Goal: Task Accomplishment & Management: Manage account settings

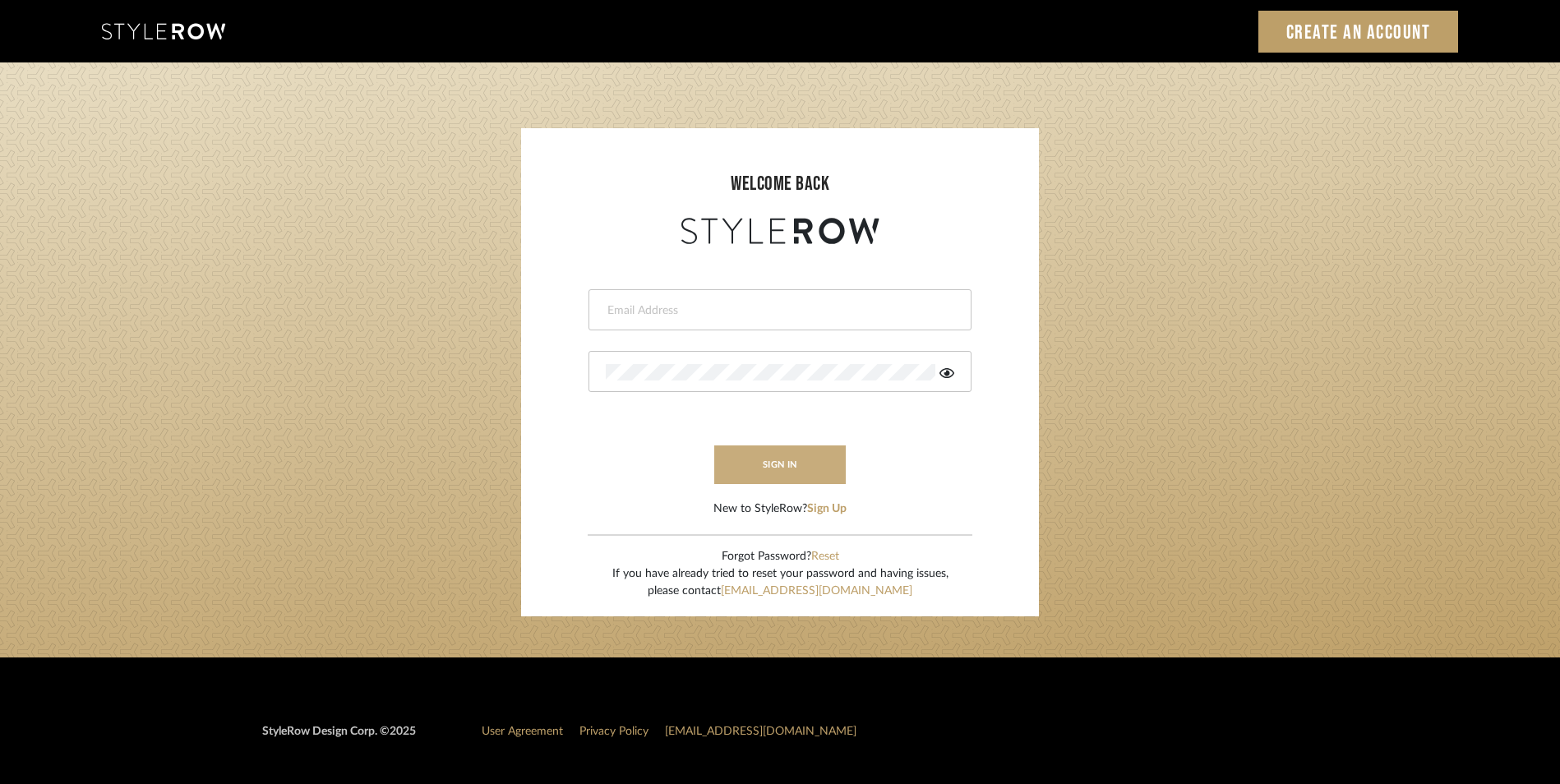
type input "[EMAIL_ADDRESS][DOMAIN_NAME]"
click at [803, 469] on button "sign in" at bounding box center [780, 464] width 131 height 38
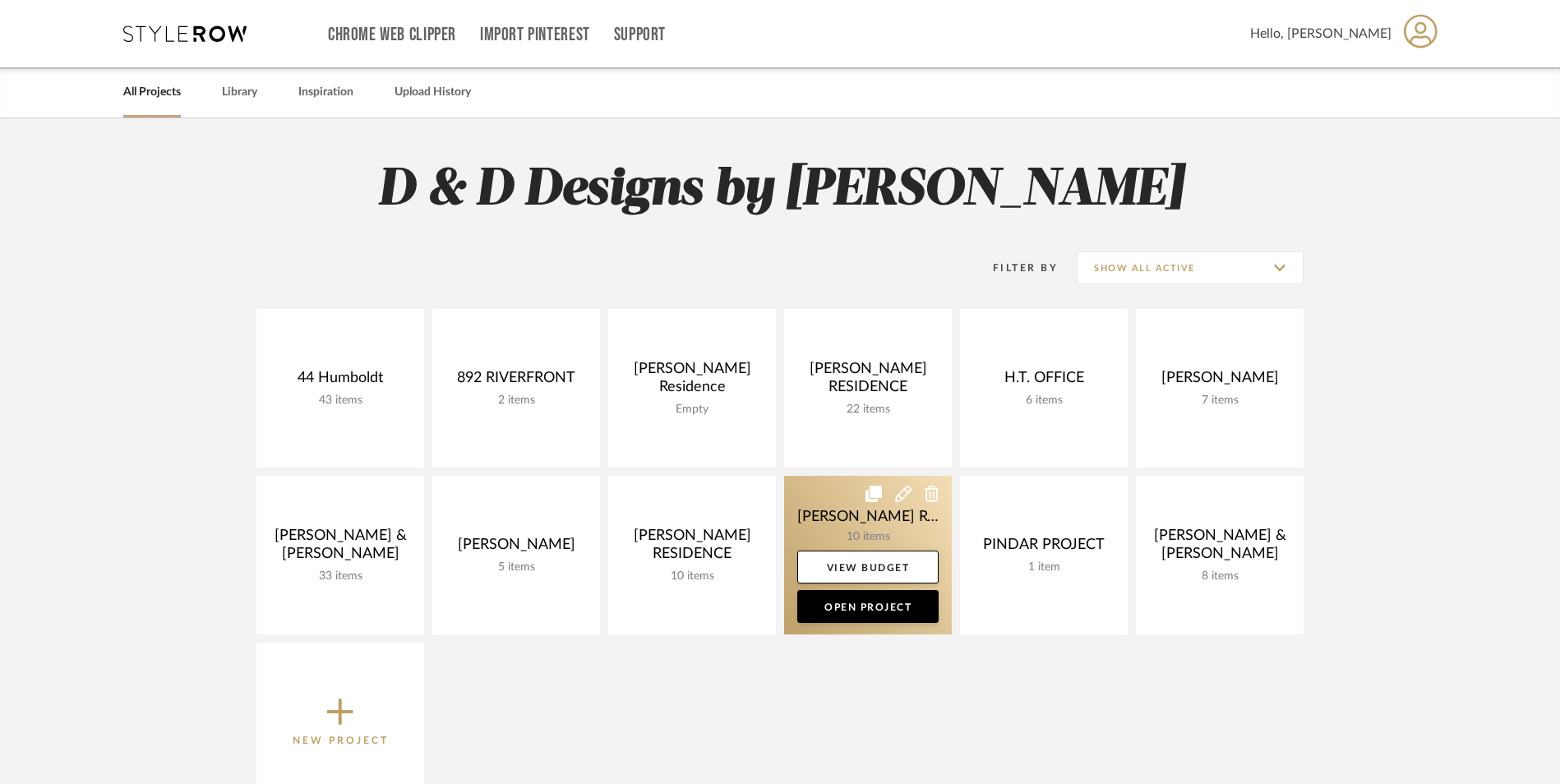
click at [866, 522] on link at bounding box center [868, 555] width 167 height 159
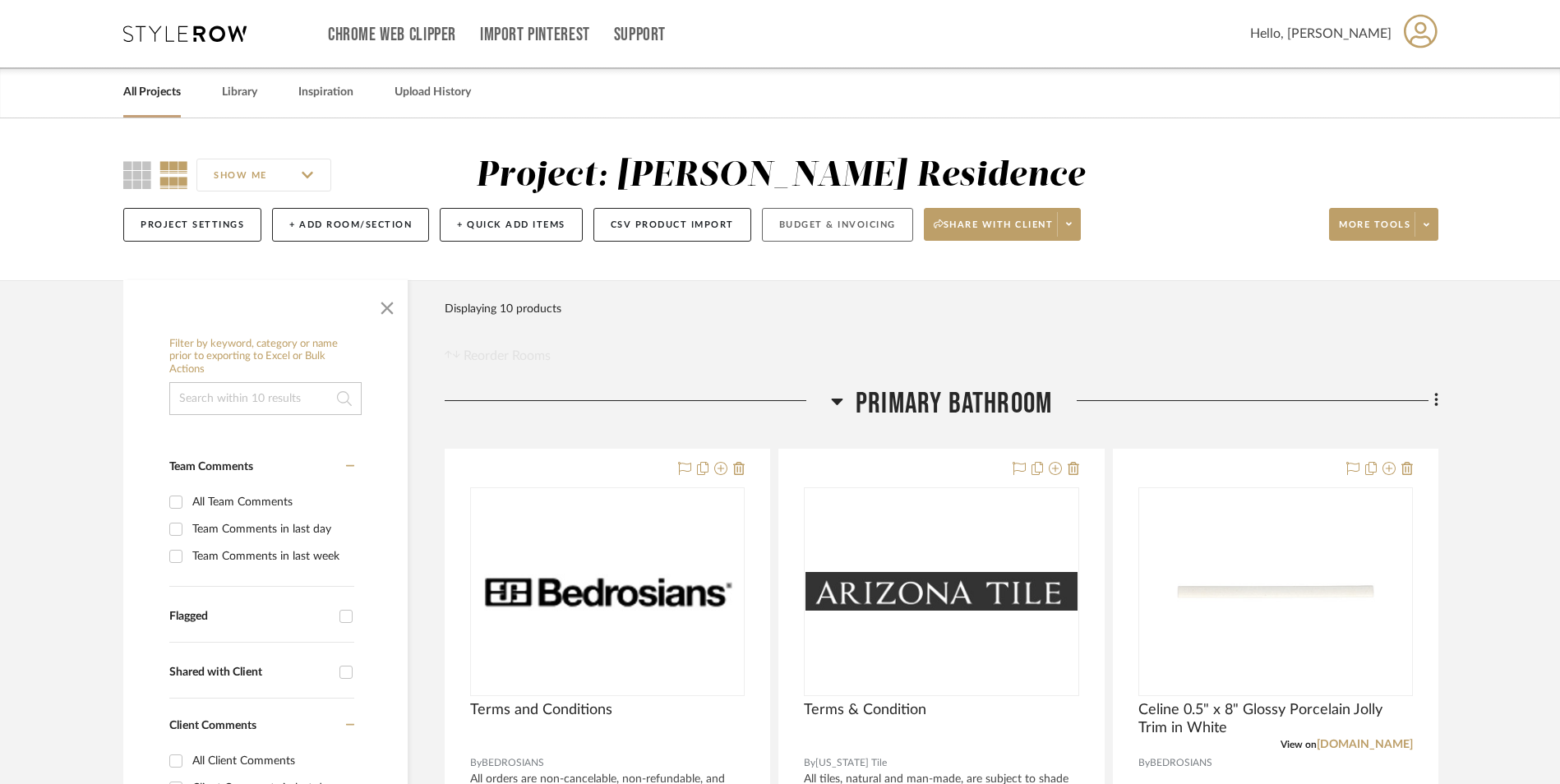
click at [825, 214] on button "Budget & Invoicing" at bounding box center [837, 224] width 151 height 34
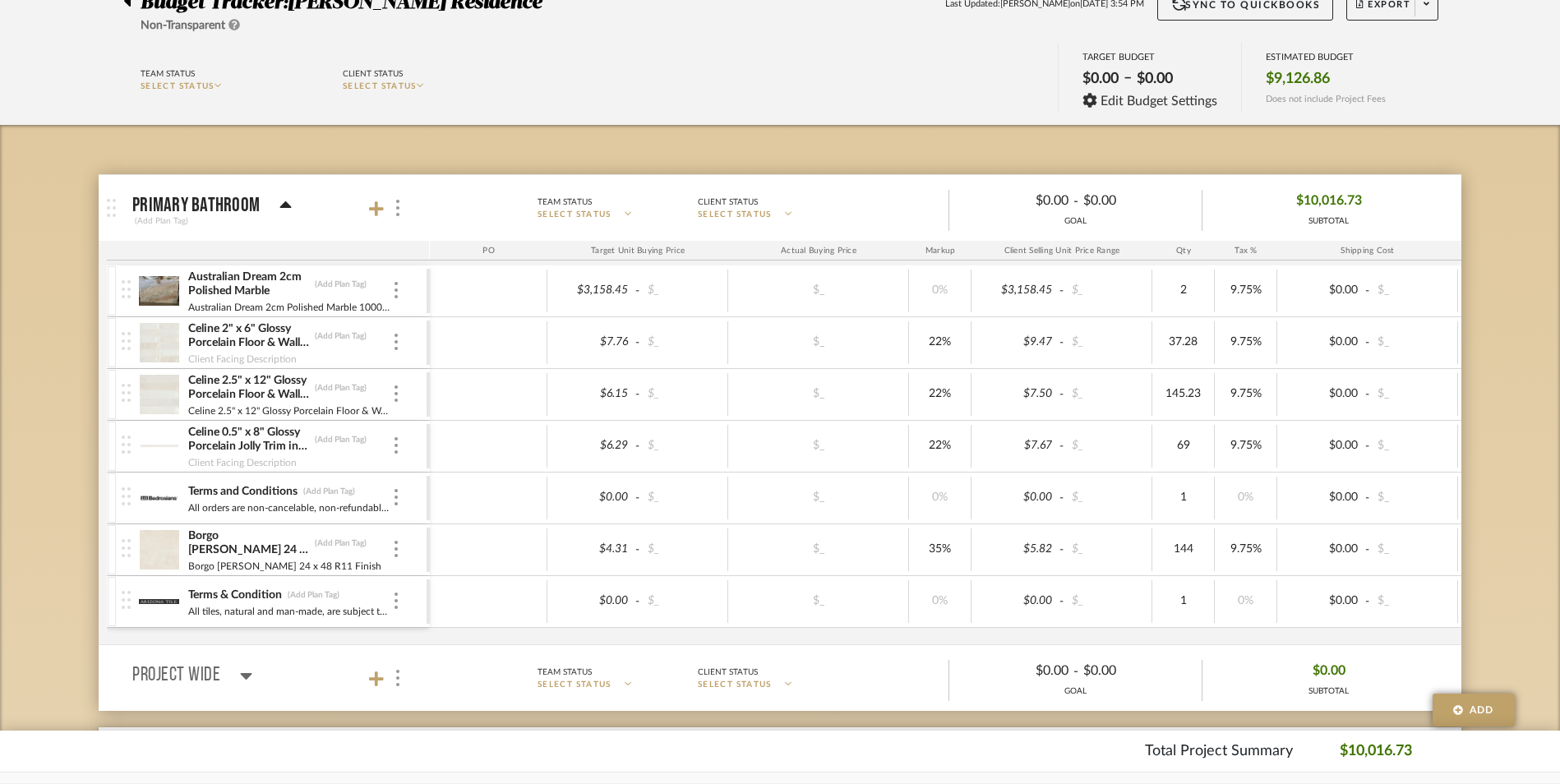
scroll to position [164, 0]
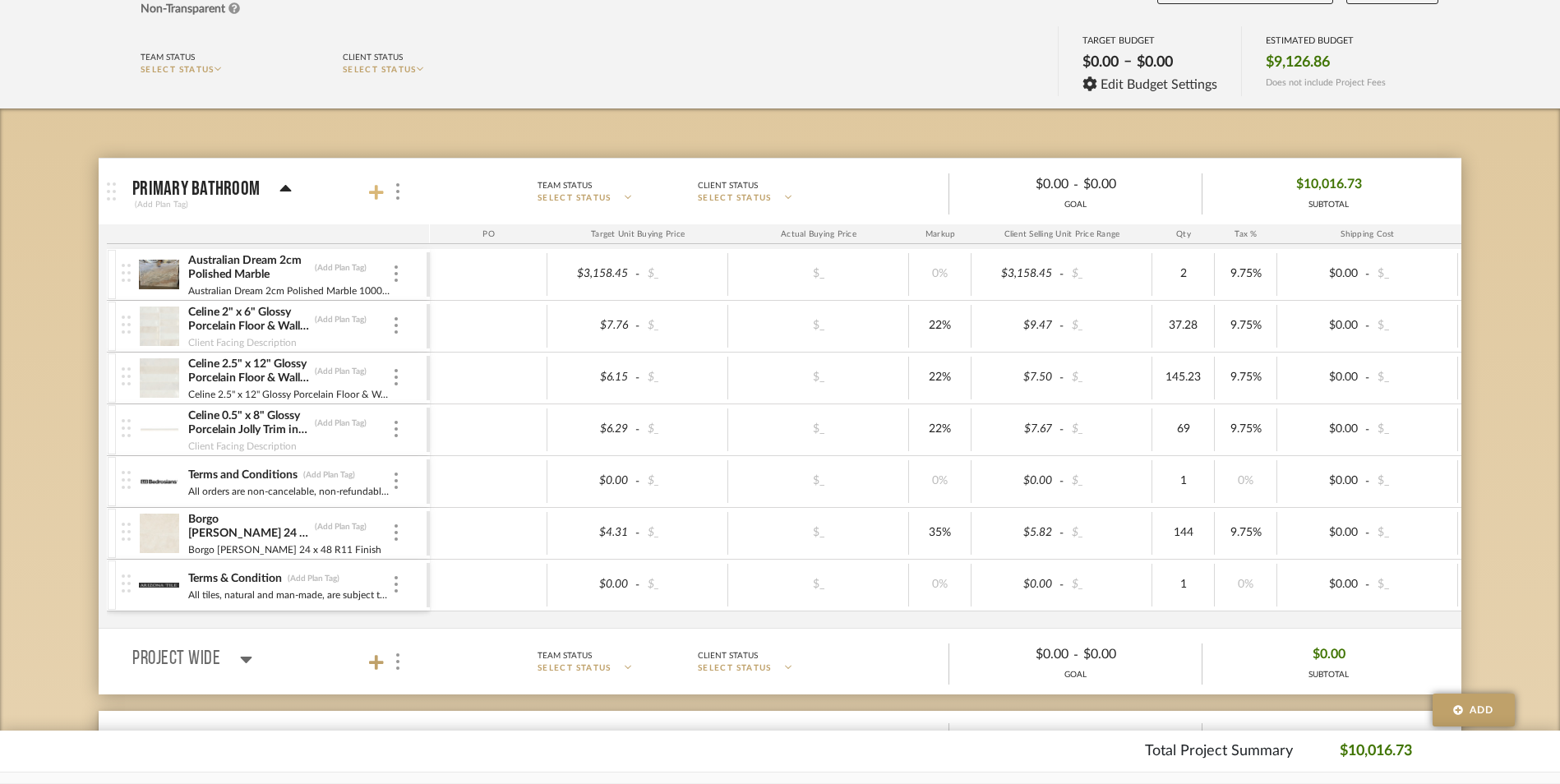
click at [378, 193] on icon at bounding box center [377, 192] width 15 height 15
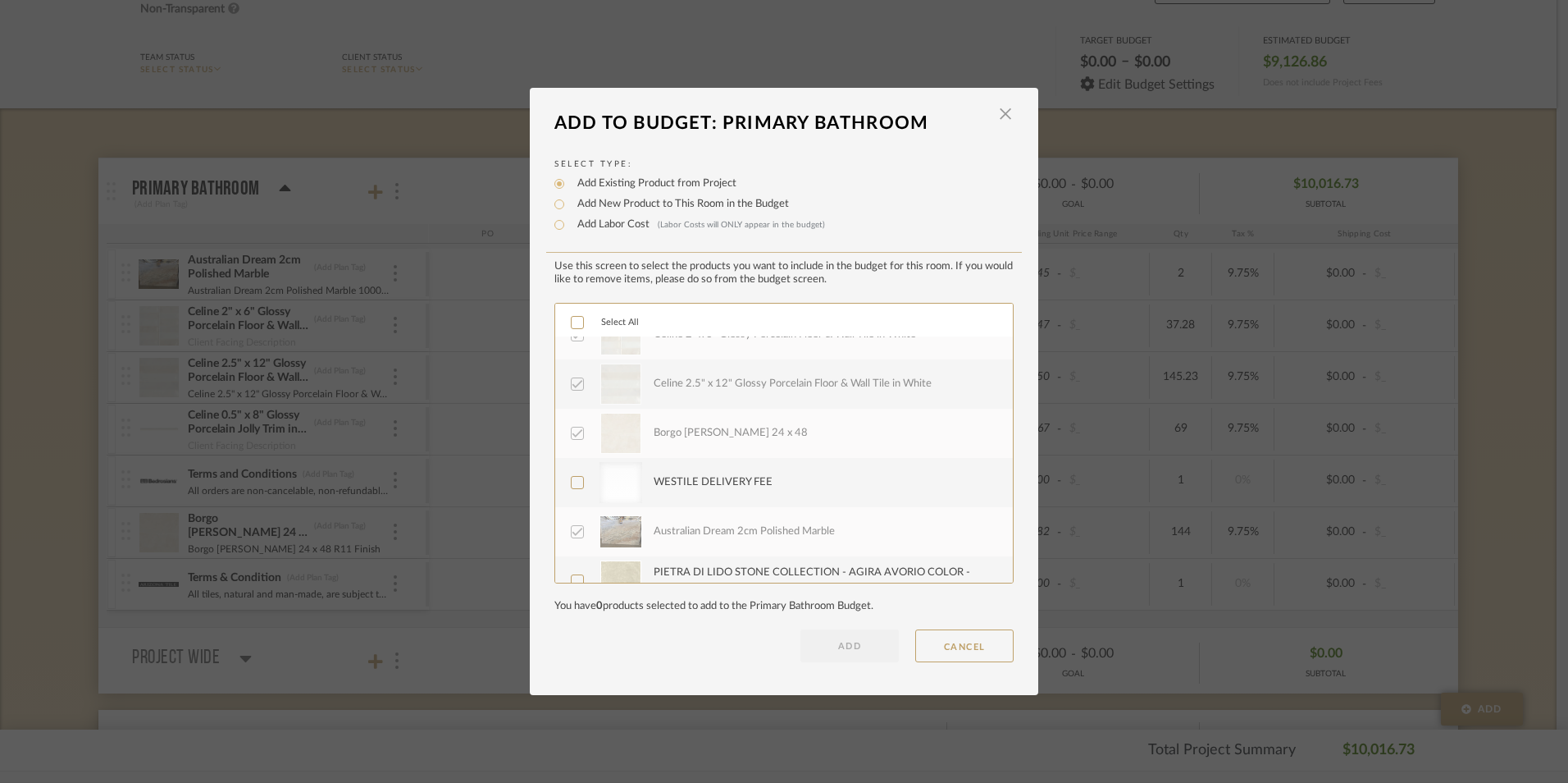
scroll to position [246, 0]
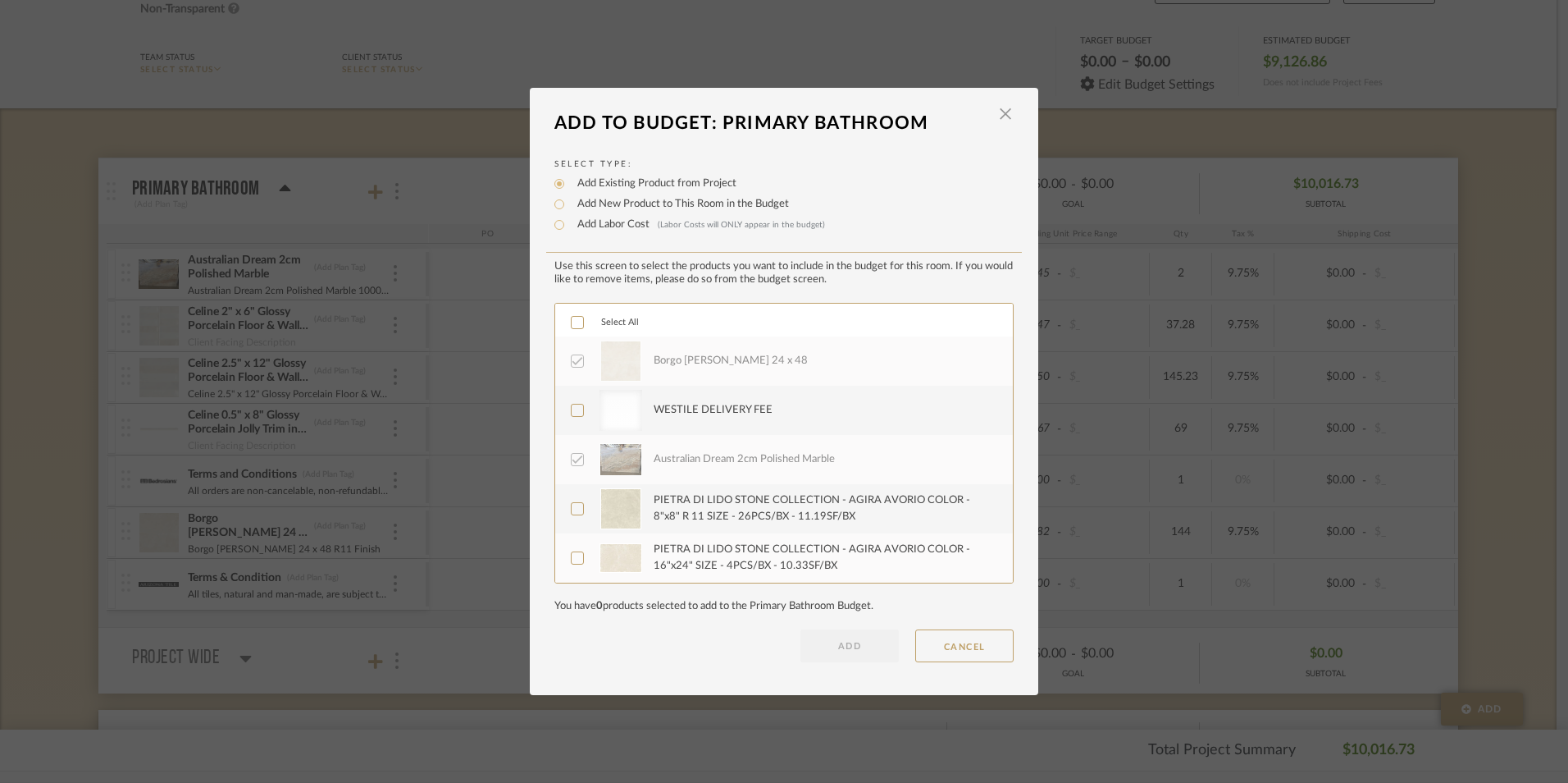
click at [573, 360] on icon at bounding box center [577, 361] width 11 height 11
click at [1005, 104] on dialog-content "Add To Budget: Primary Bathroom × Select Type: Add Existing Product from Projec…" at bounding box center [784, 391] width 508 height 607
click at [998, 111] on span "button" at bounding box center [1005, 113] width 33 height 33
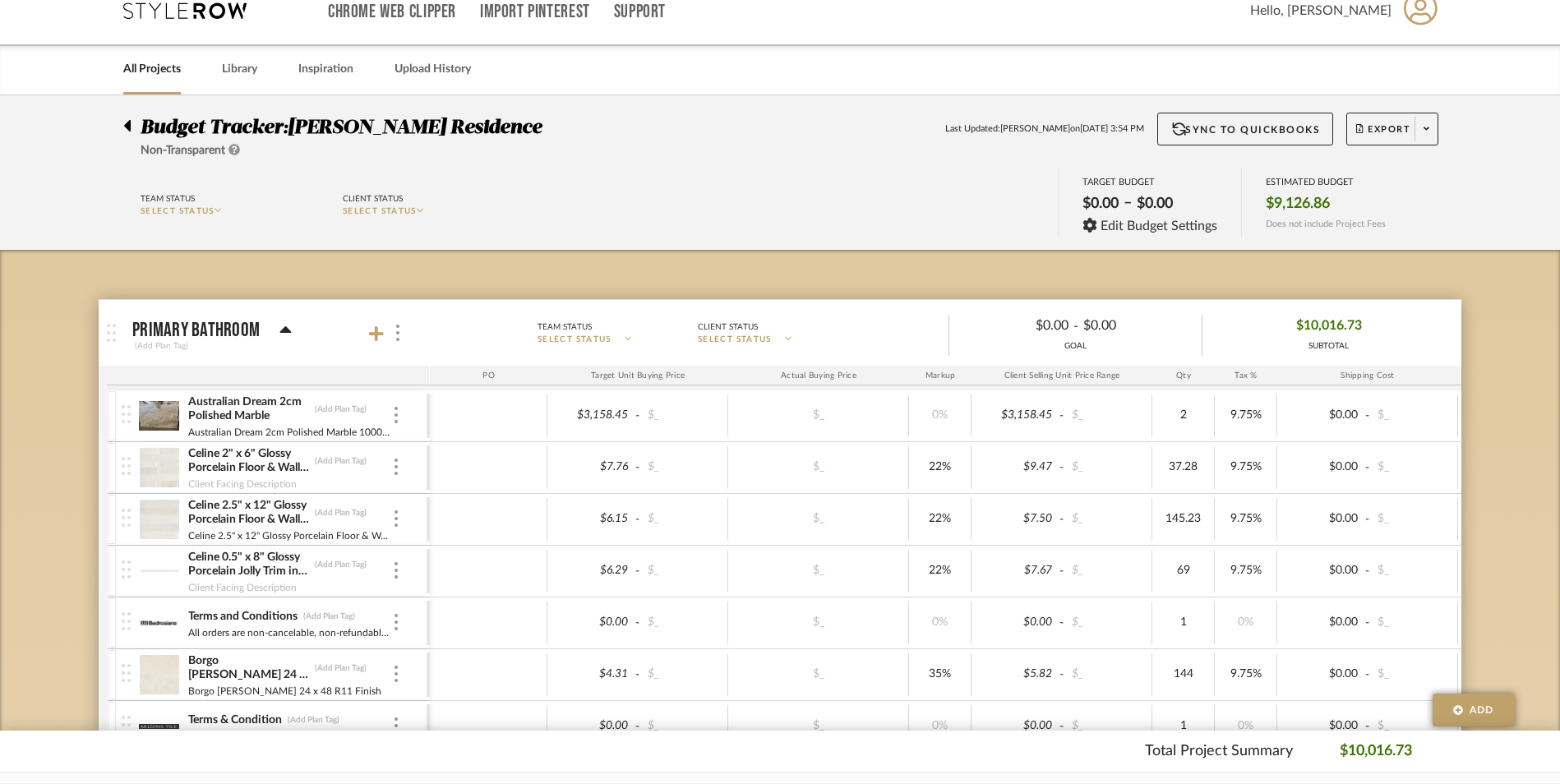
scroll to position [0, 0]
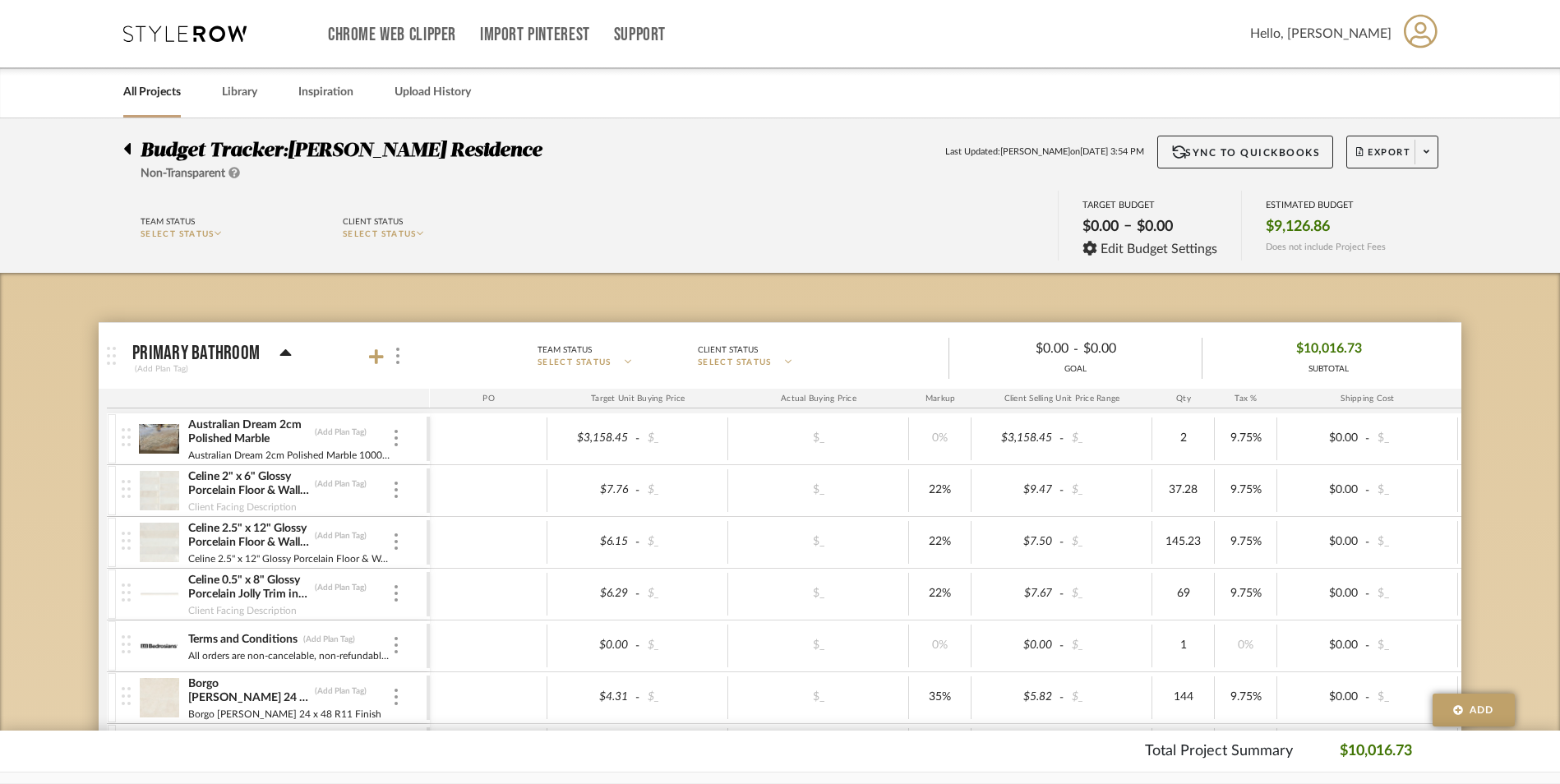
click at [130, 147] on icon at bounding box center [127, 148] width 7 height 11
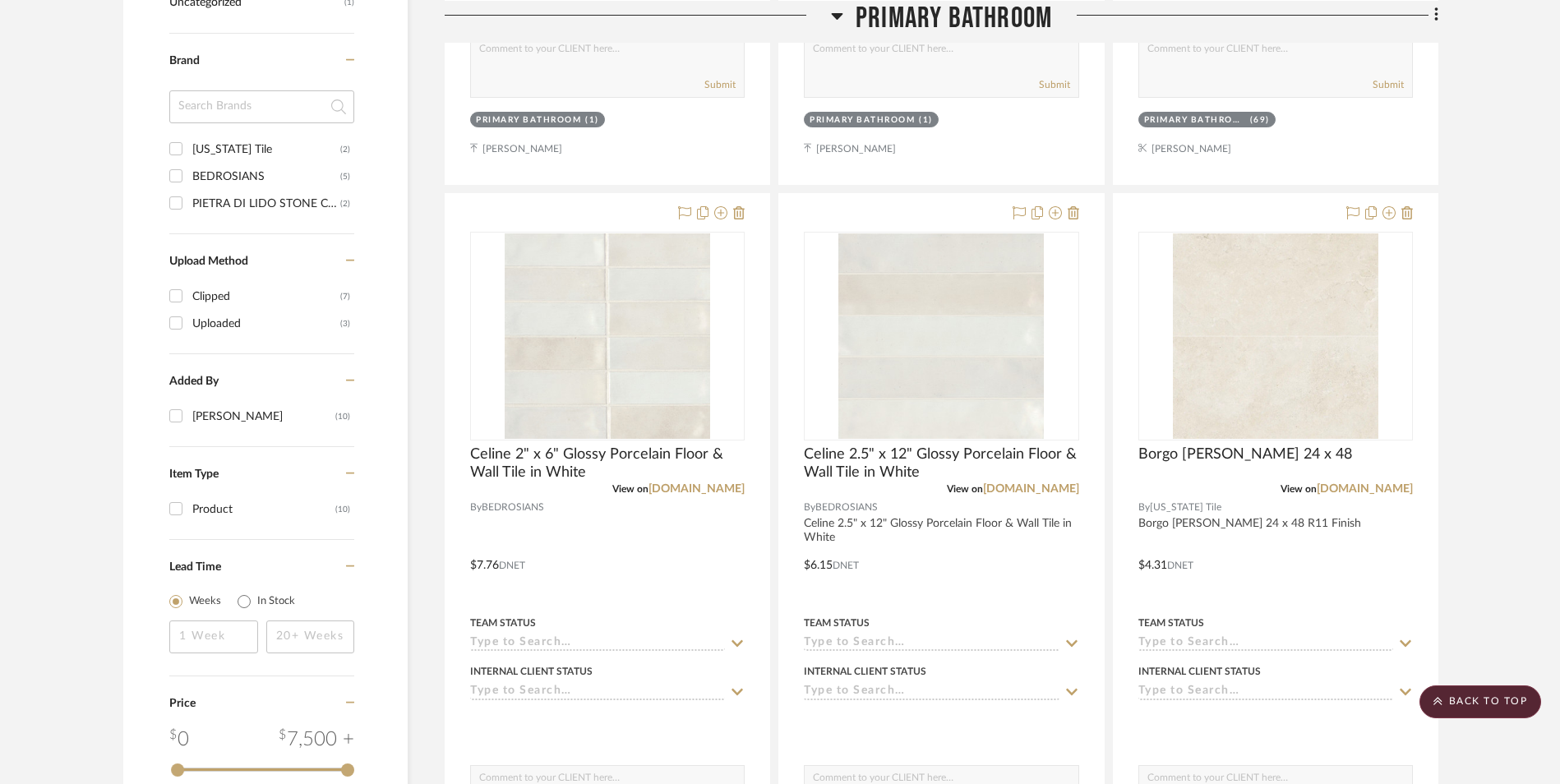
scroll to position [986, 0]
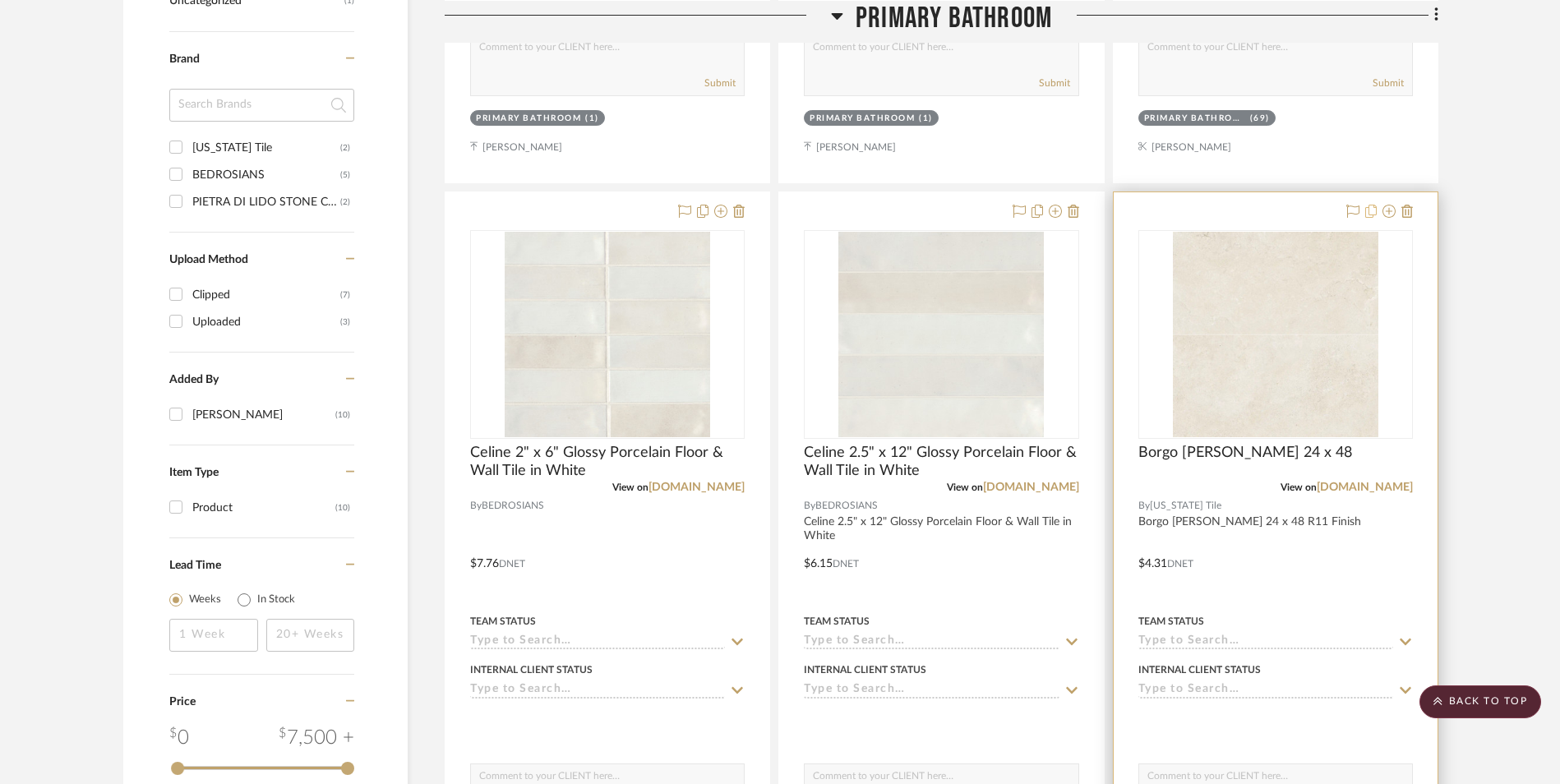
click at [1370, 209] on icon at bounding box center [1370, 211] width 11 height 13
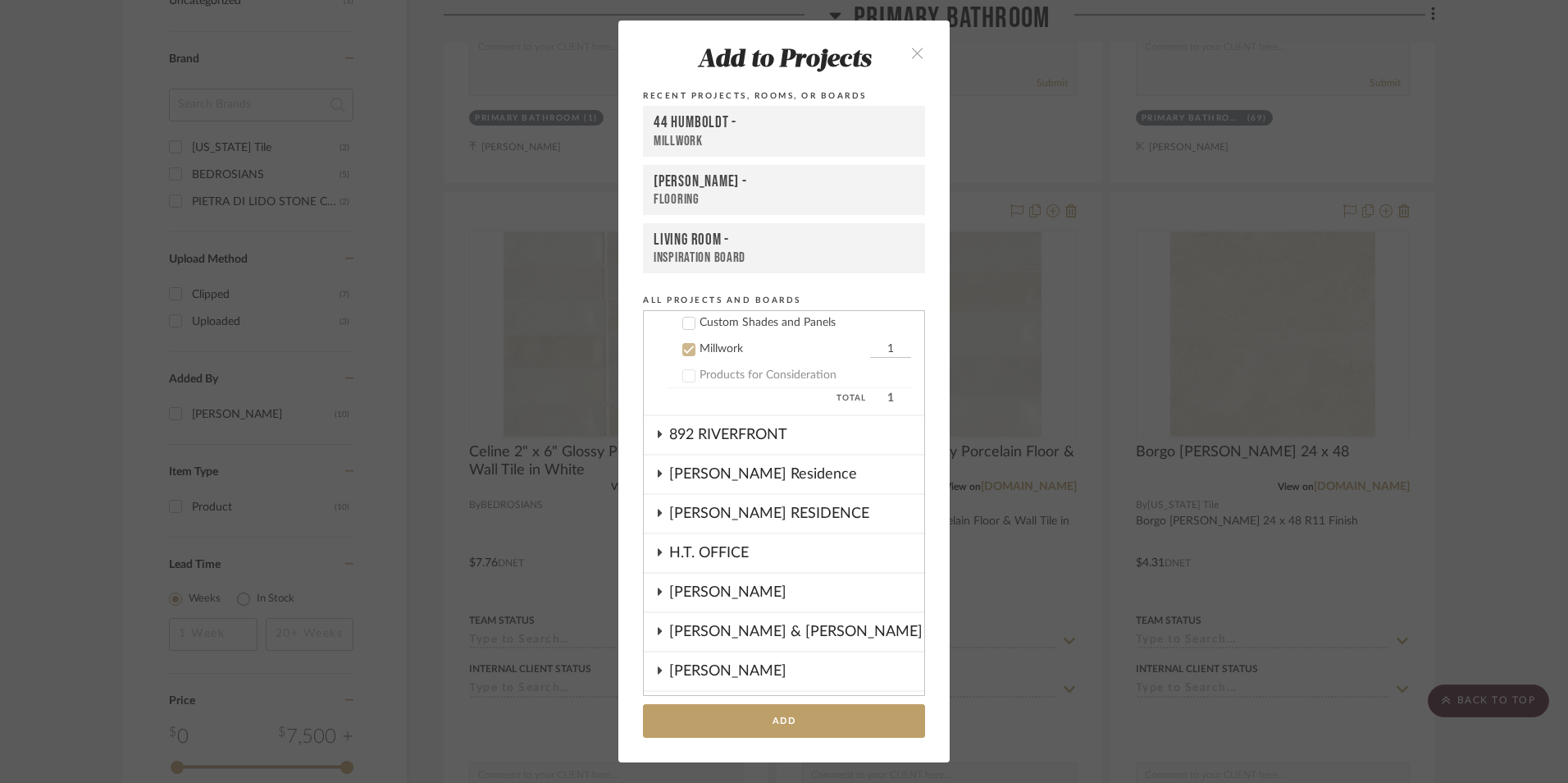
scroll to position [63, 0]
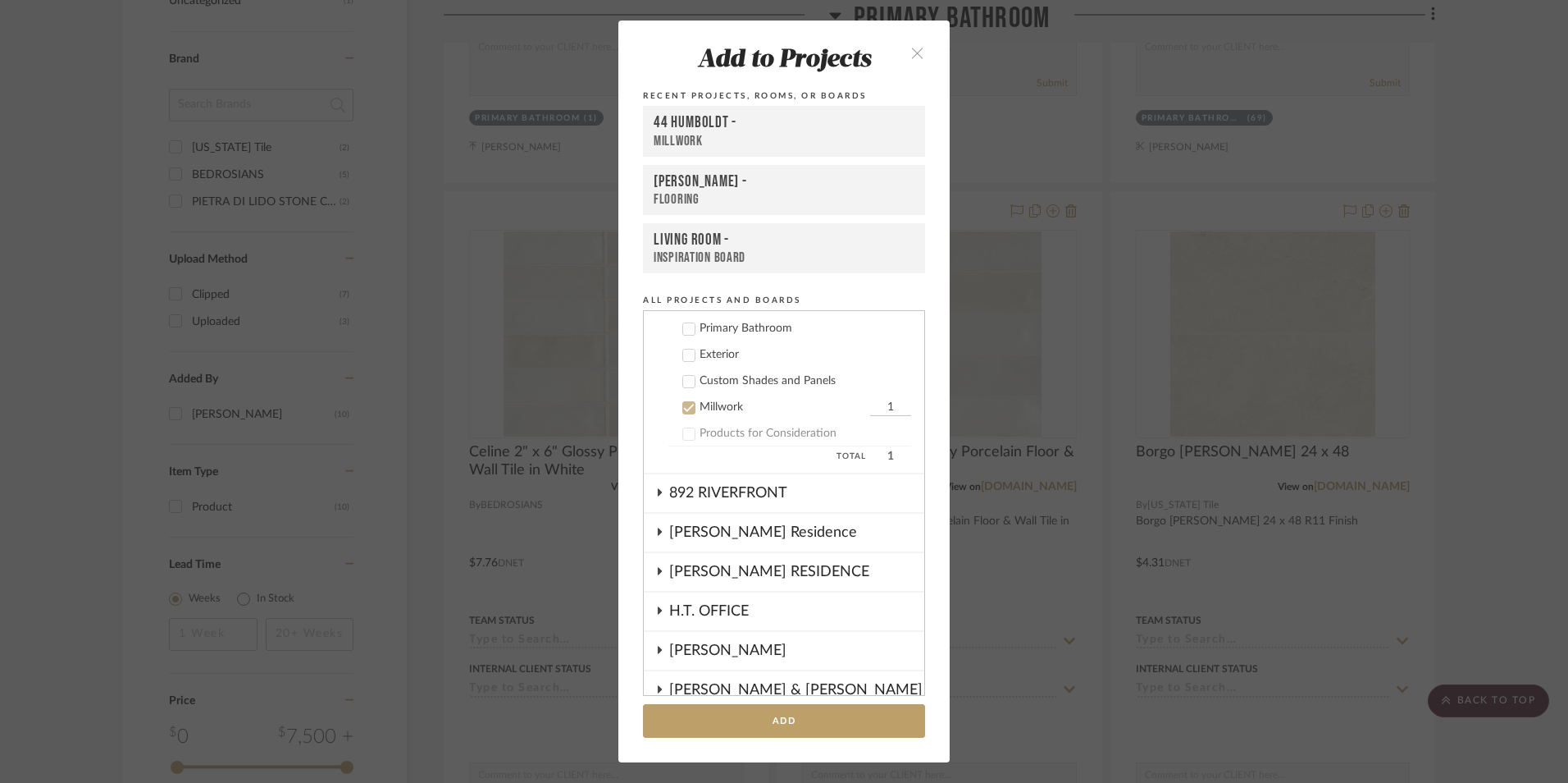
click at [684, 410] on icon at bounding box center [689, 407] width 10 height 8
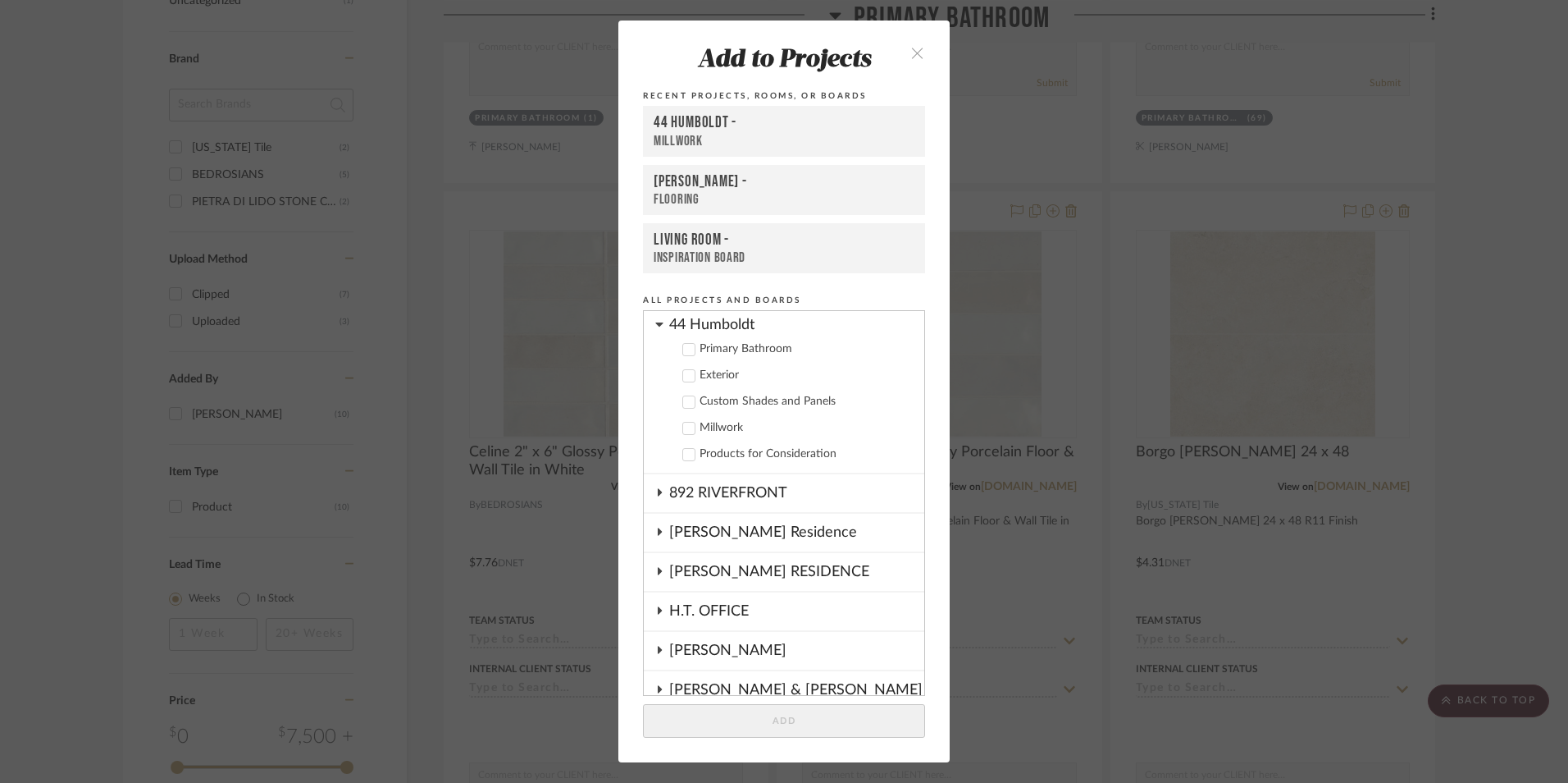
scroll to position [0, 0]
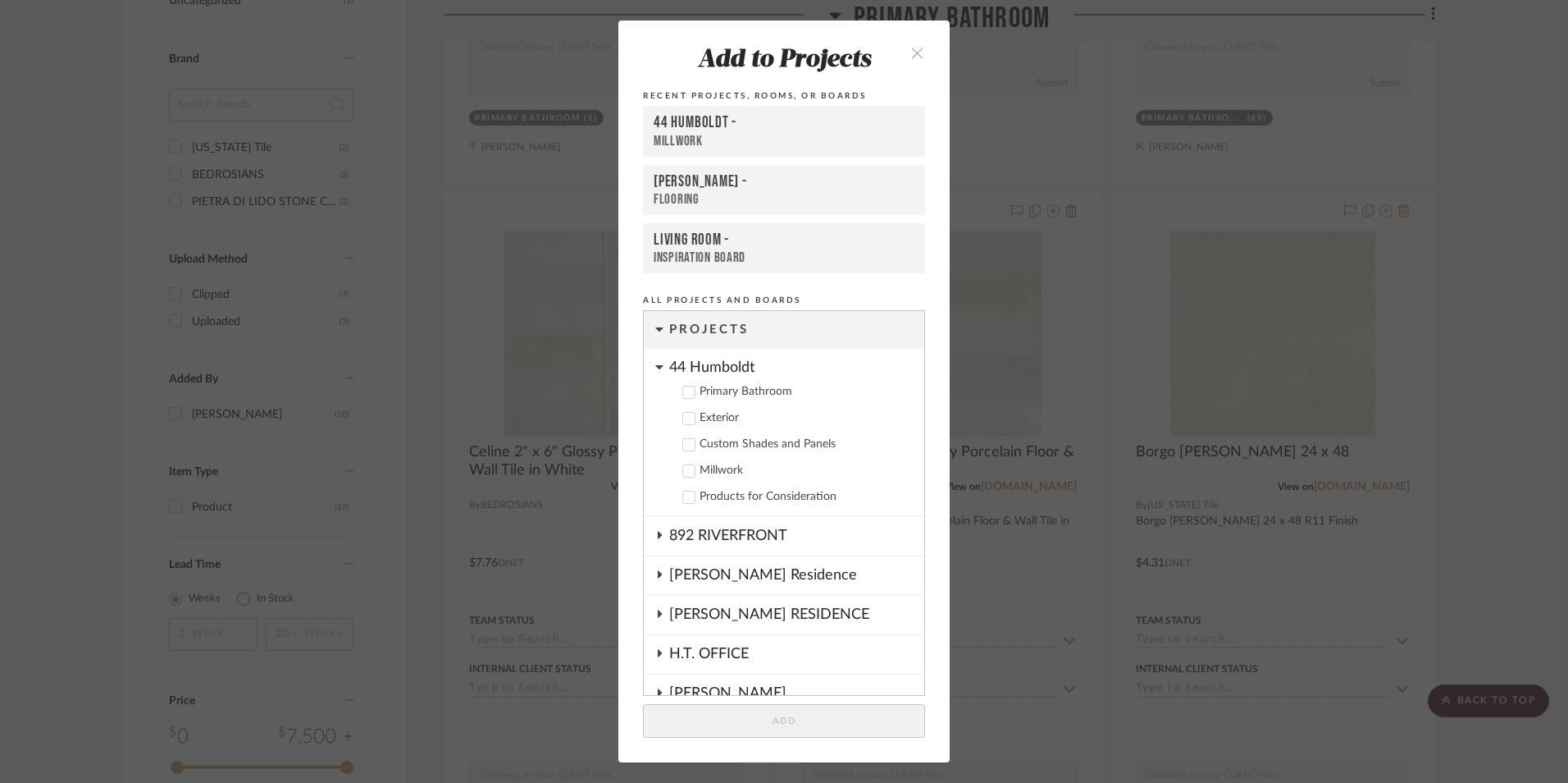
click at [655, 331] on icon at bounding box center [659, 329] width 7 height 4
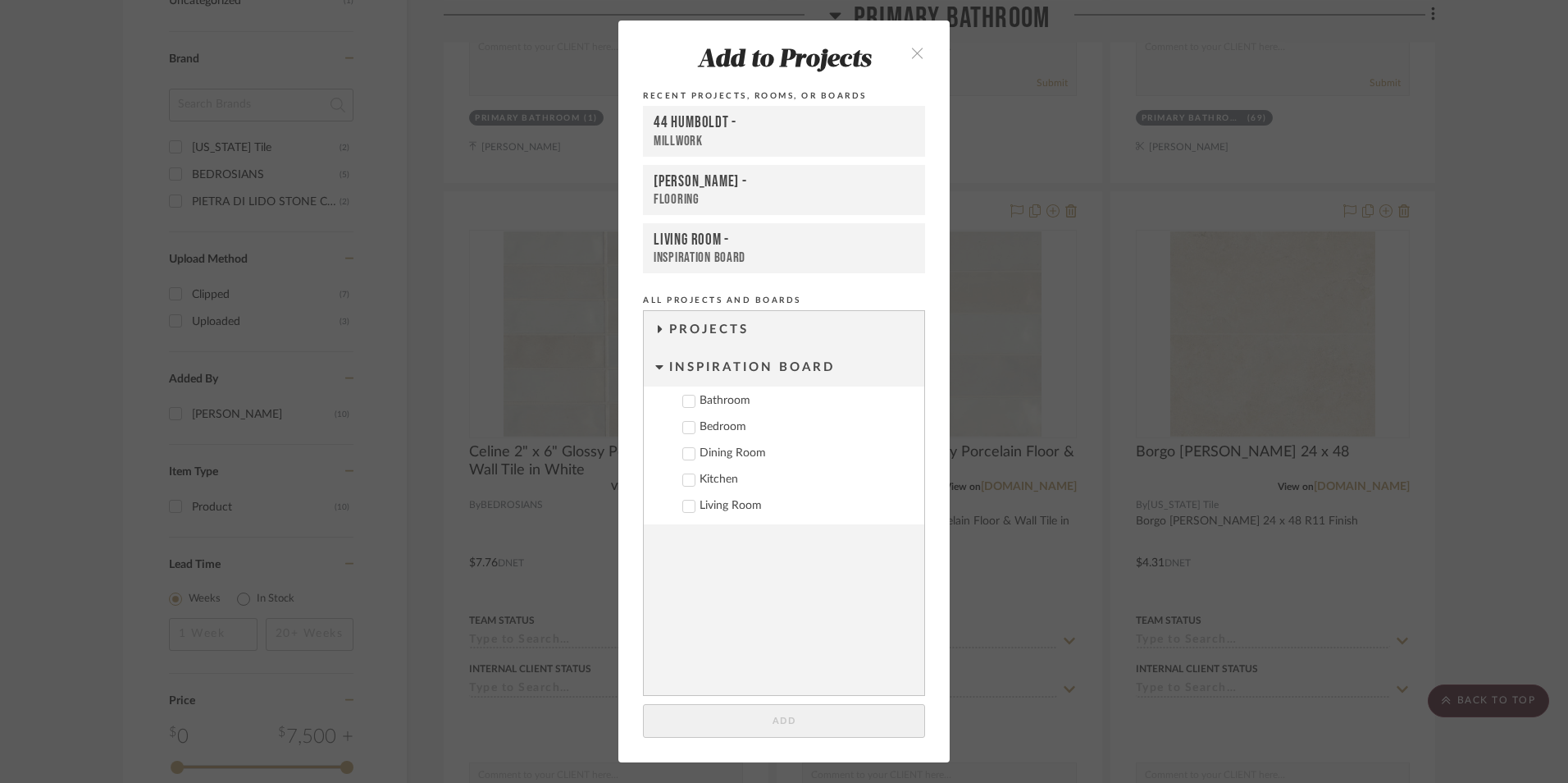
drag, startPoint x: 921, startPoint y: 56, endPoint x: 866, endPoint y: 38, distance: 57.9
click at [921, 55] on button "close" at bounding box center [918, 53] width 49 height 34
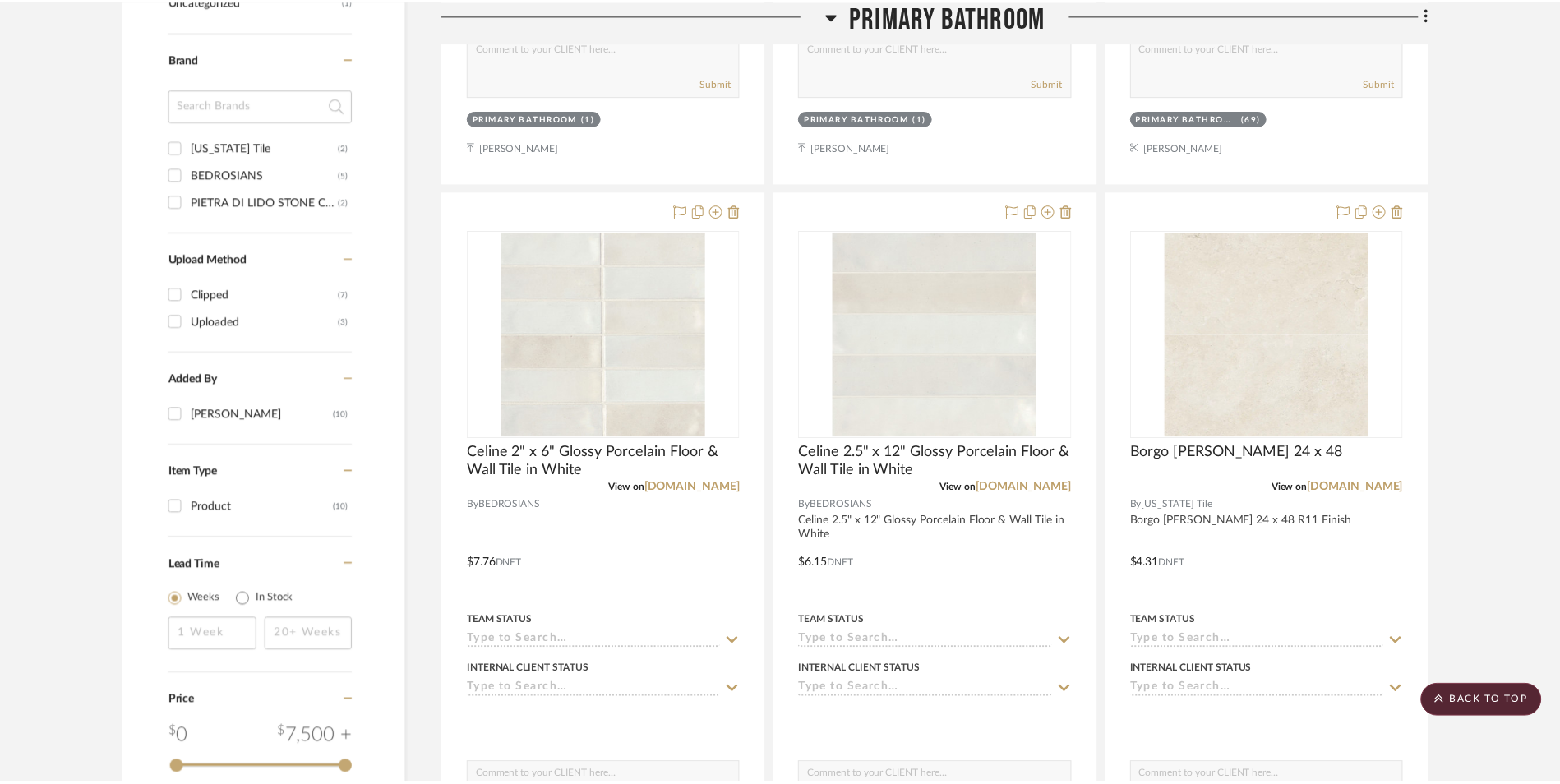
scroll to position [986, 0]
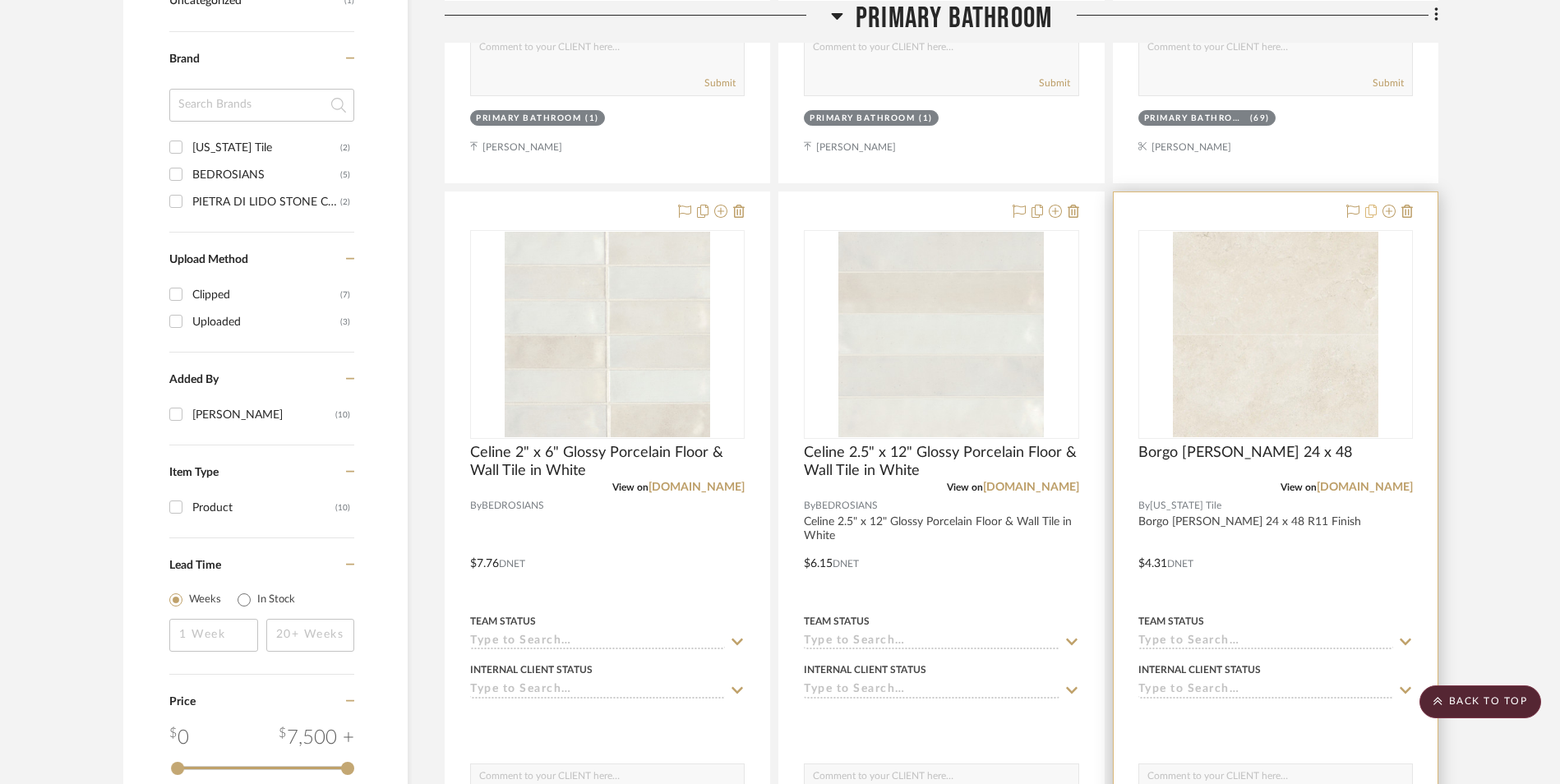
click at [1371, 208] on icon at bounding box center [1370, 211] width 11 height 13
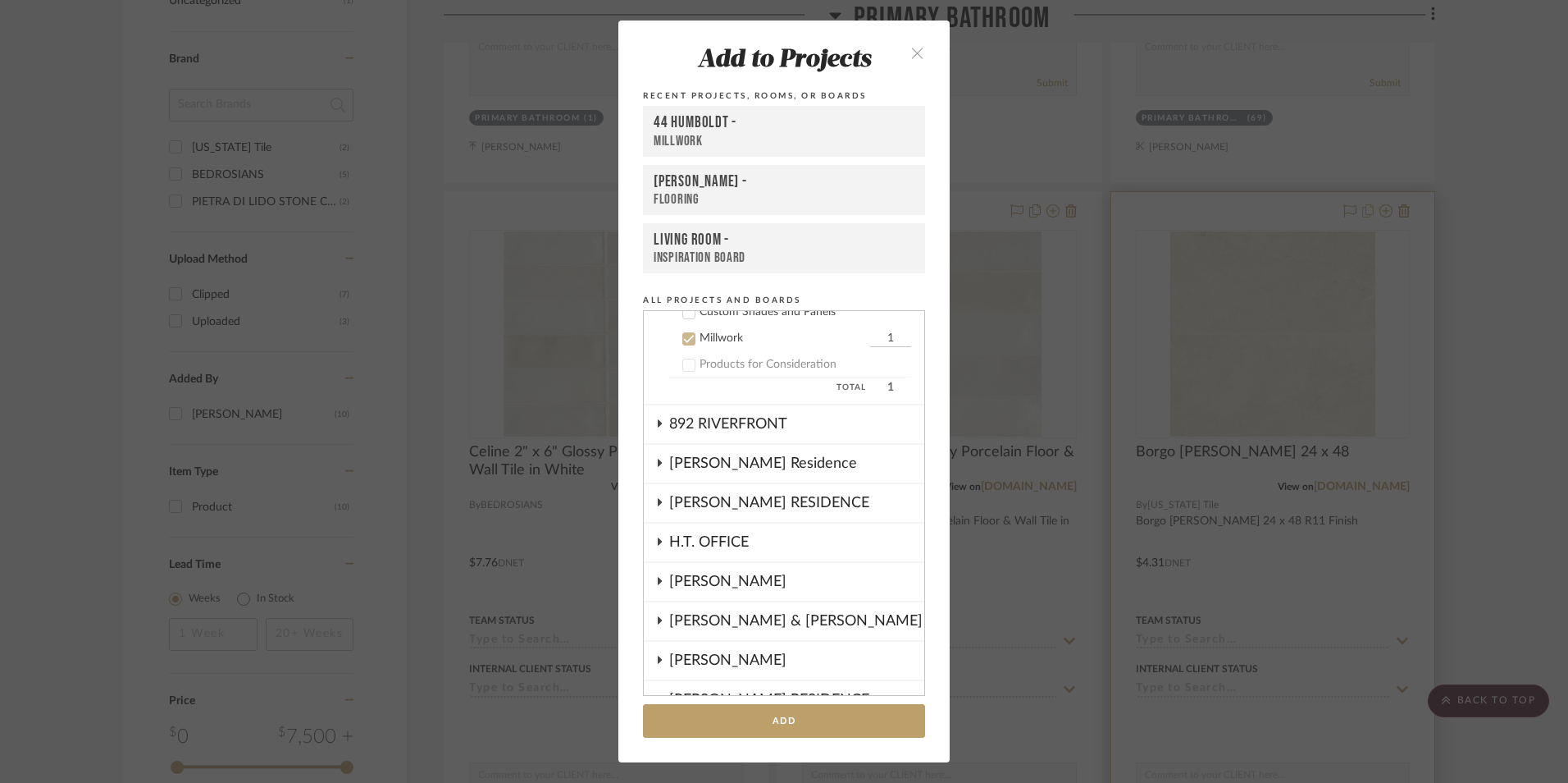
scroll to position [145, 0]
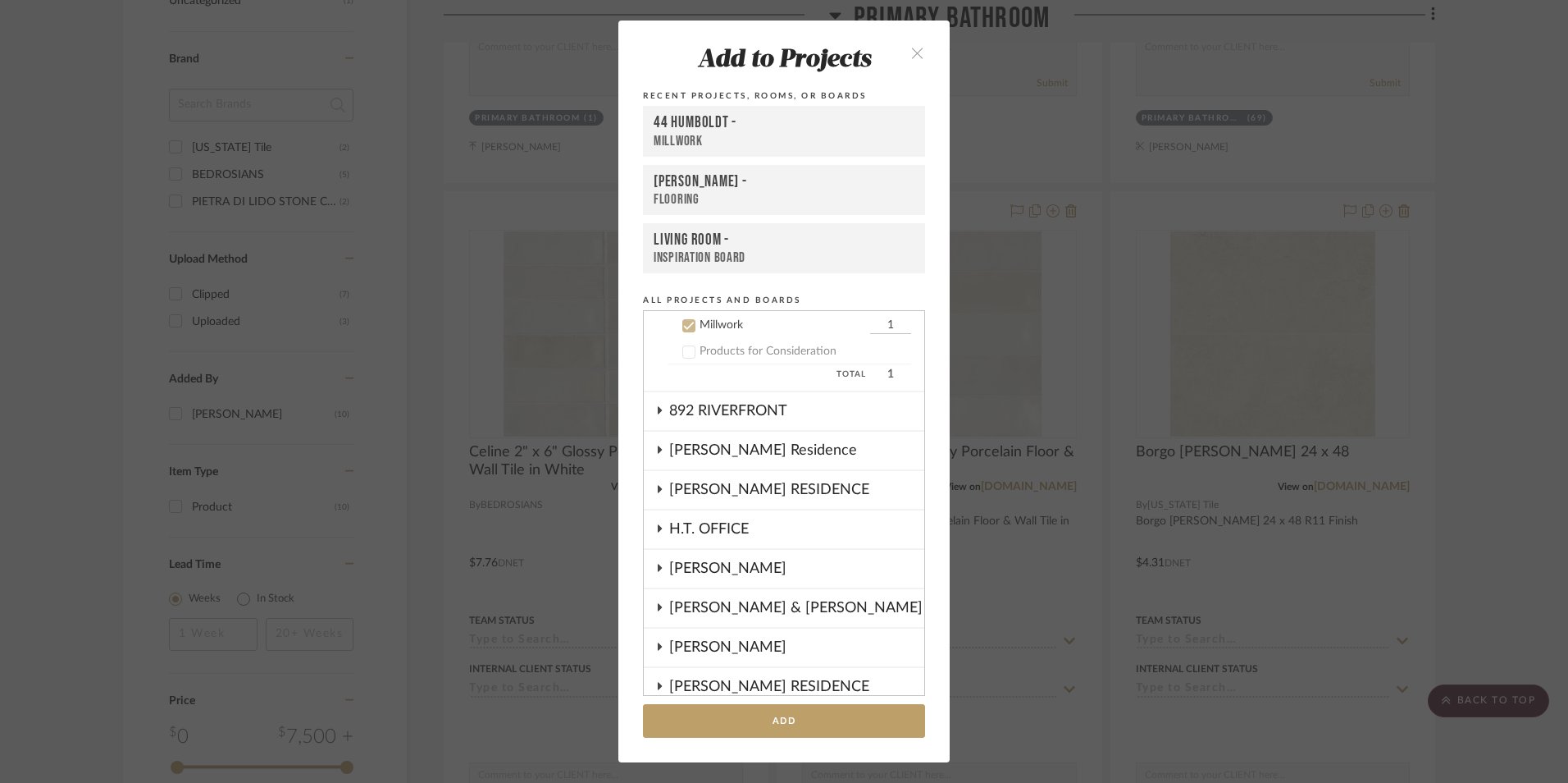
click at [683, 324] on icon at bounding box center [689, 325] width 11 height 11
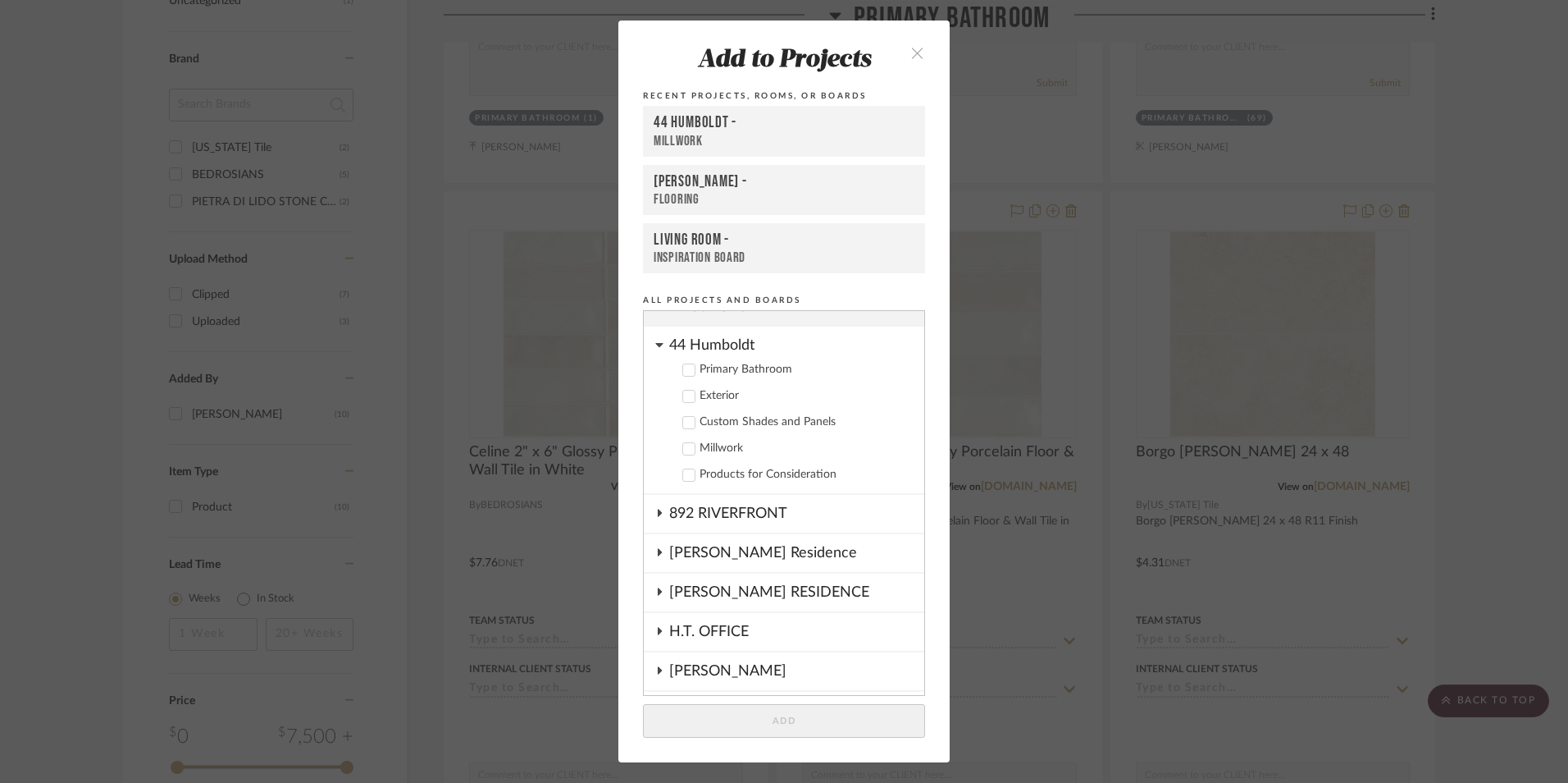
scroll to position [0, 0]
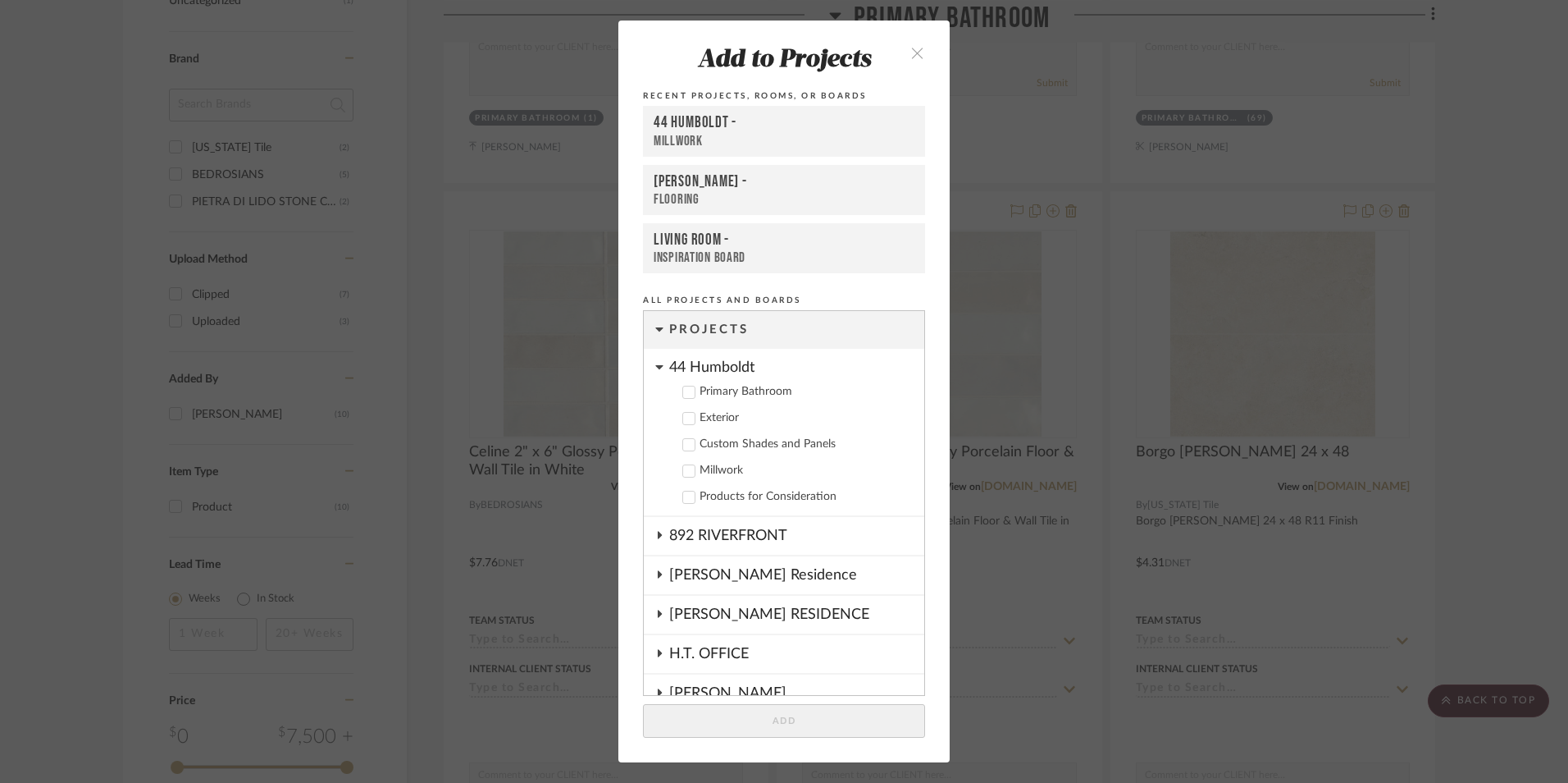
click at [658, 371] on cdk-nested-tree-node "44 Humboldt Primary Bathroom Exterior Custom Shades and Panels Millwork Product…" at bounding box center [784, 432] width 280 height 168
click at [655, 366] on icon at bounding box center [659, 367] width 7 height 4
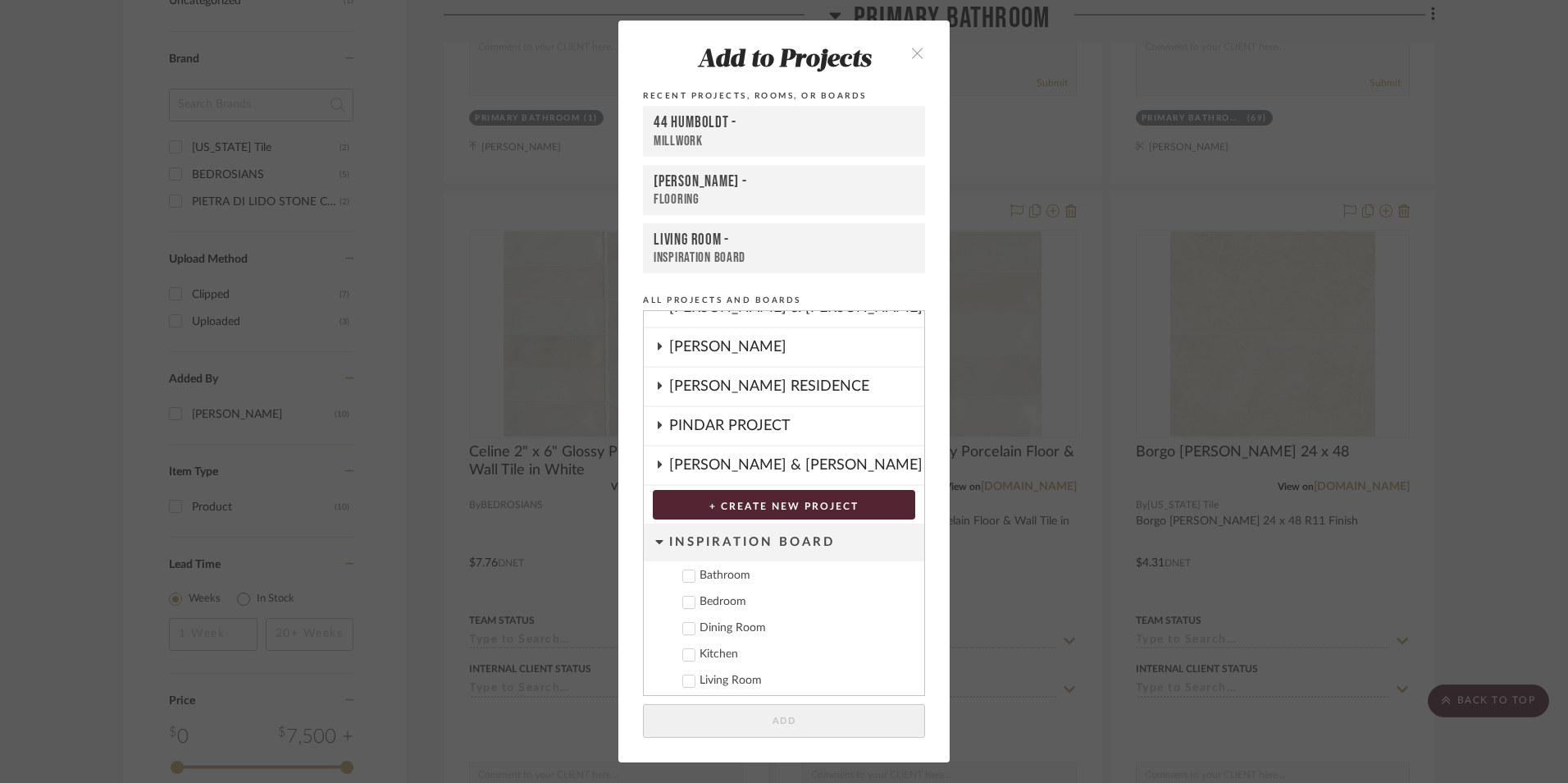
scroll to position [300, 0]
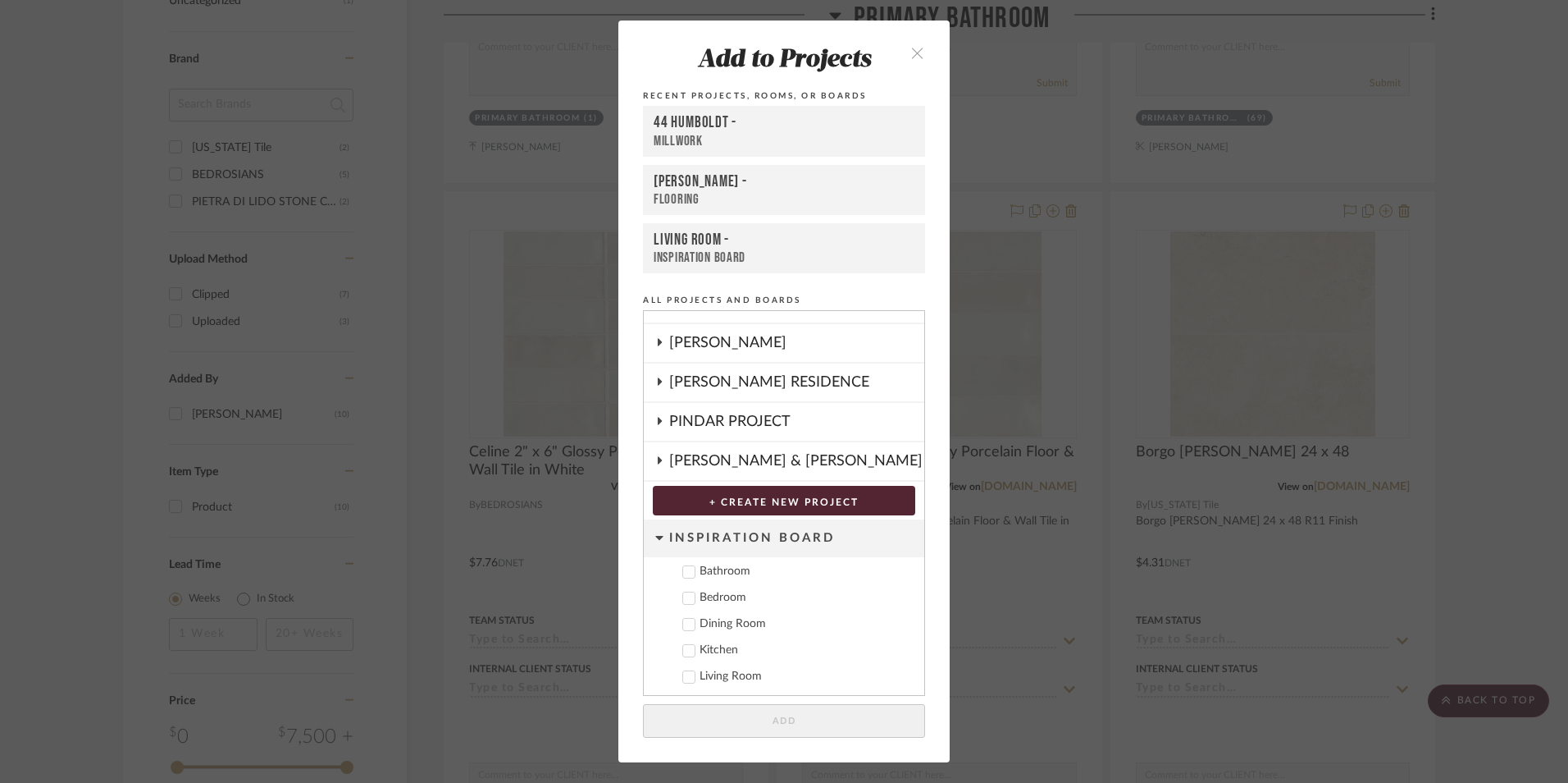
click at [659, 539] on cdk-nested-tree-node "Inspiration Board Bathroom Bedroom Dining Room Kitchen Living Room + Create New…" at bounding box center [784, 607] width 280 height 175
click at [655, 536] on icon at bounding box center [659, 537] width 7 height 4
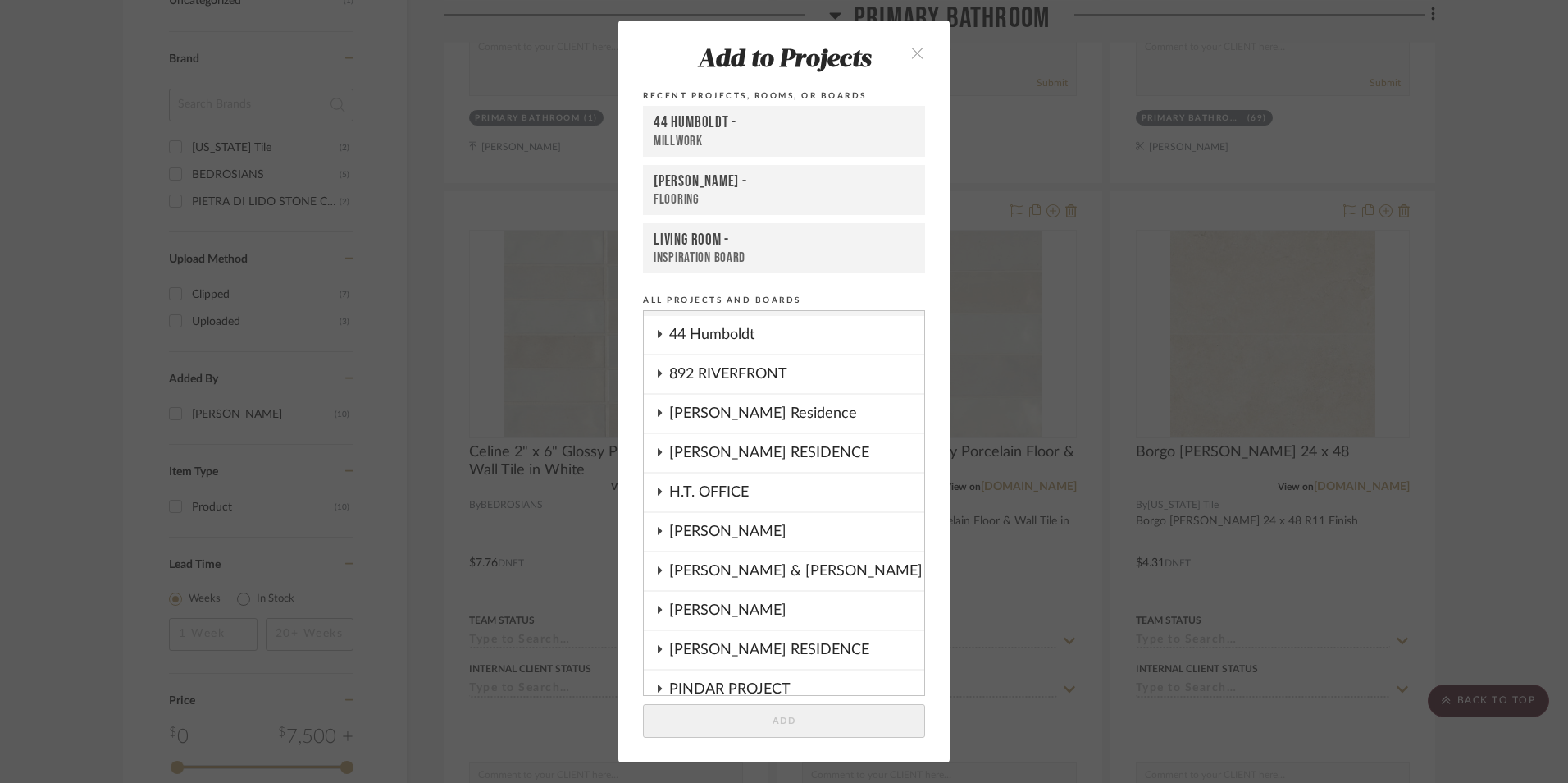
scroll to position [0, 0]
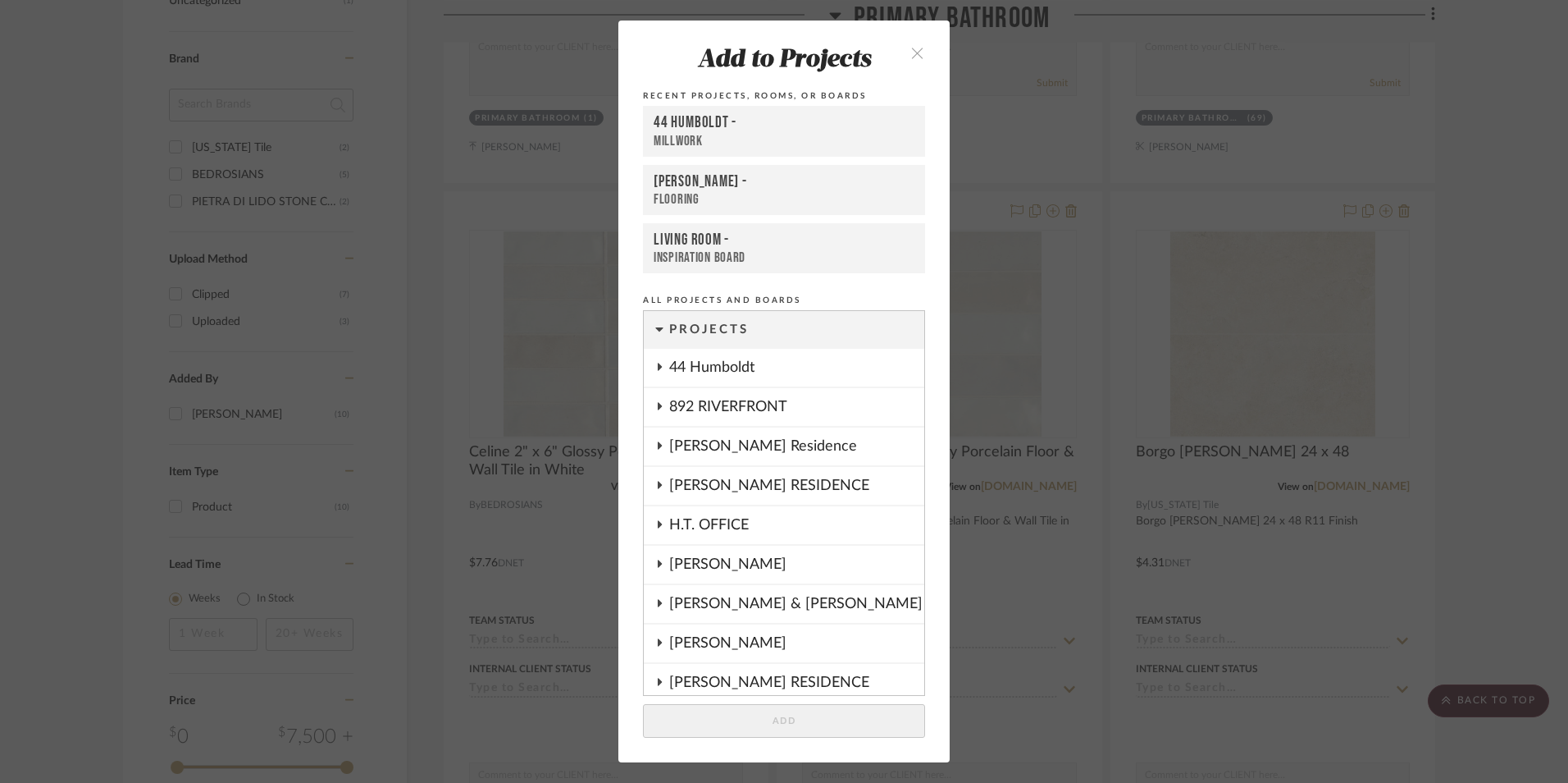
click at [910, 49] on icon "close" at bounding box center [917, 53] width 14 height 14
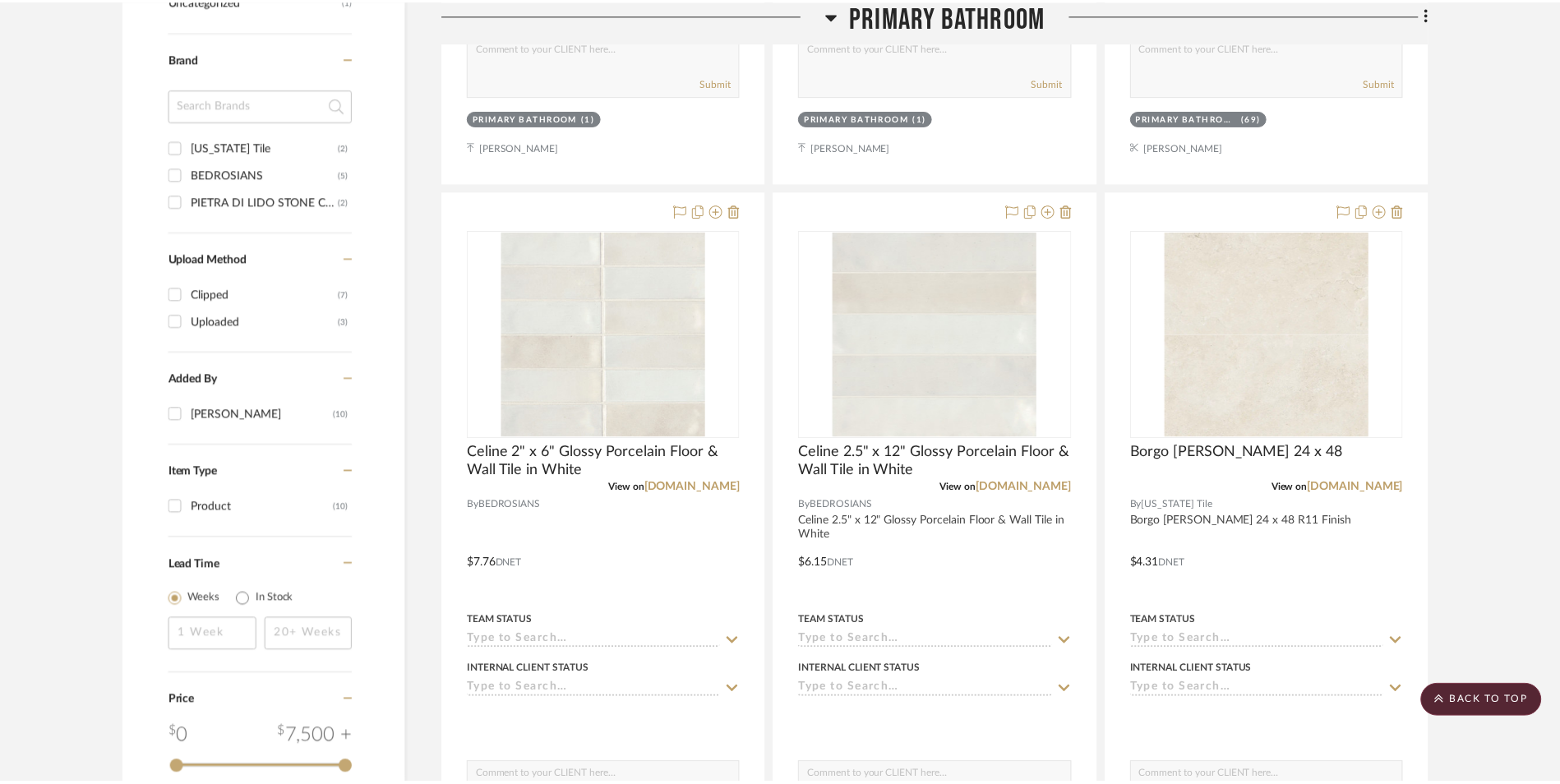
scroll to position [986, 0]
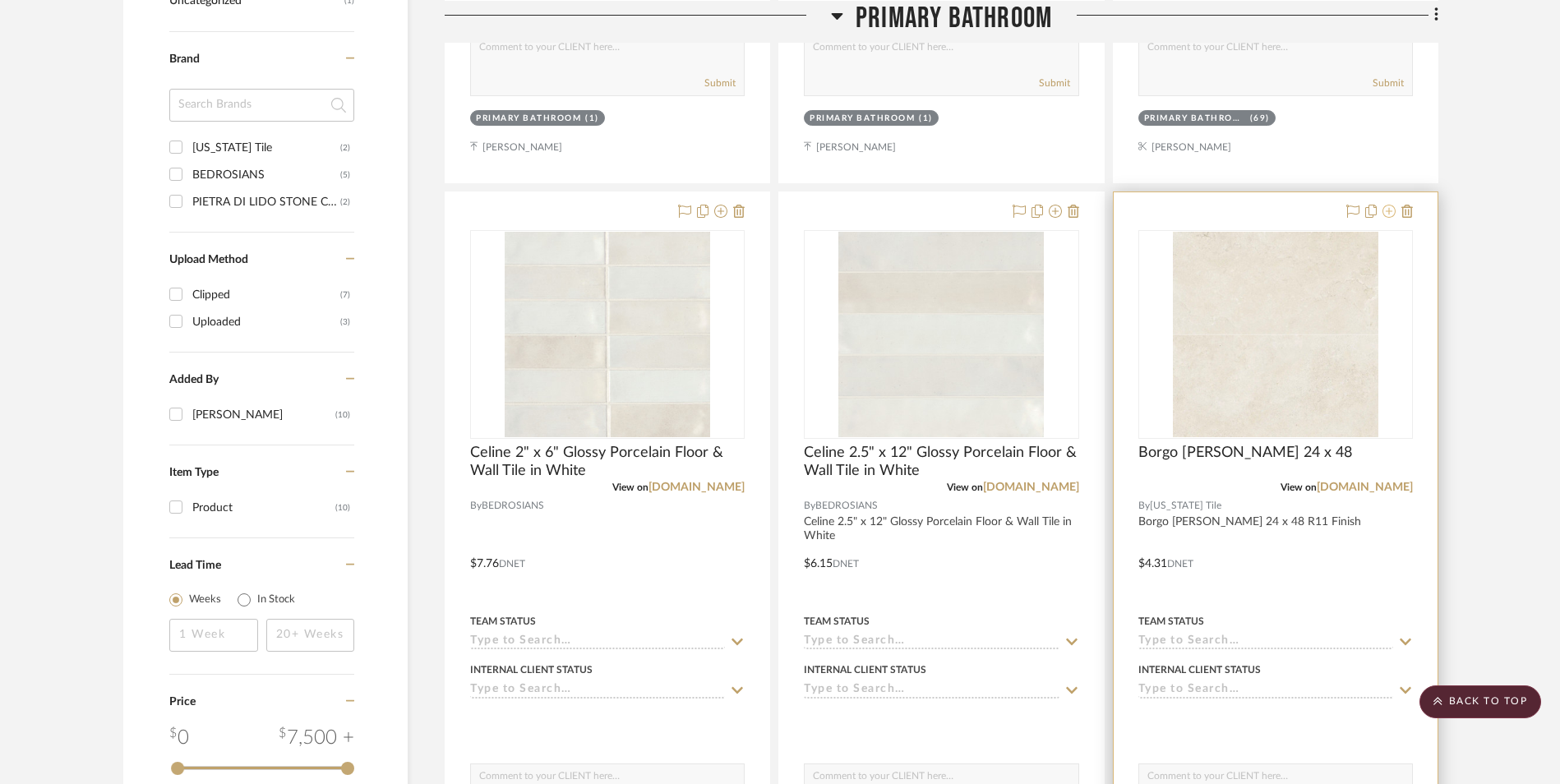
click at [1384, 209] on icon at bounding box center [1389, 211] width 13 height 13
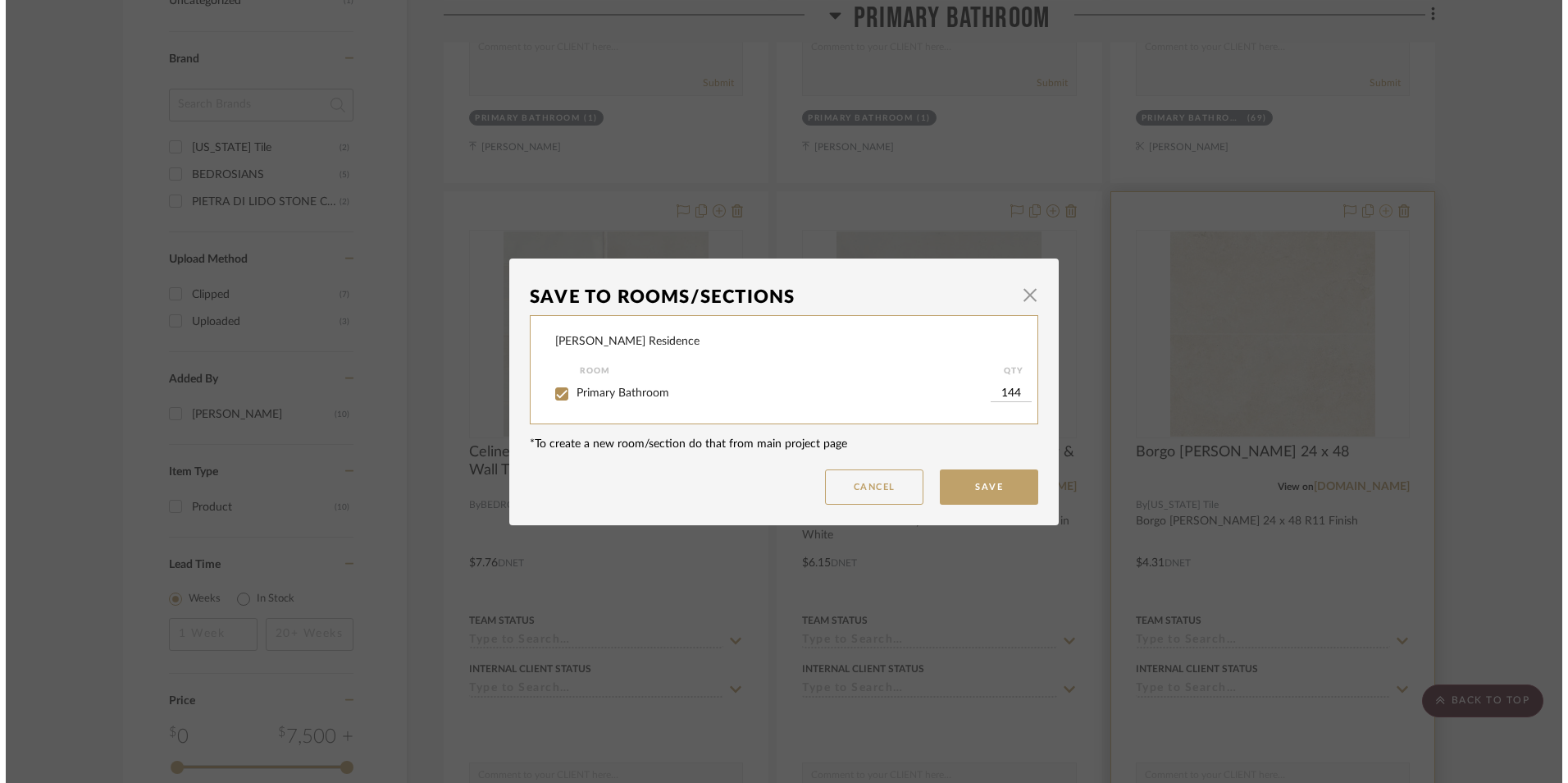
scroll to position [0, 0]
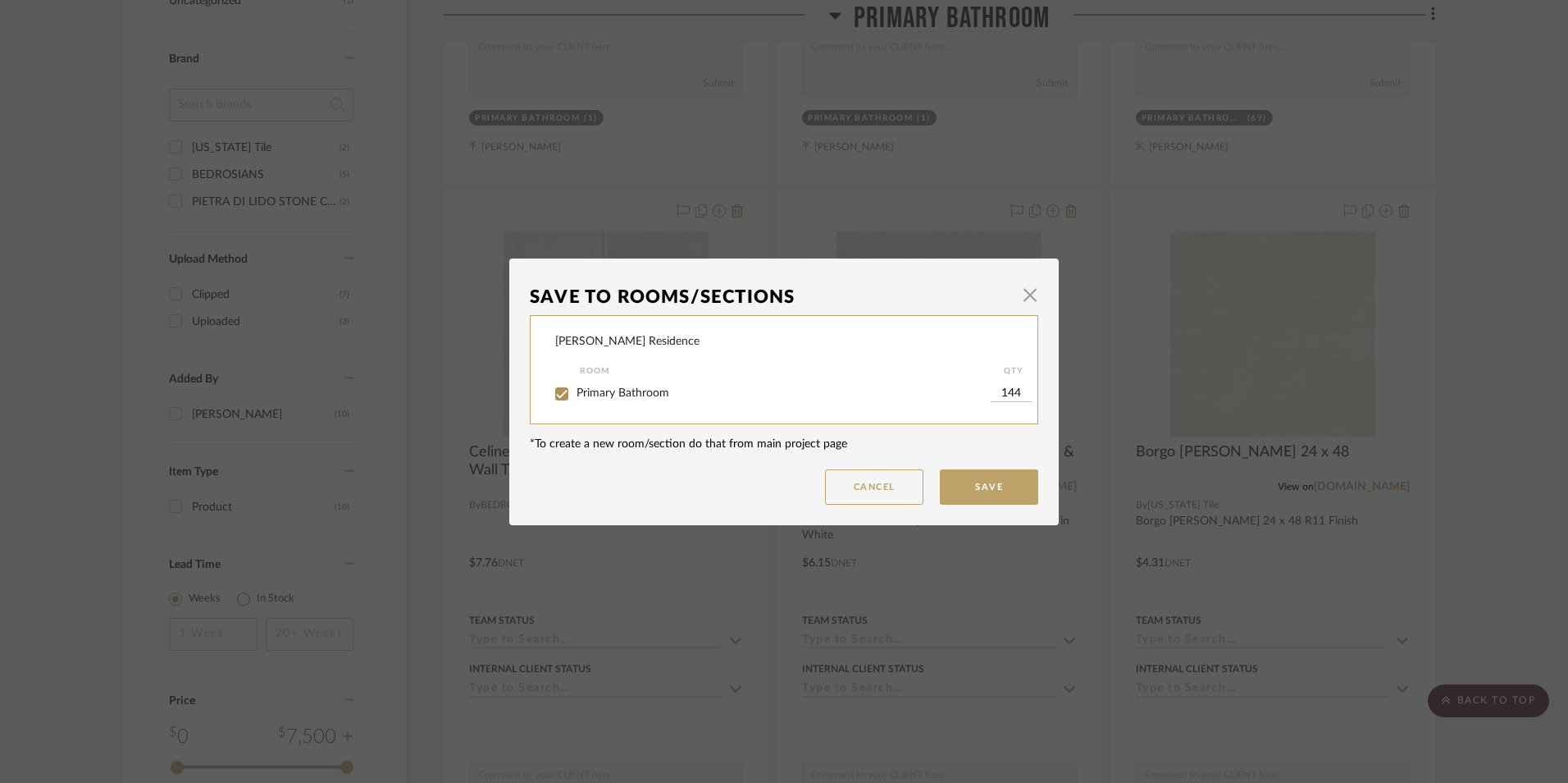
click at [1008, 389] on input "144" at bounding box center [1011, 393] width 41 height 16
type input "2"
type input "128"
click at [1016, 478] on button "Save" at bounding box center [989, 487] width 98 height 36
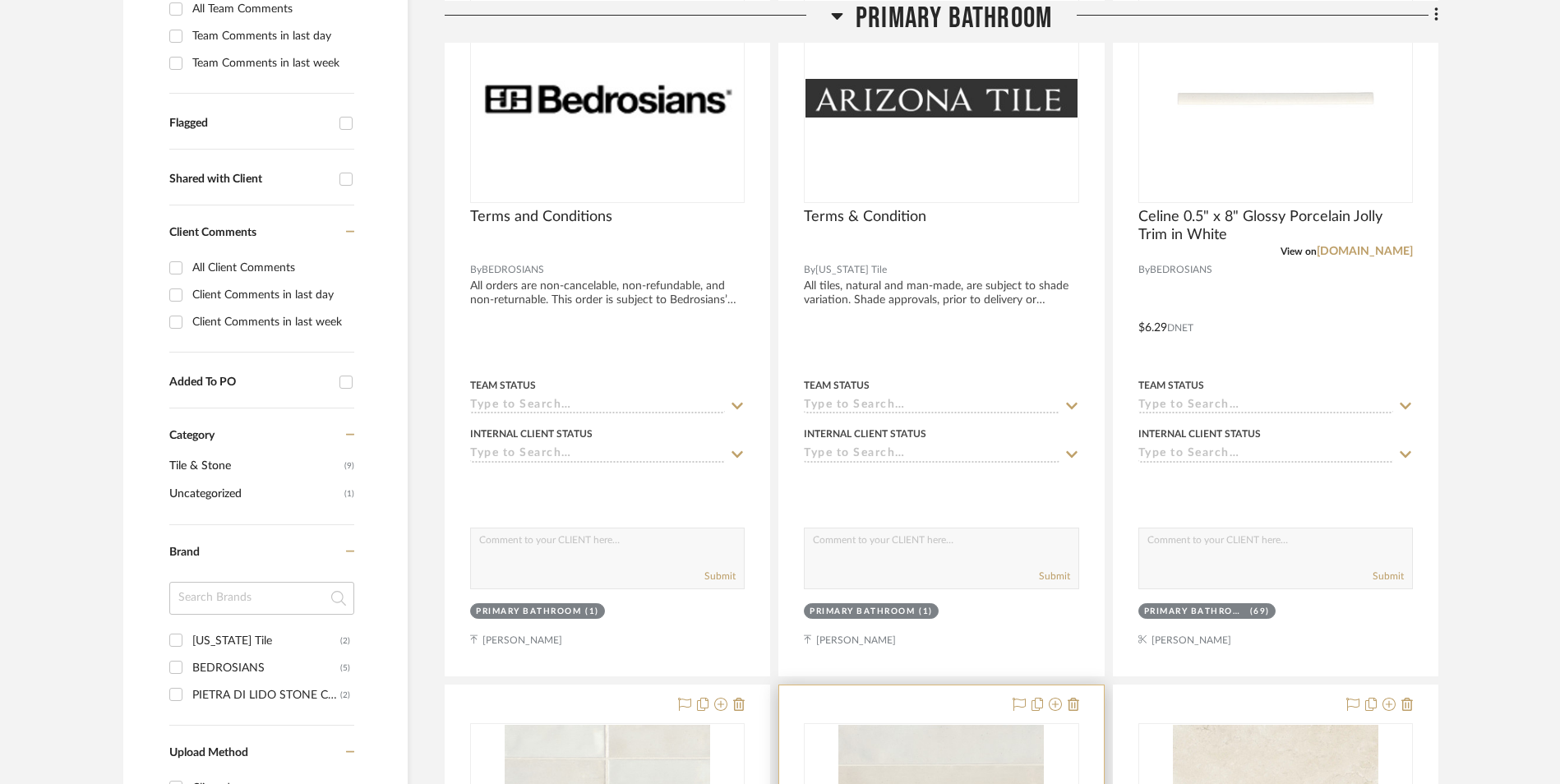
scroll to position [739, 0]
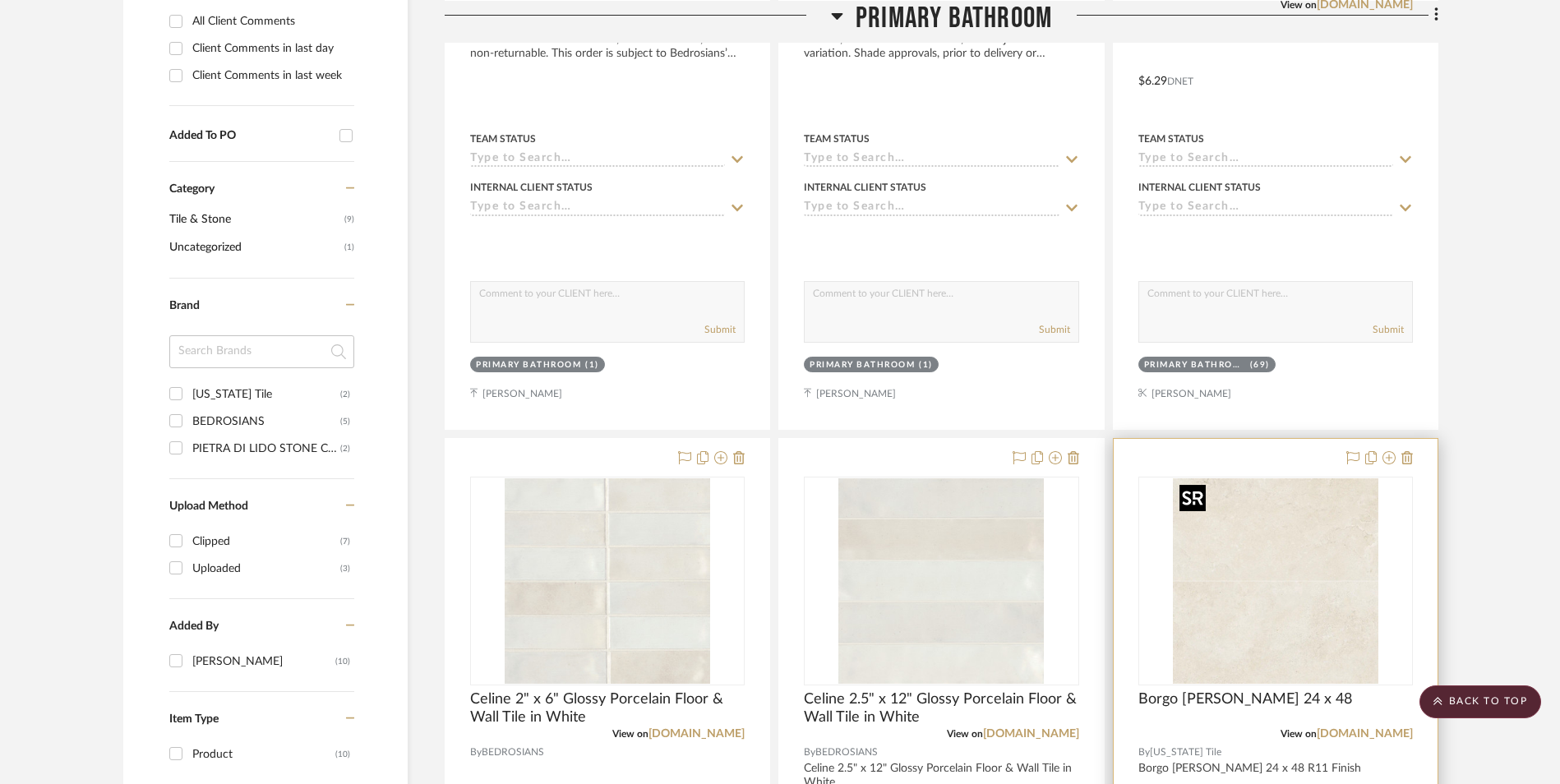
click at [1301, 520] on img "0" at bounding box center [1275, 580] width 206 height 206
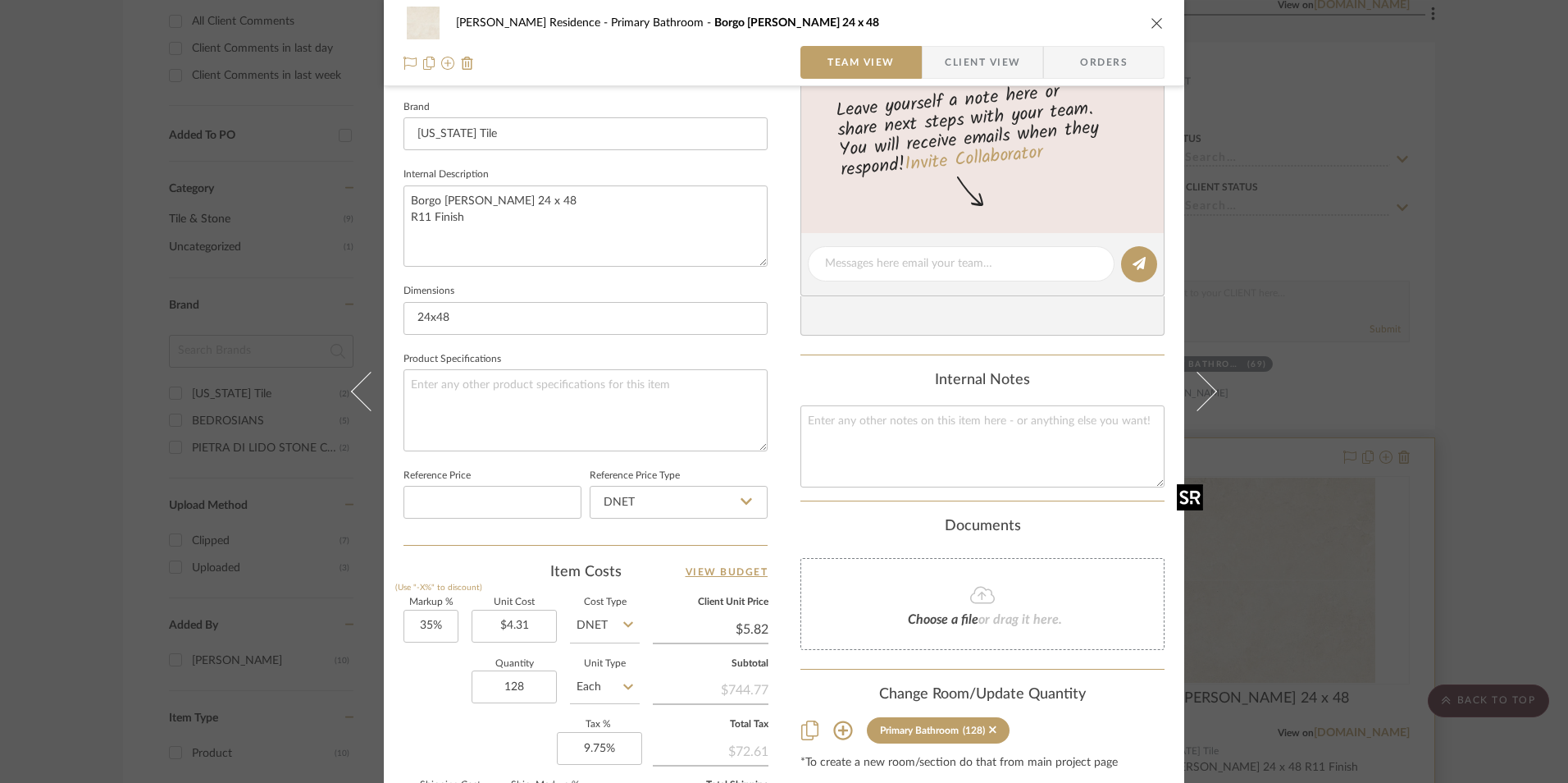
scroll to position [574, 0]
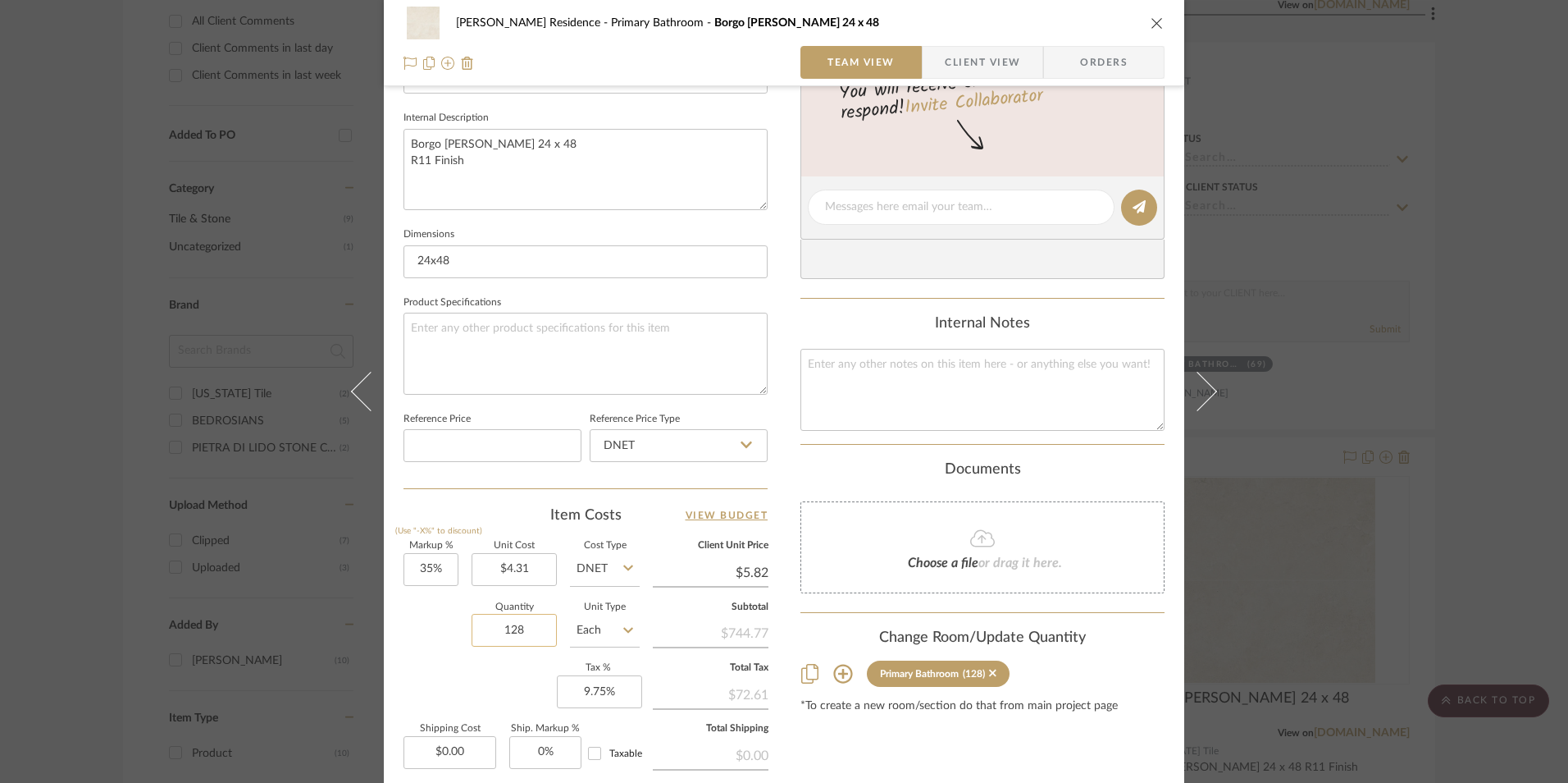
click at [509, 626] on input "128" at bounding box center [514, 629] width 85 height 33
type input "144"
click at [1431, 576] on div "Piersol Residence Primary Bathroom Borgo Luce 24 x 48 Team View Client View Ord…" at bounding box center [784, 391] width 1568 height 783
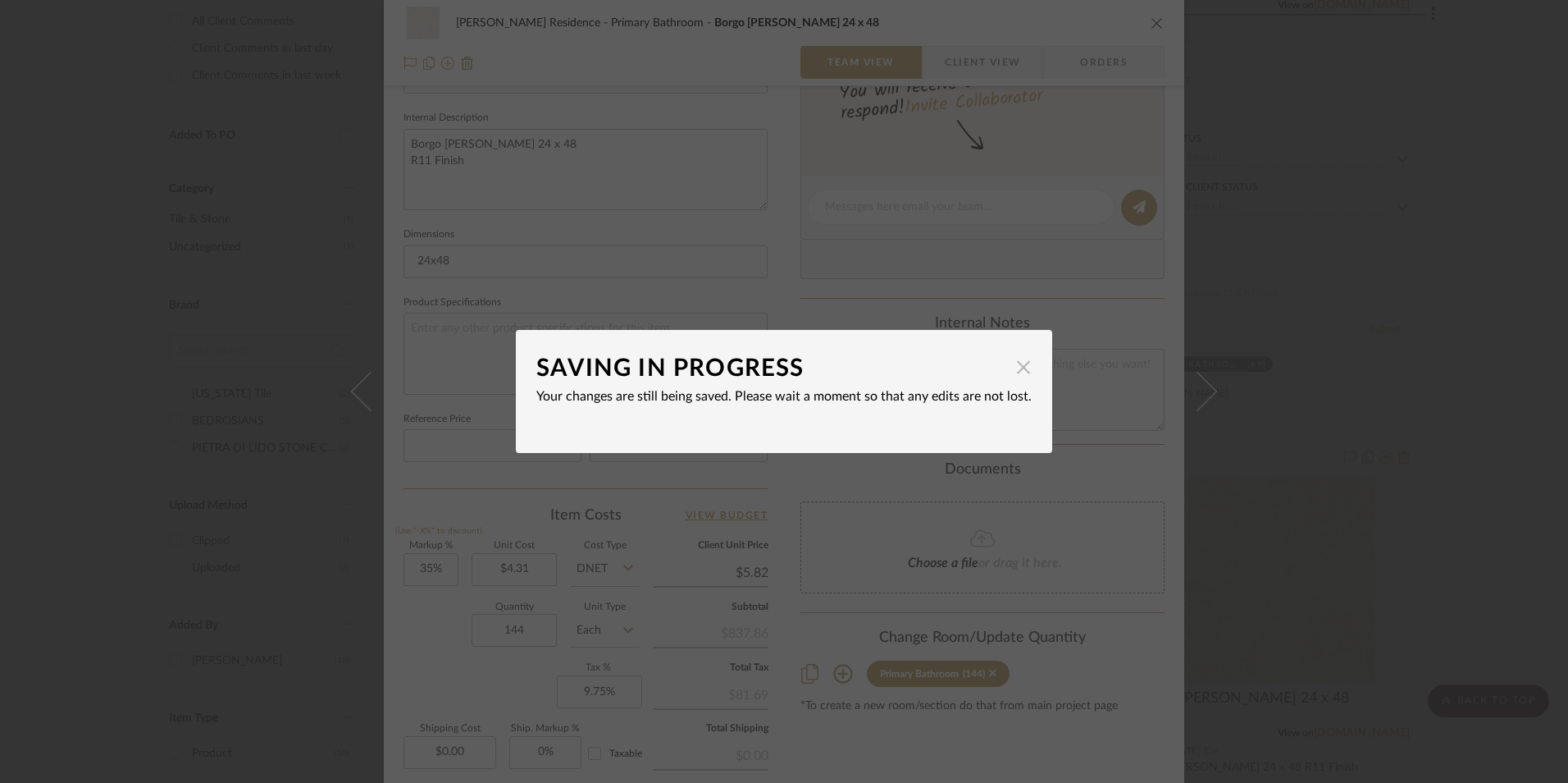
click at [1018, 369] on span "button" at bounding box center [1023, 367] width 33 height 33
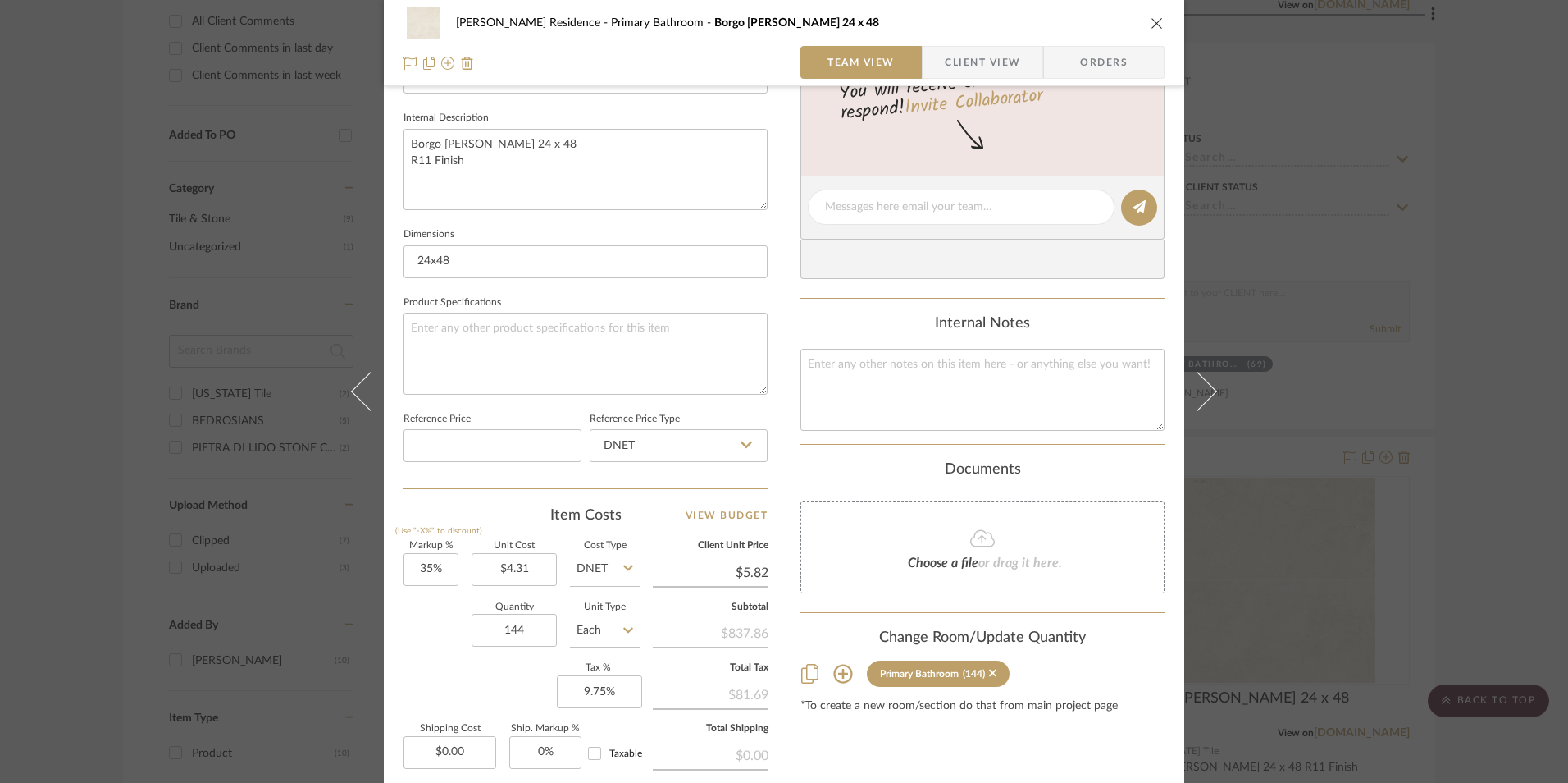
drag, startPoint x: 1545, startPoint y: 279, endPoint x: 1493, endPoint y: 239, distance: 65.6
click at [1540, 272] on div "Piersol Residence Primary Bathroom Borgo Luce 24 x 48 Team View Client View Ord…" at bounding box center [784, 391] width 1568 height 783
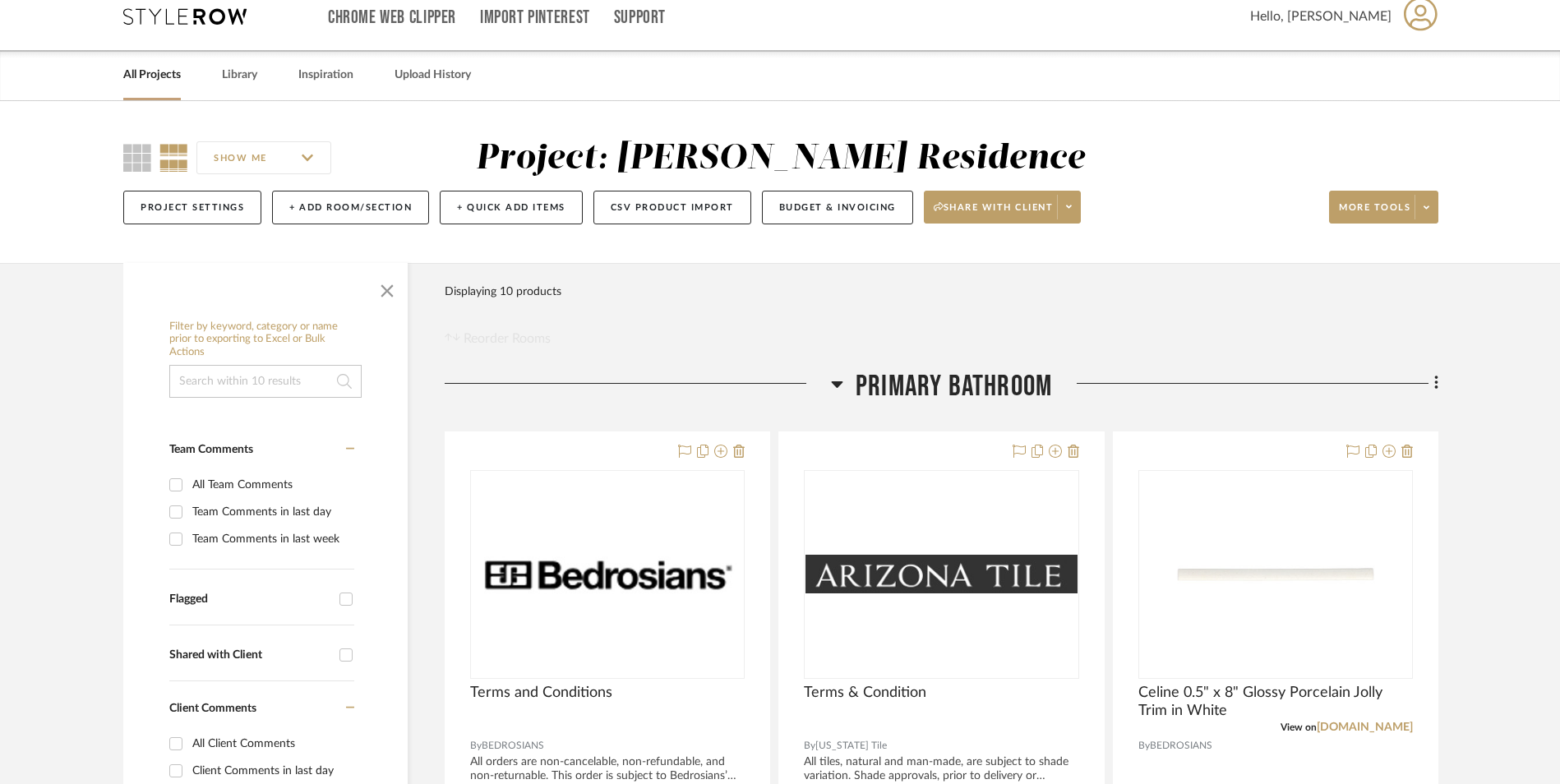
scroll to position [0, 0]
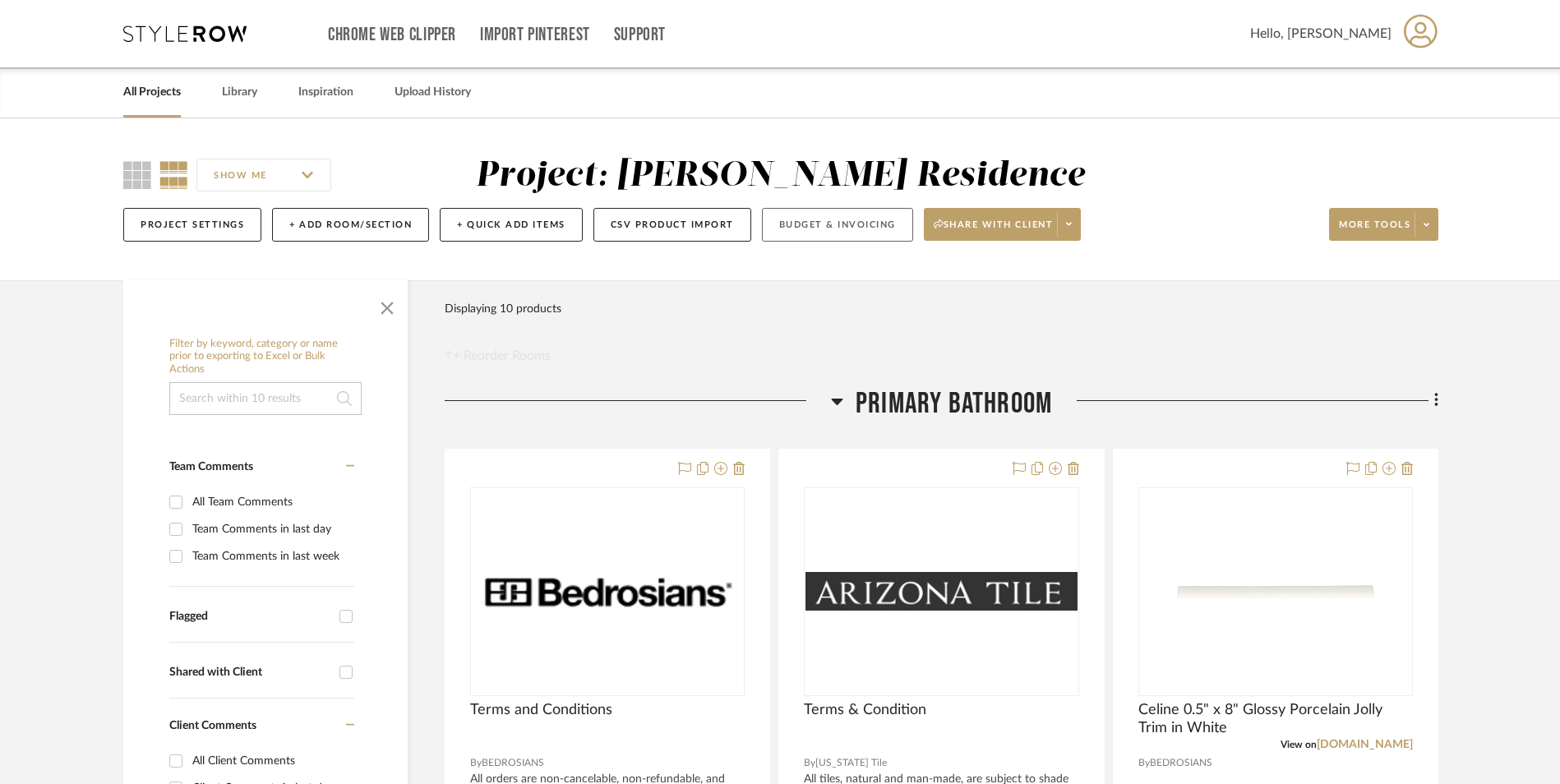
click at [836, 225] on button "Budget & Invoicing" at bounding box center [837, 224] width 151 height 34
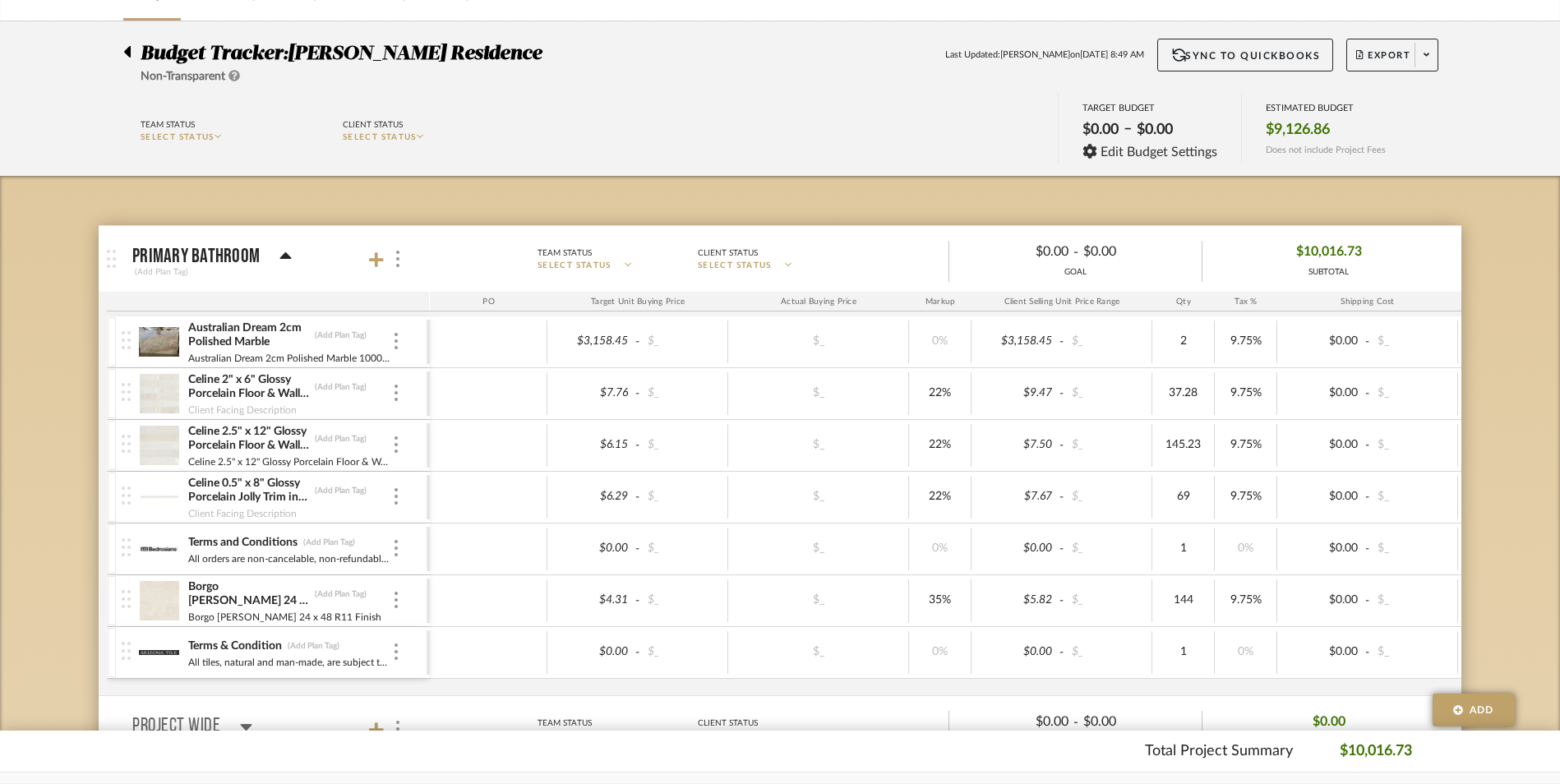
scroll to position [82, 0]
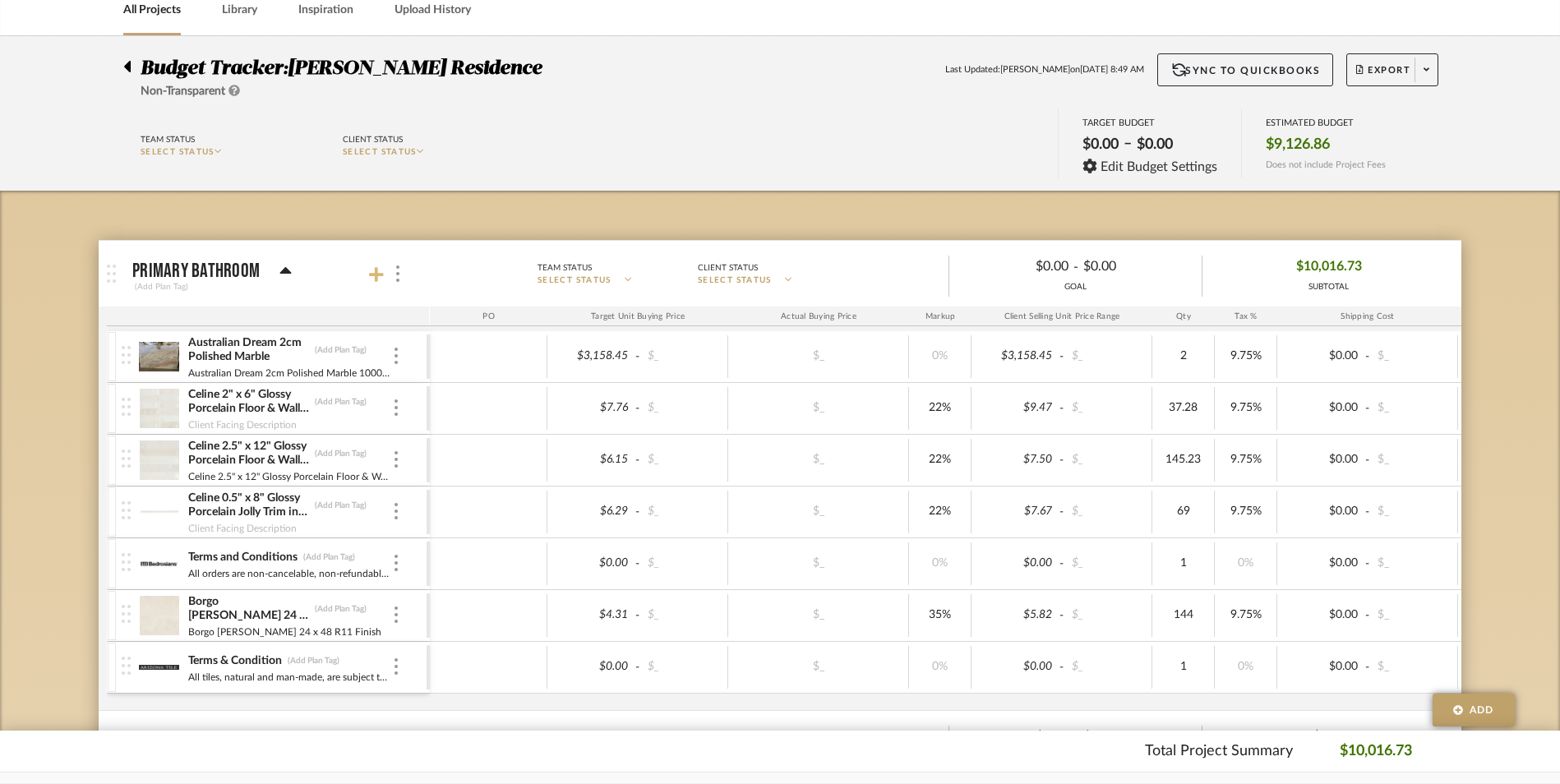
click at [376, 269] on icon at bounding box center [377, 274] width 15 height 15
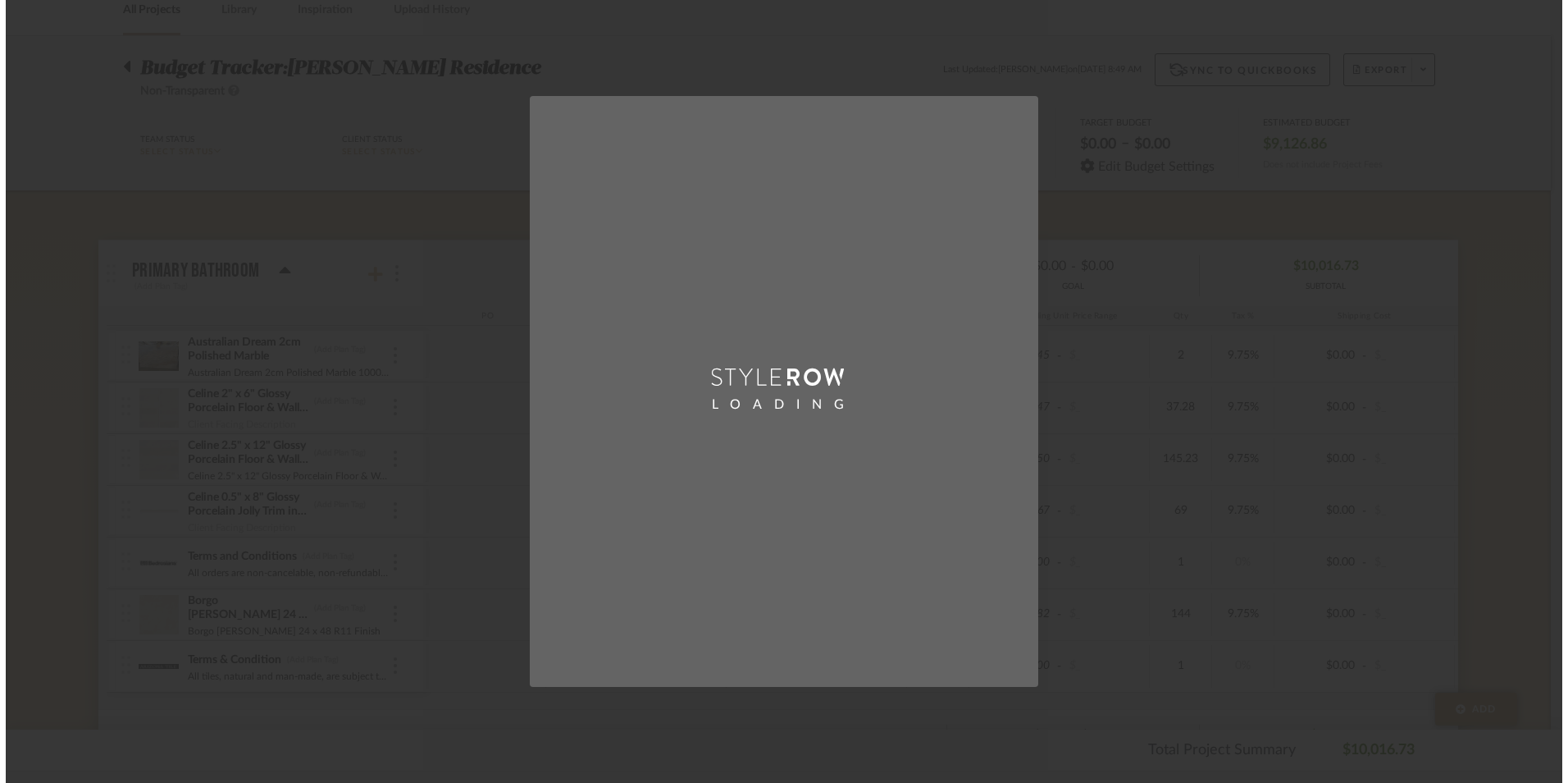
scroll to position [0, 0]
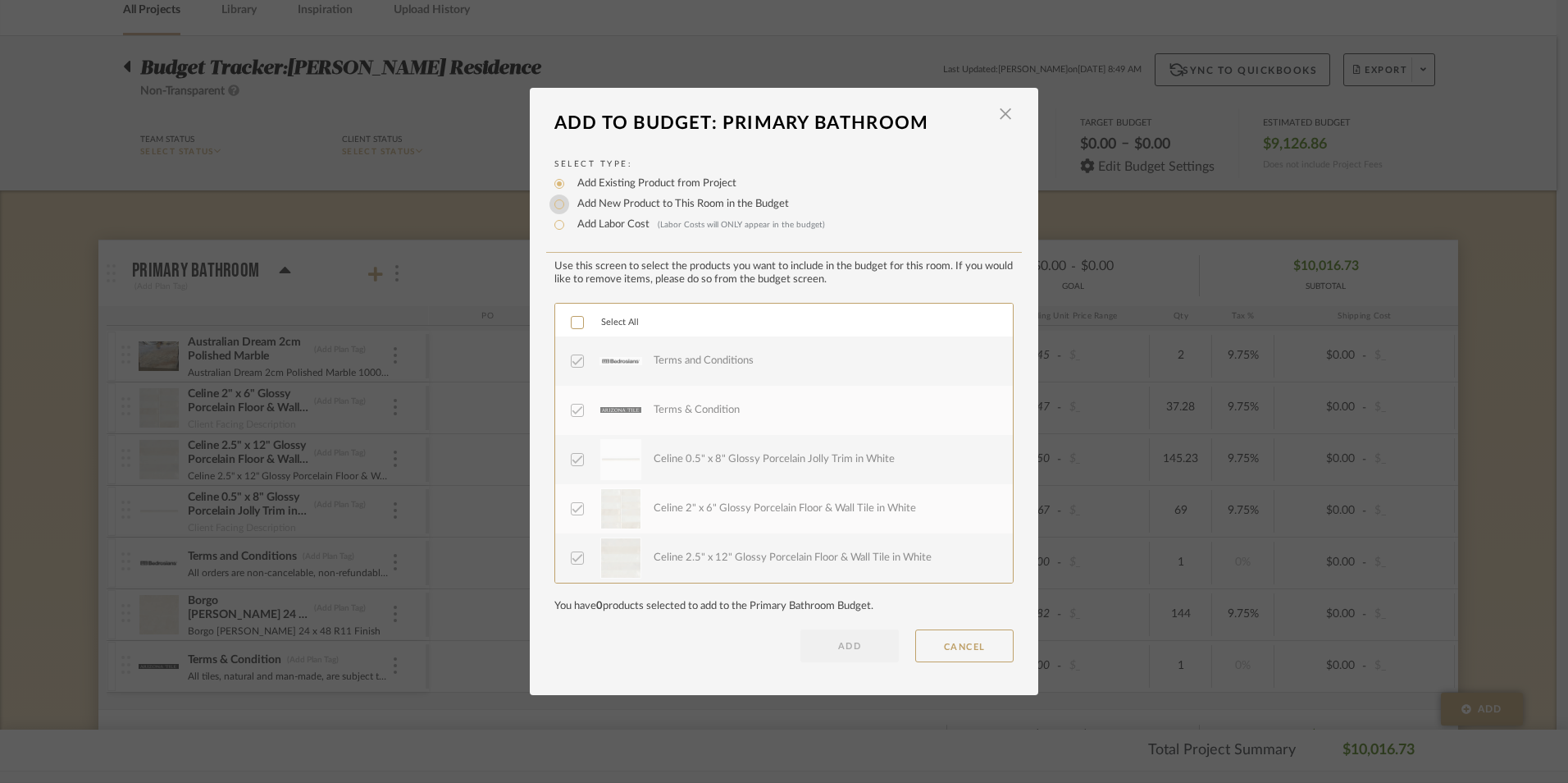
click at [549, 204] on input "Add New Product to This Room in the Budget" at bounding box center [559, 203] width 20 height 20
radio input "true"
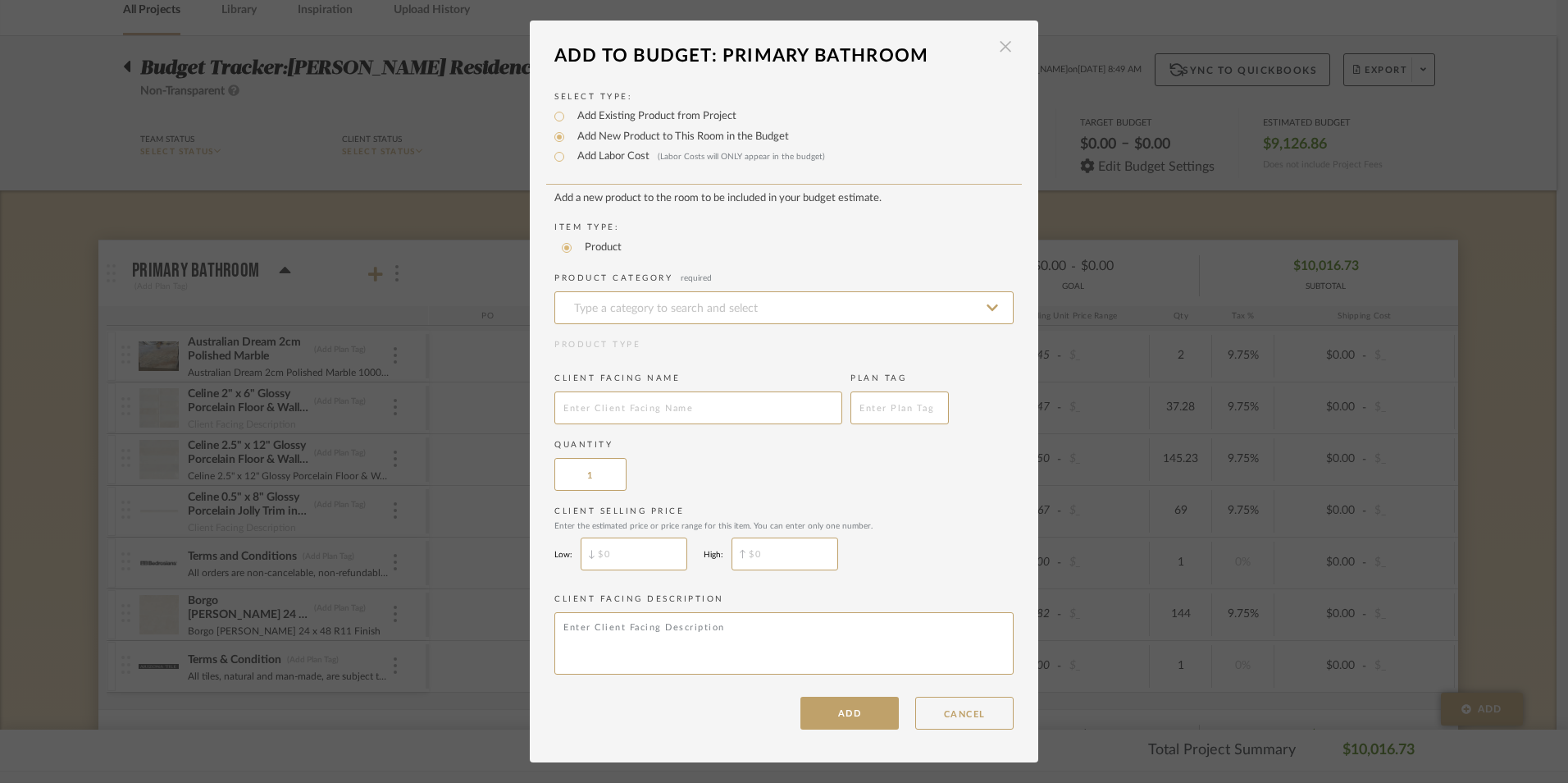
click at [1004, 50] on dialog-header "Add To Budget: Primary Bathroom ×" at bounding box center [784, 55] width 508 height 36
click at [995, 49] on span "button" at bounding box center [1005, 46] width 33 height 33
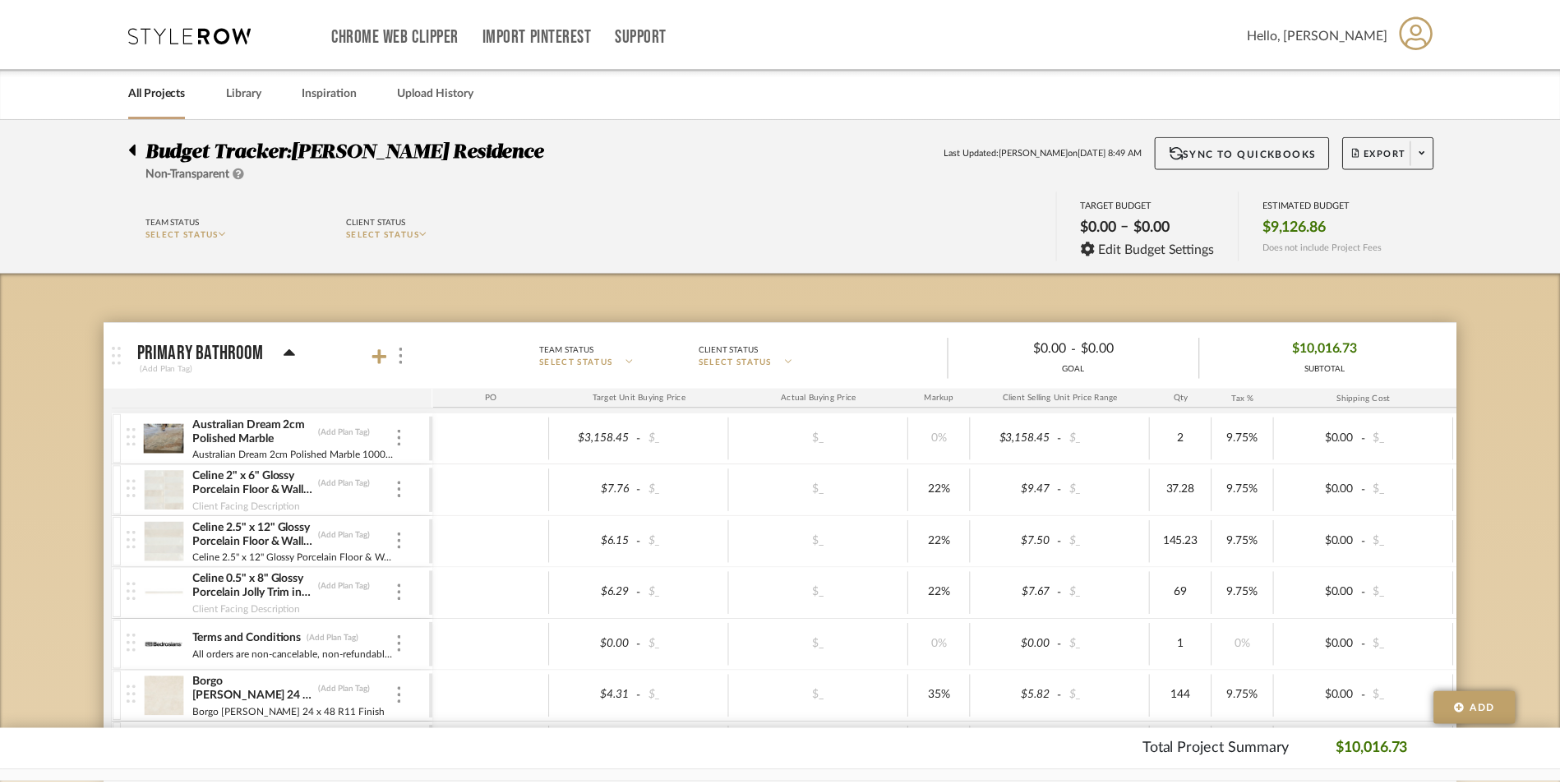
scroll to position [82, 0]
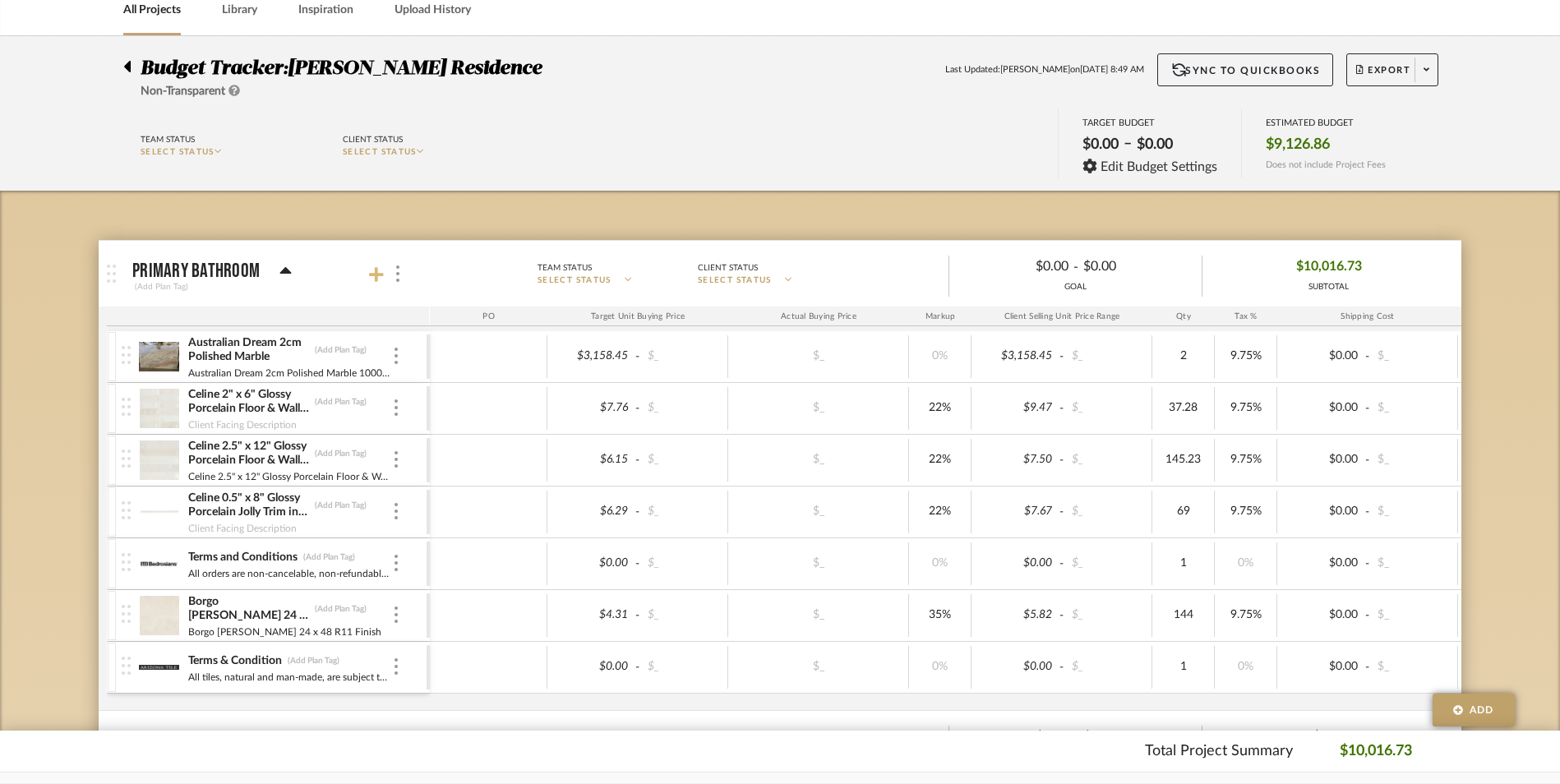
click at [370, 274] on icon at bounding box center [377, 274] width 15 height 15
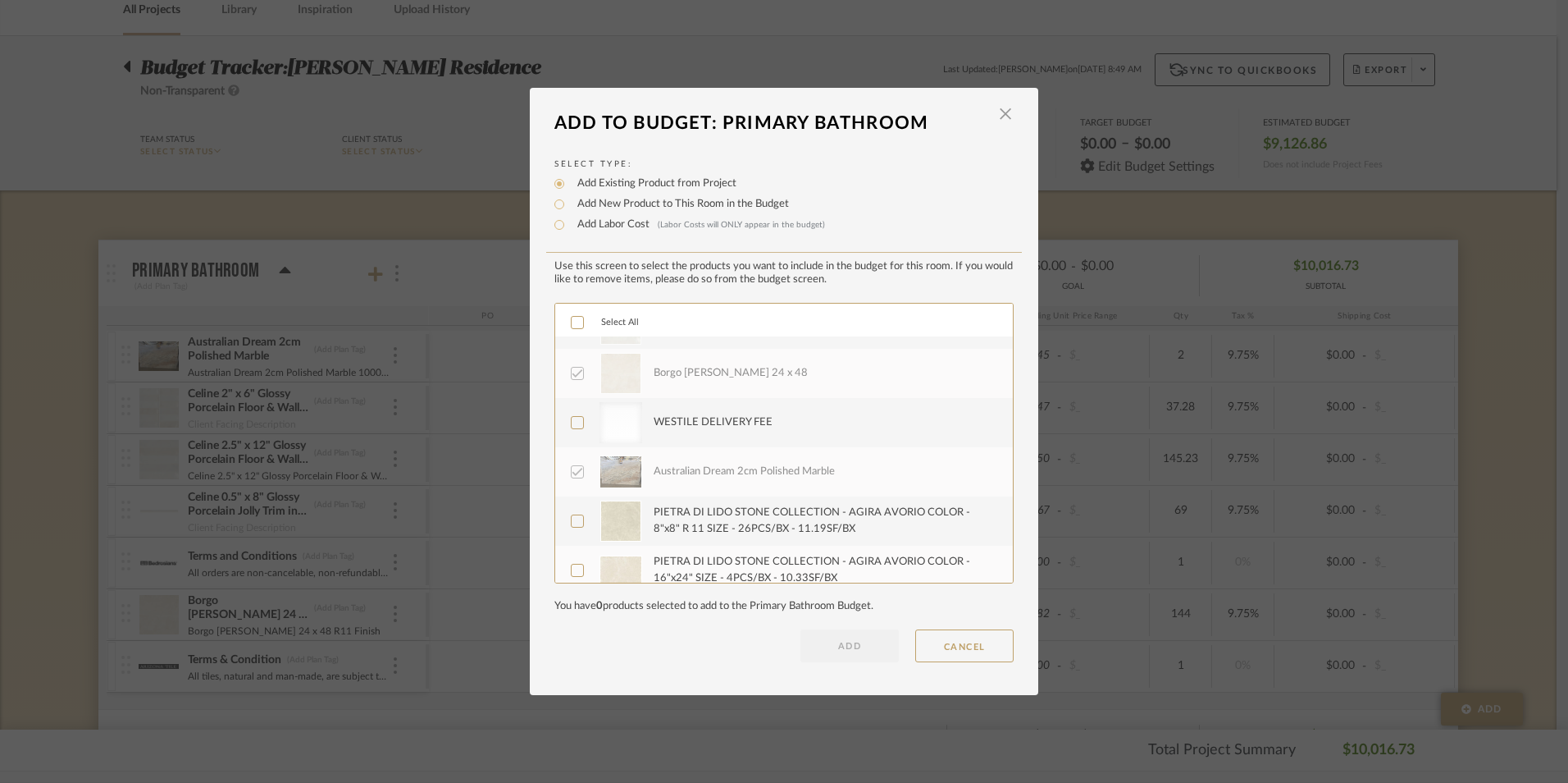
scroll to position [246, 0]
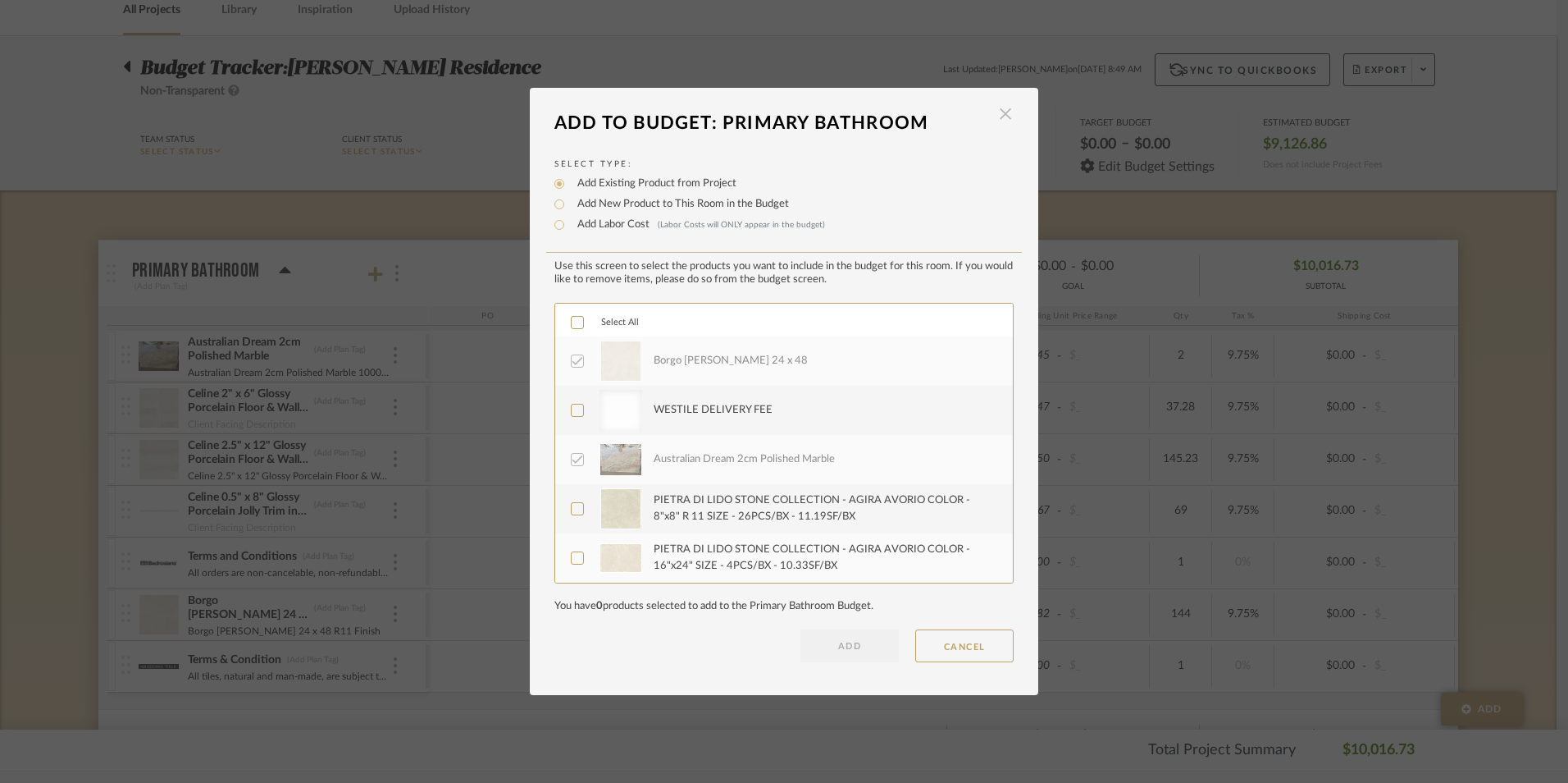
click at [1002, 111] on span "button" at bounding box center [1005, 113] width 33 height 33
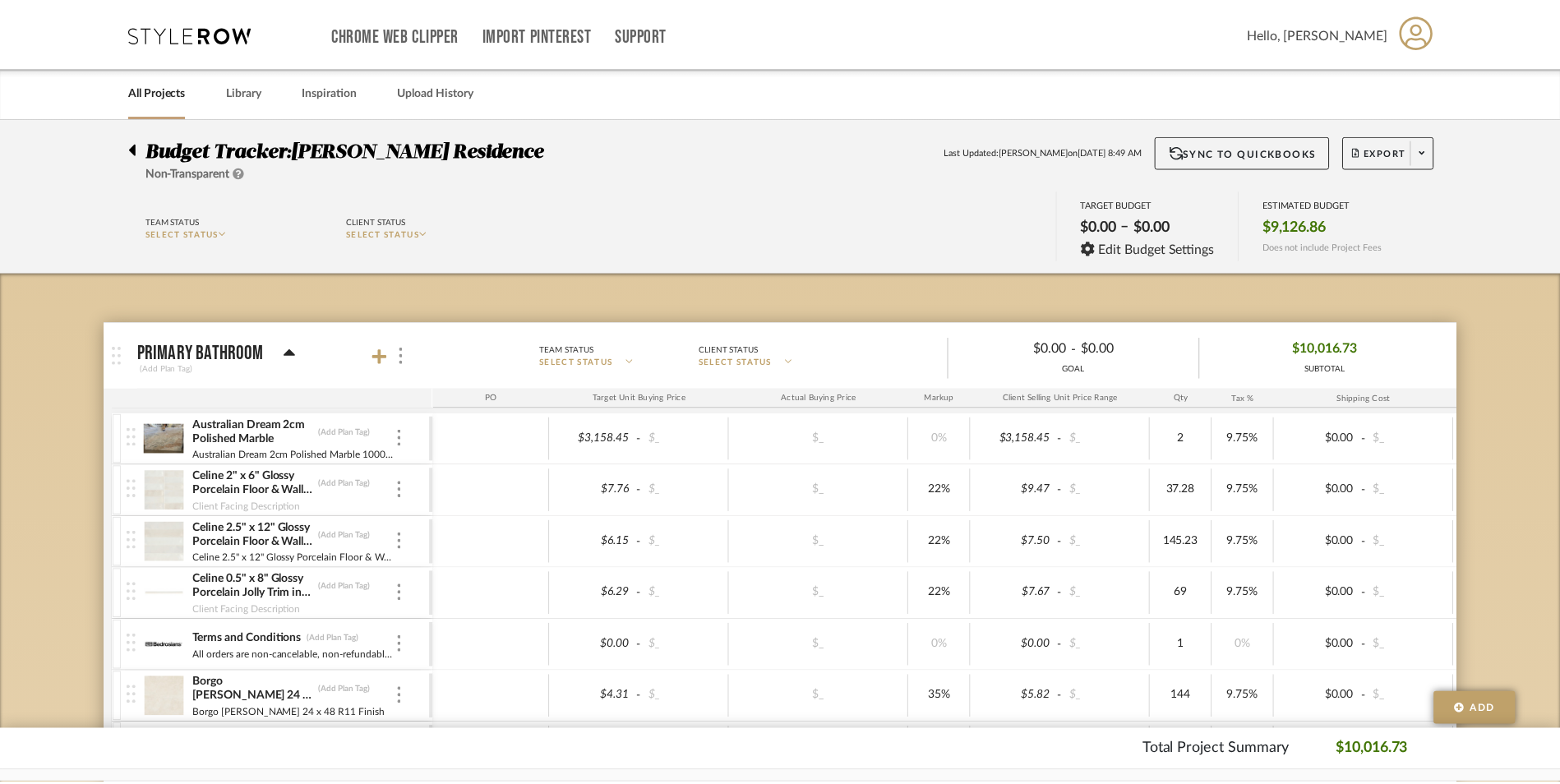
scroll to position [82, 0]
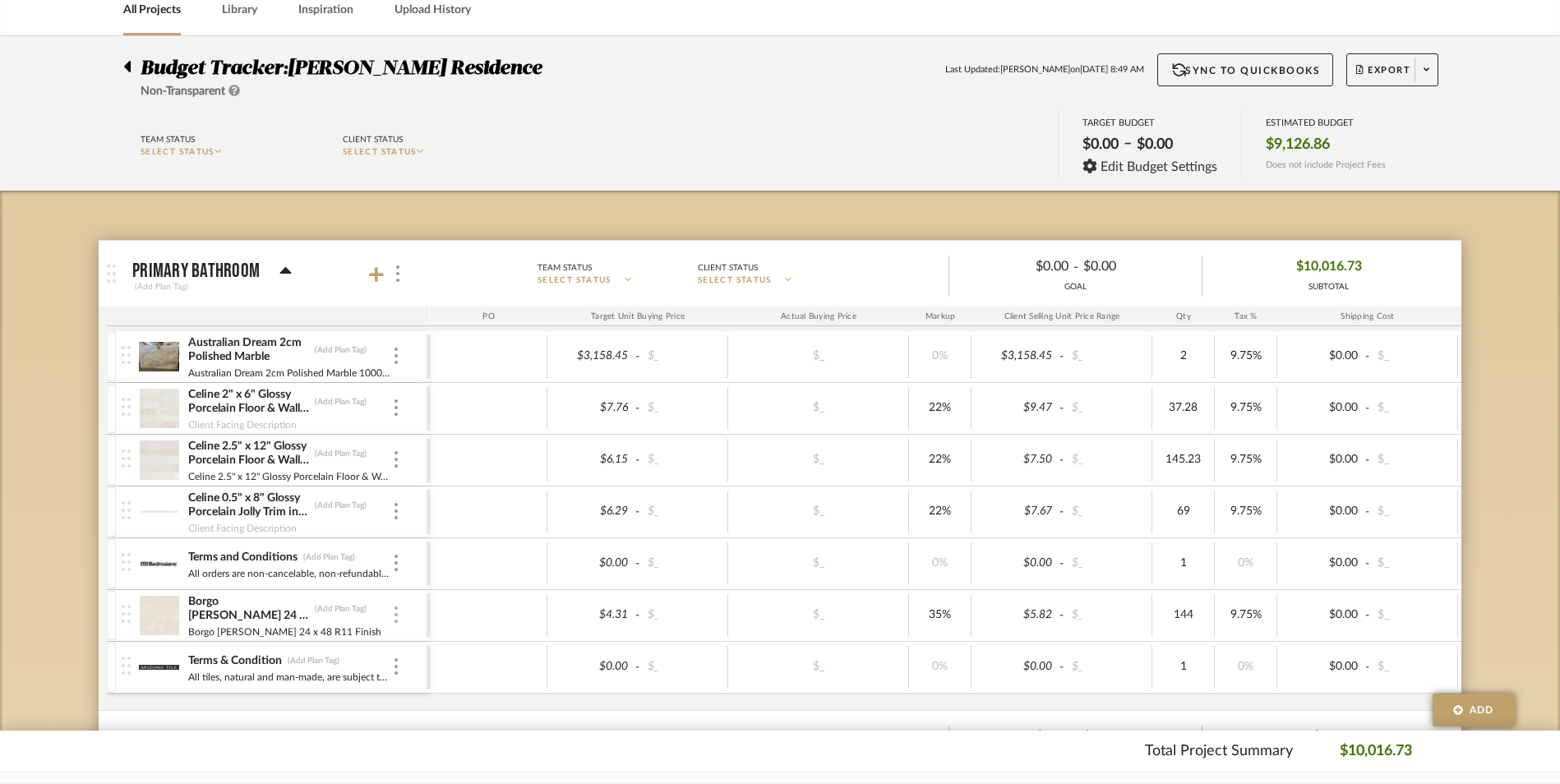
click at [394, 610] on div at bounding box center [395, 615] width 8 height 18
click at [1182, 607] on div at bounding box center [780, 392] width 1560 height 784
type input "128"
click at [1515, 573] on div "Budget Tracker: Piersol Residence Non-Transparent Last Updated: Daisy Calzada o…" at bounding box center [780, 662] width 1560 height 1253
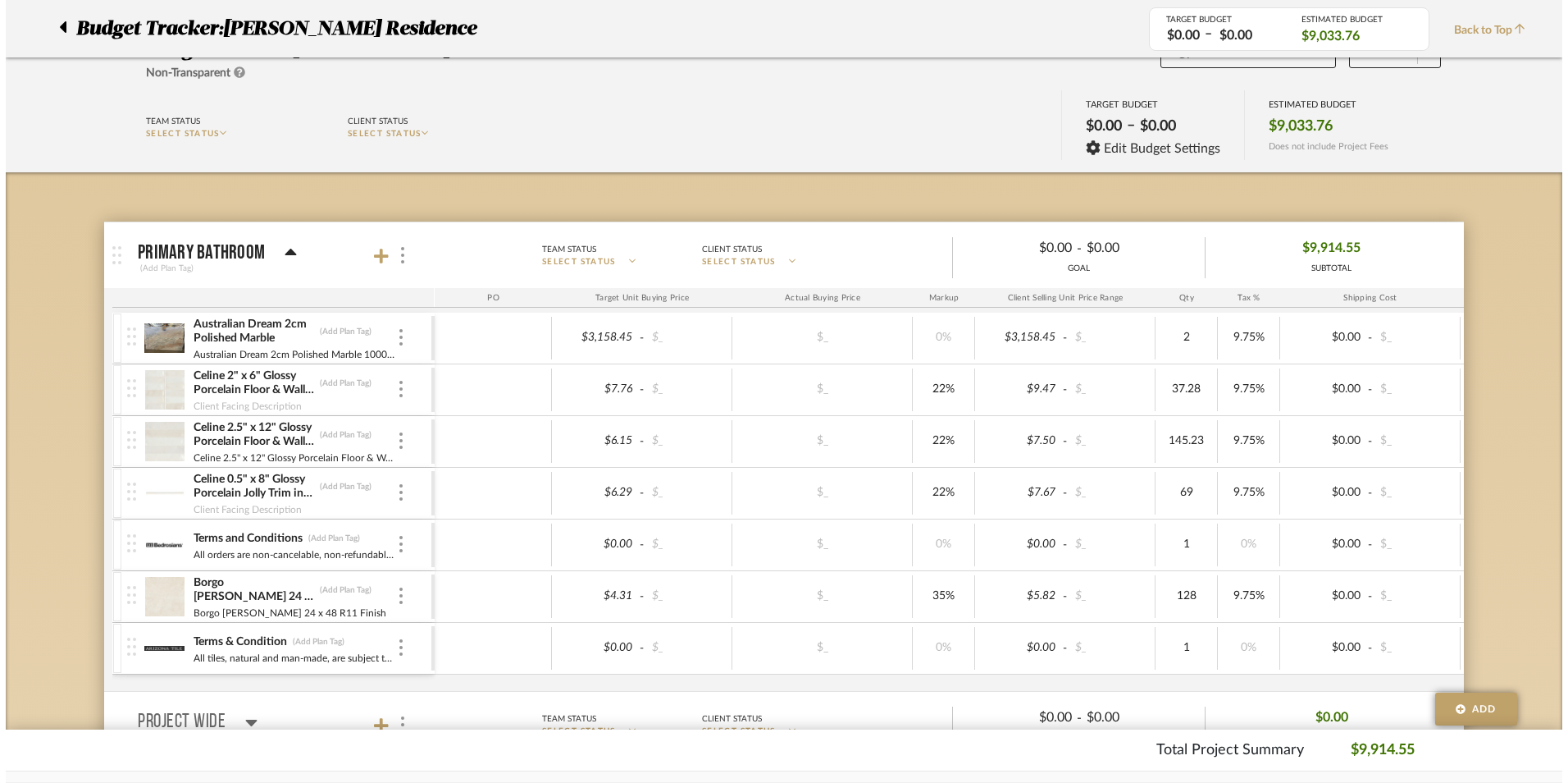
scroll to position [0, 0]
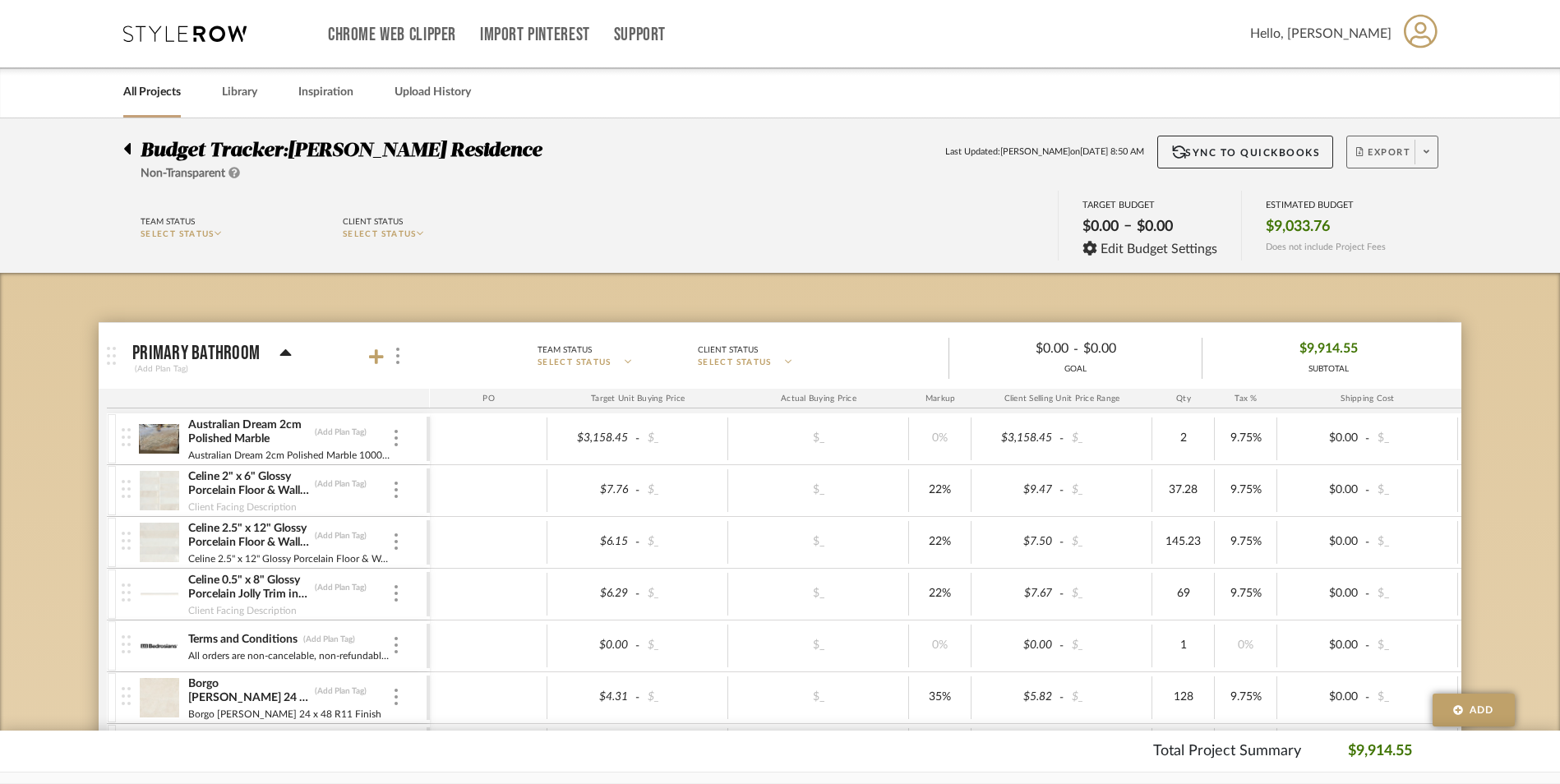
click at [1383, 153] on span "Export" at bounding box center [1383, 159] width 54 height 24
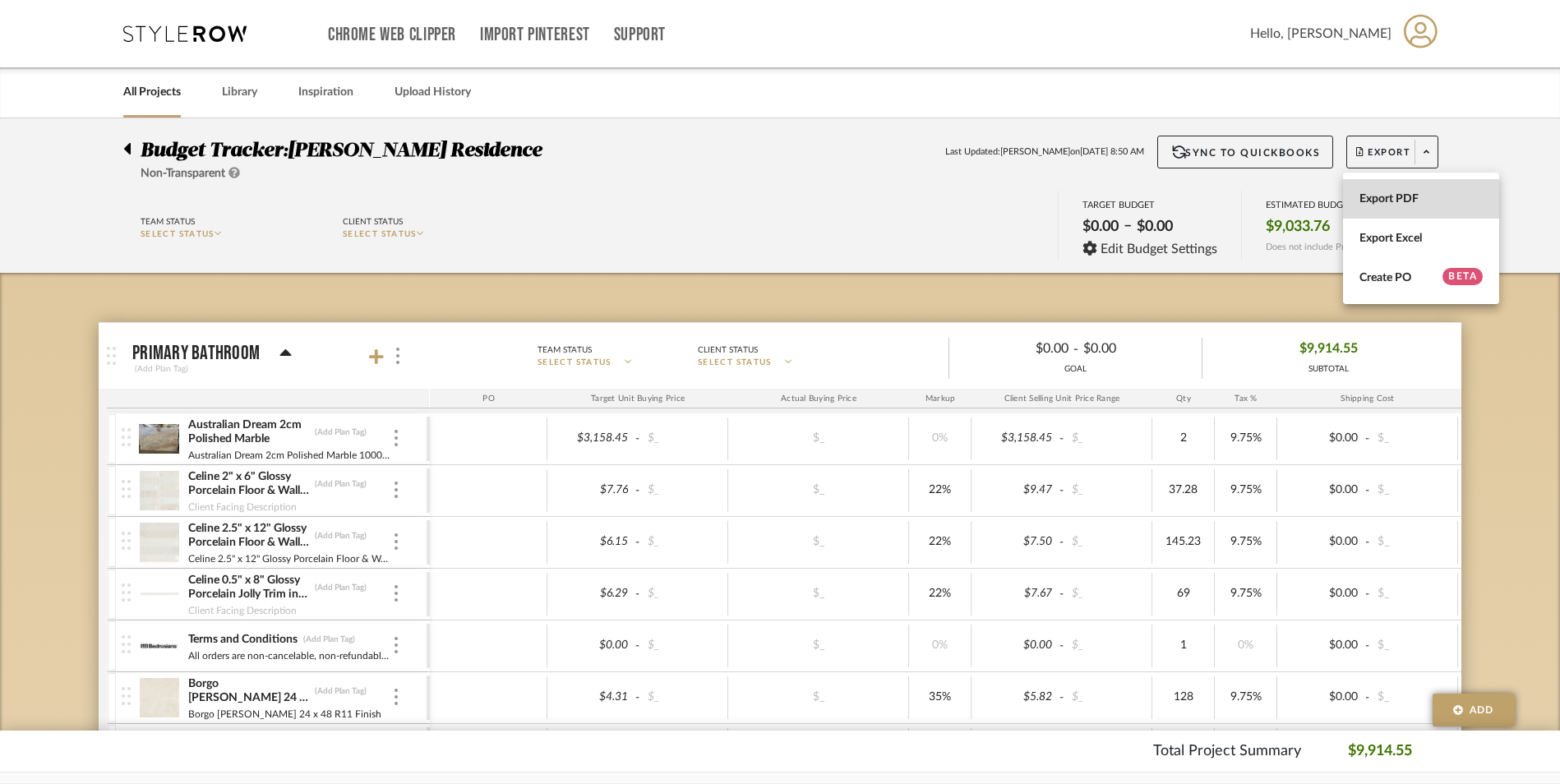
click at [1385, 200] on span "Export PDF" at bounding box center [1420, 199] width 123 height 14
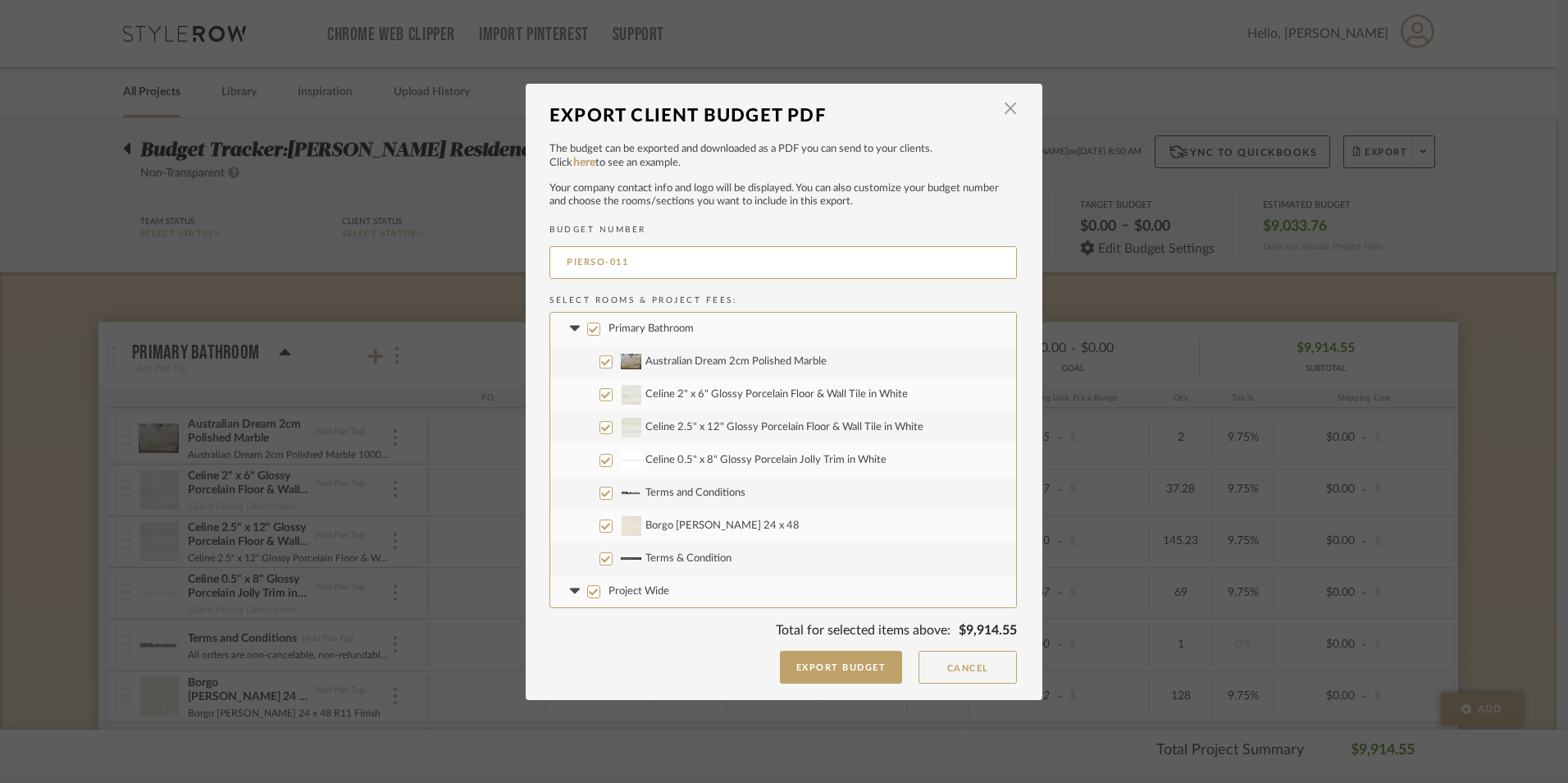
click at [587, 326] on input "Primary Bathroom" at bounding box center [593, 329] width 13 height 13
checkbox input "false"
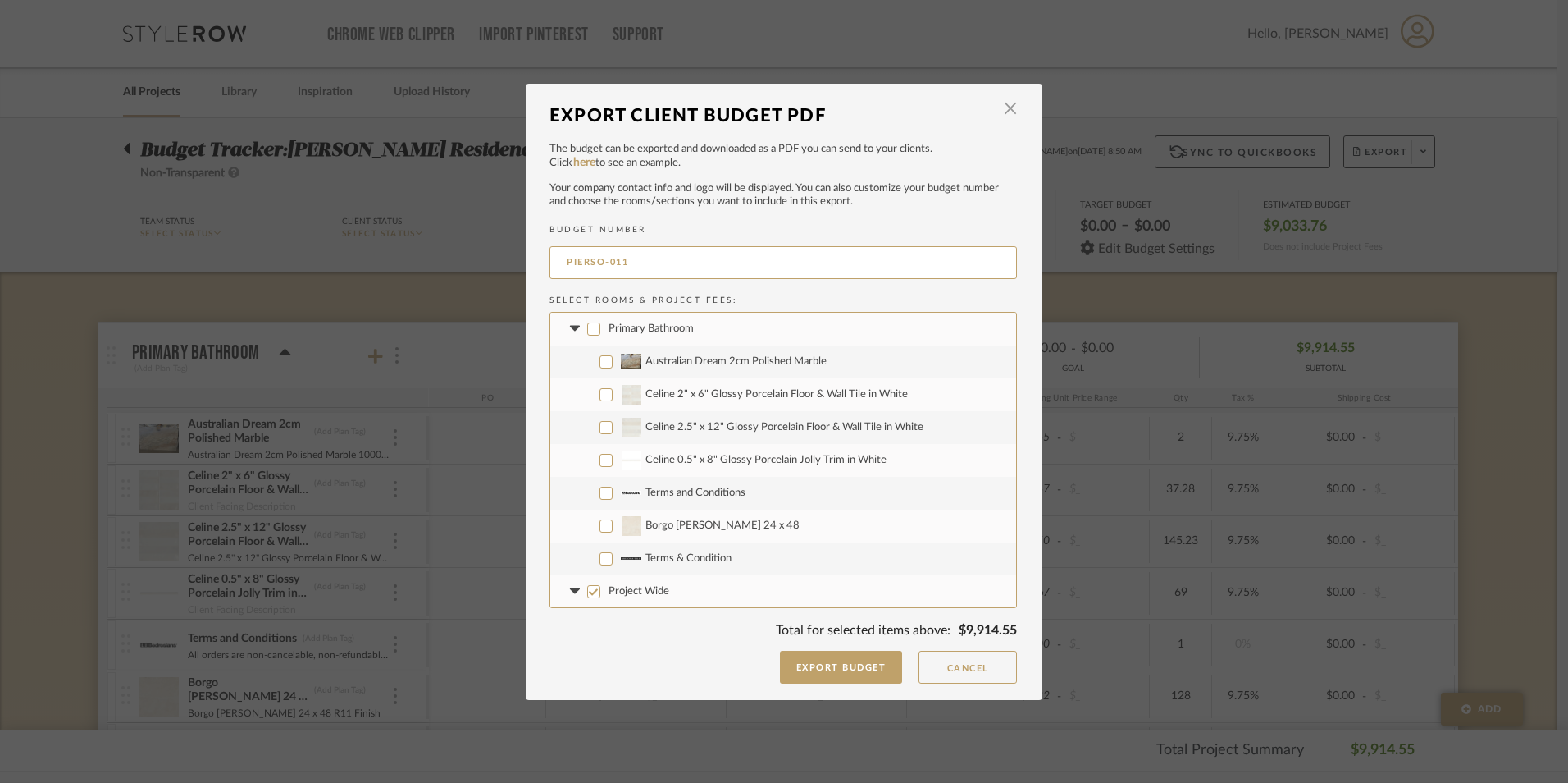
checkbox input "false"
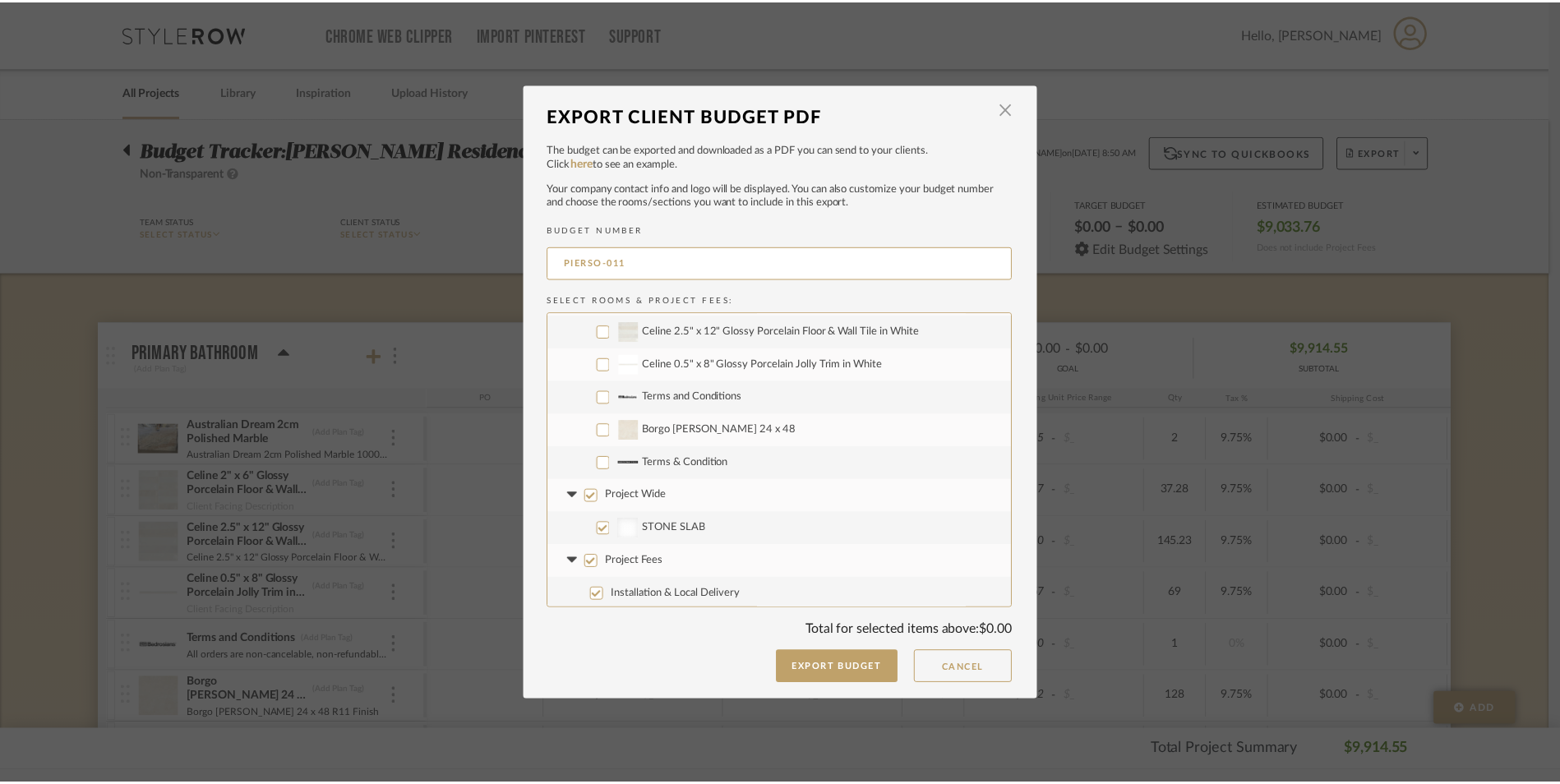
scroll to position [100, 0]
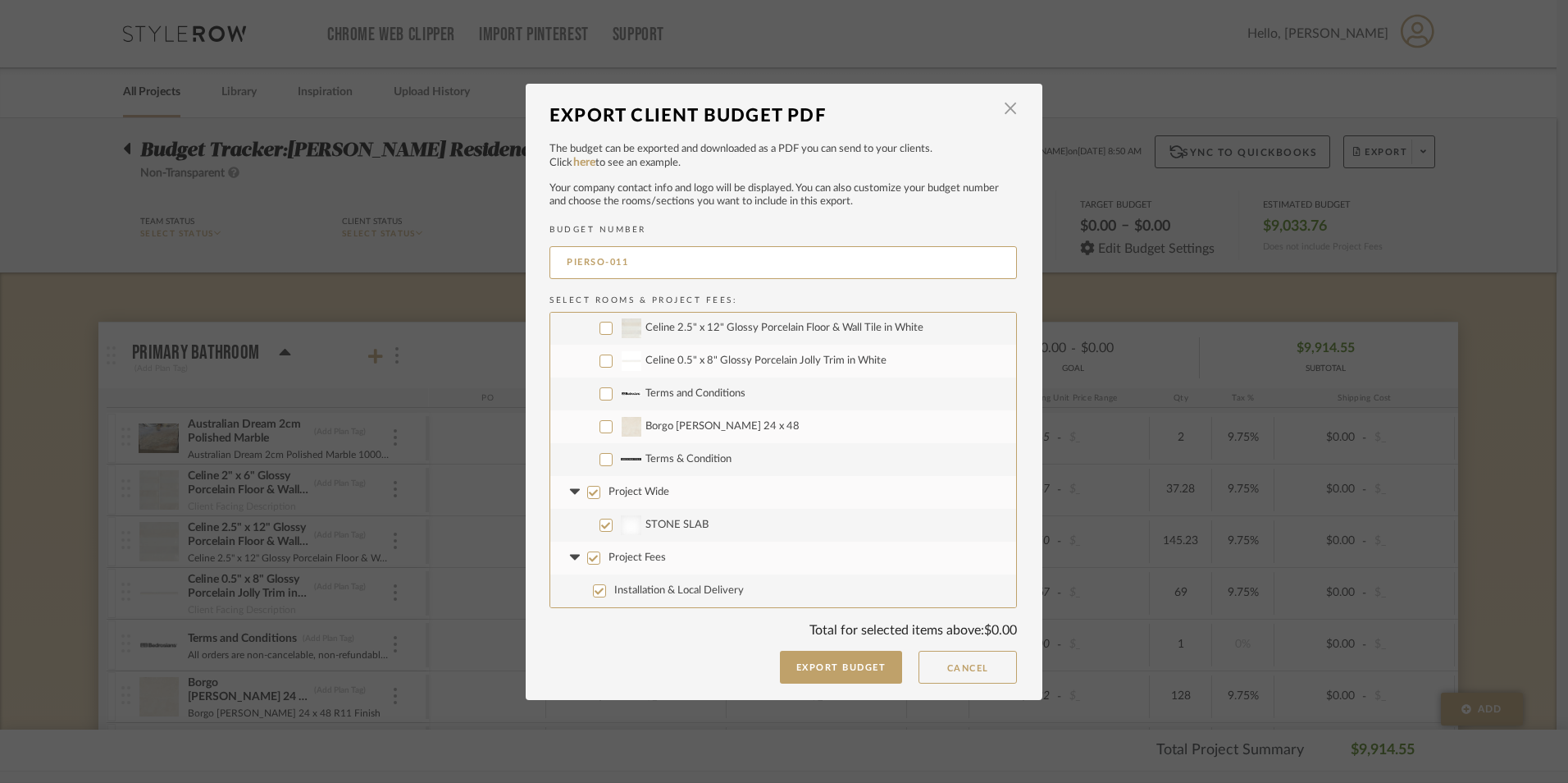
click at [590, 489] on input "Project Wide" at bounding box center [593, 492] width 13 height 13
checkbox input "false"
click at [590, 554] on input "Project Fees" at bounding box center [593, 558] width 13 height 13
checkbox input "false"
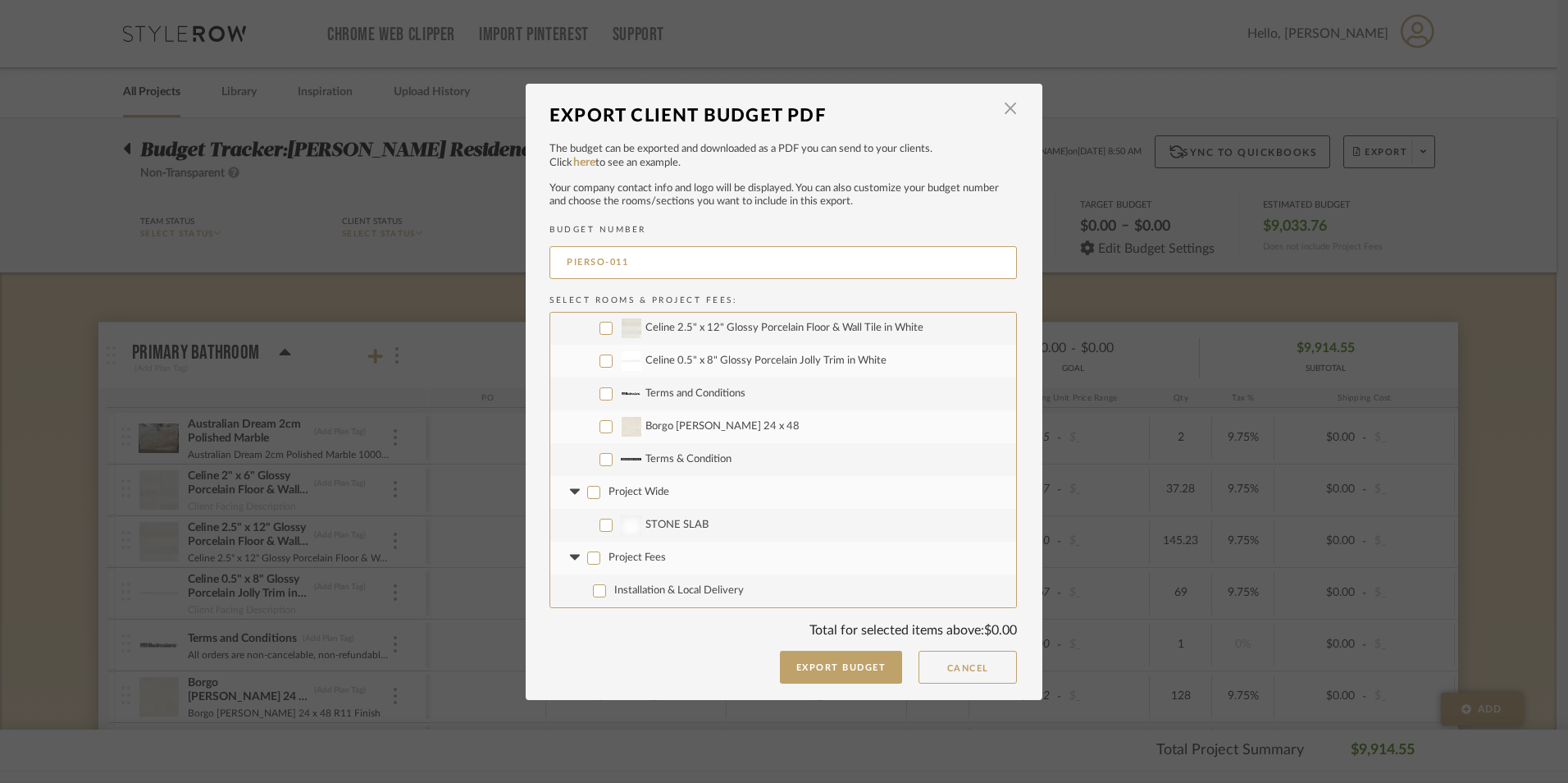
checkbox input "false"
click at [600, 425] on input "Borgo Luce 24 x 48" at bounding box center [606, 427] width 13 height 13
checkbox input "true"
click at [862, 670] on button "Export Budget" at bounding box center [841, 667] width 123 height 33
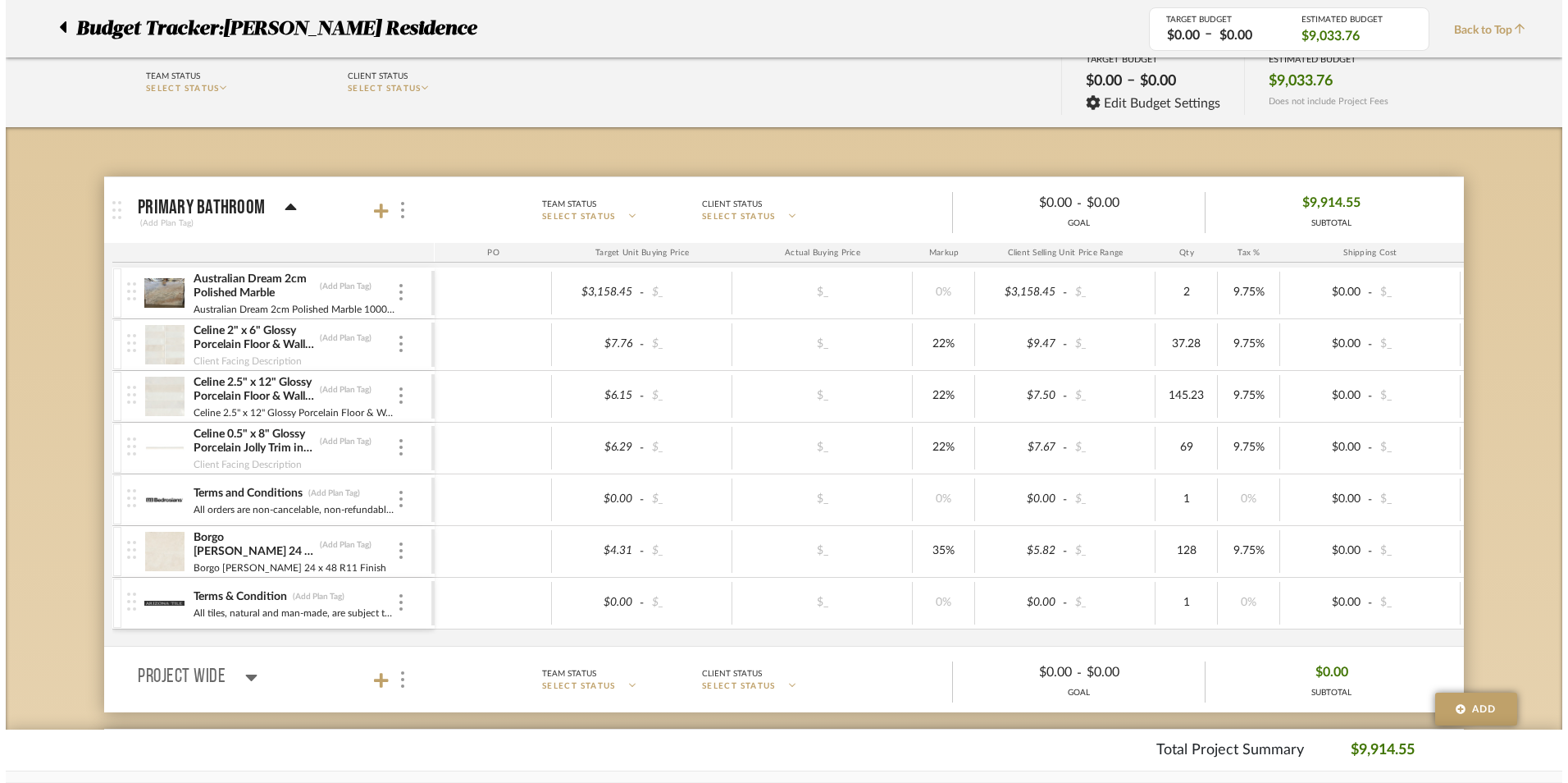
scroll to position [0, 0]
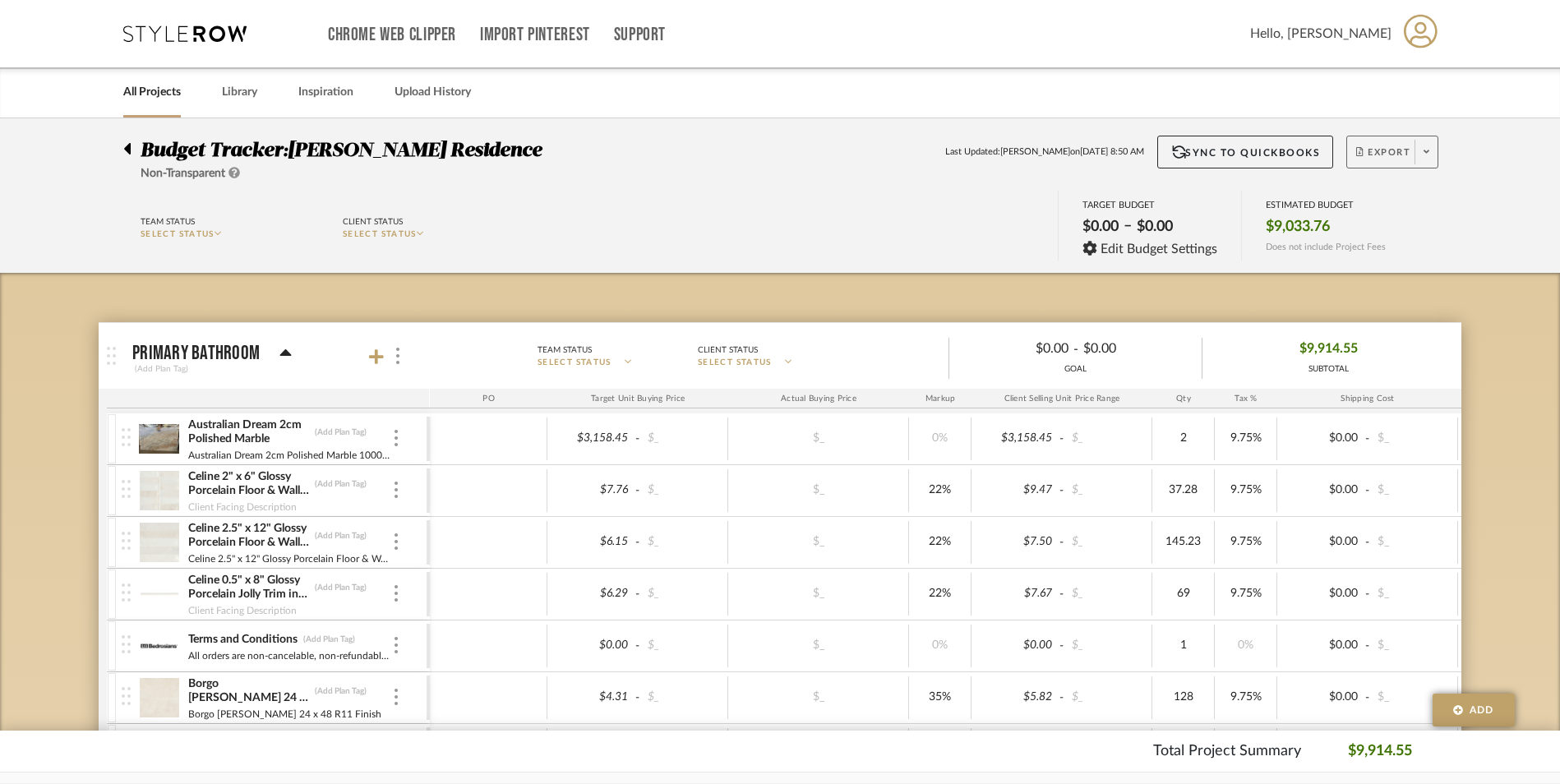
click at [1382, 141] on button "Export" at bounding box center [1392, 151] width 92 height 33
click at [1388, 205] on span "Export PDF" at bounding box center [1420, 199] width 123 height 14
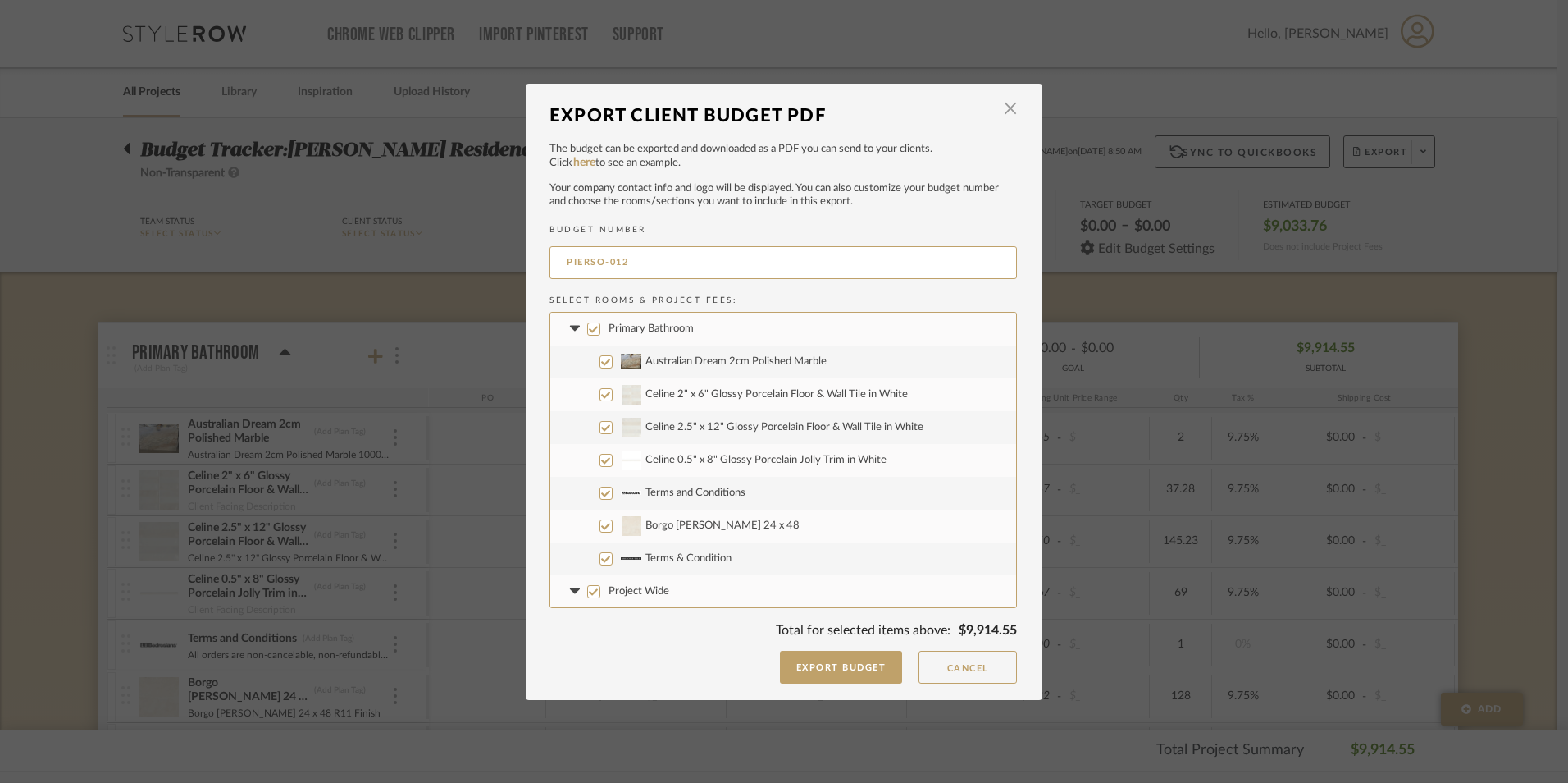
click at [590, 336] on label "Primary Bathroom" at bounding box center [783, 328] width 466 height 33
click at [590, 336] on input "Primary Bathroom" at bounding box center [593, 329] width 13 height 13
checkbox input "false"
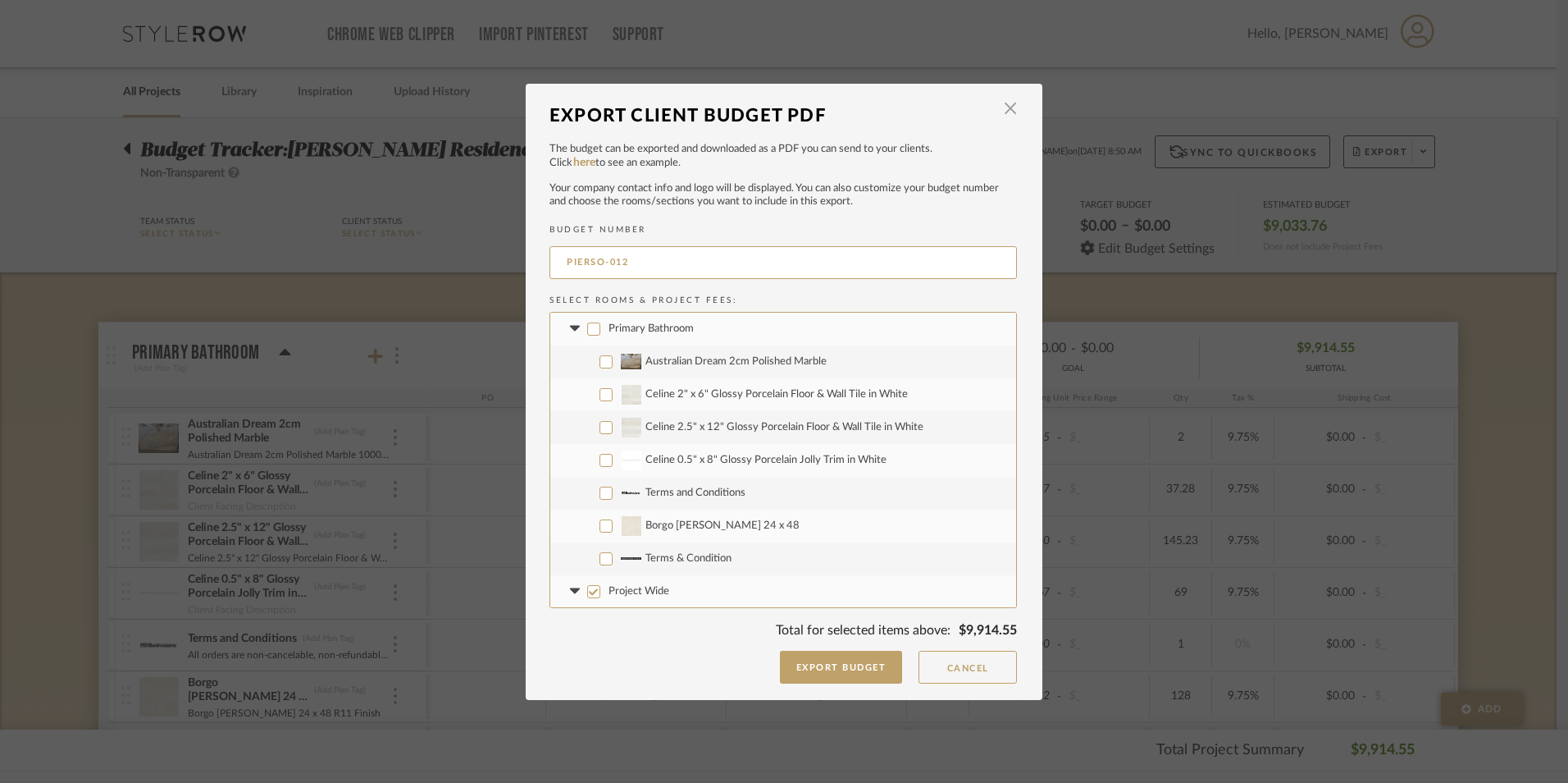
checkbox input "false"
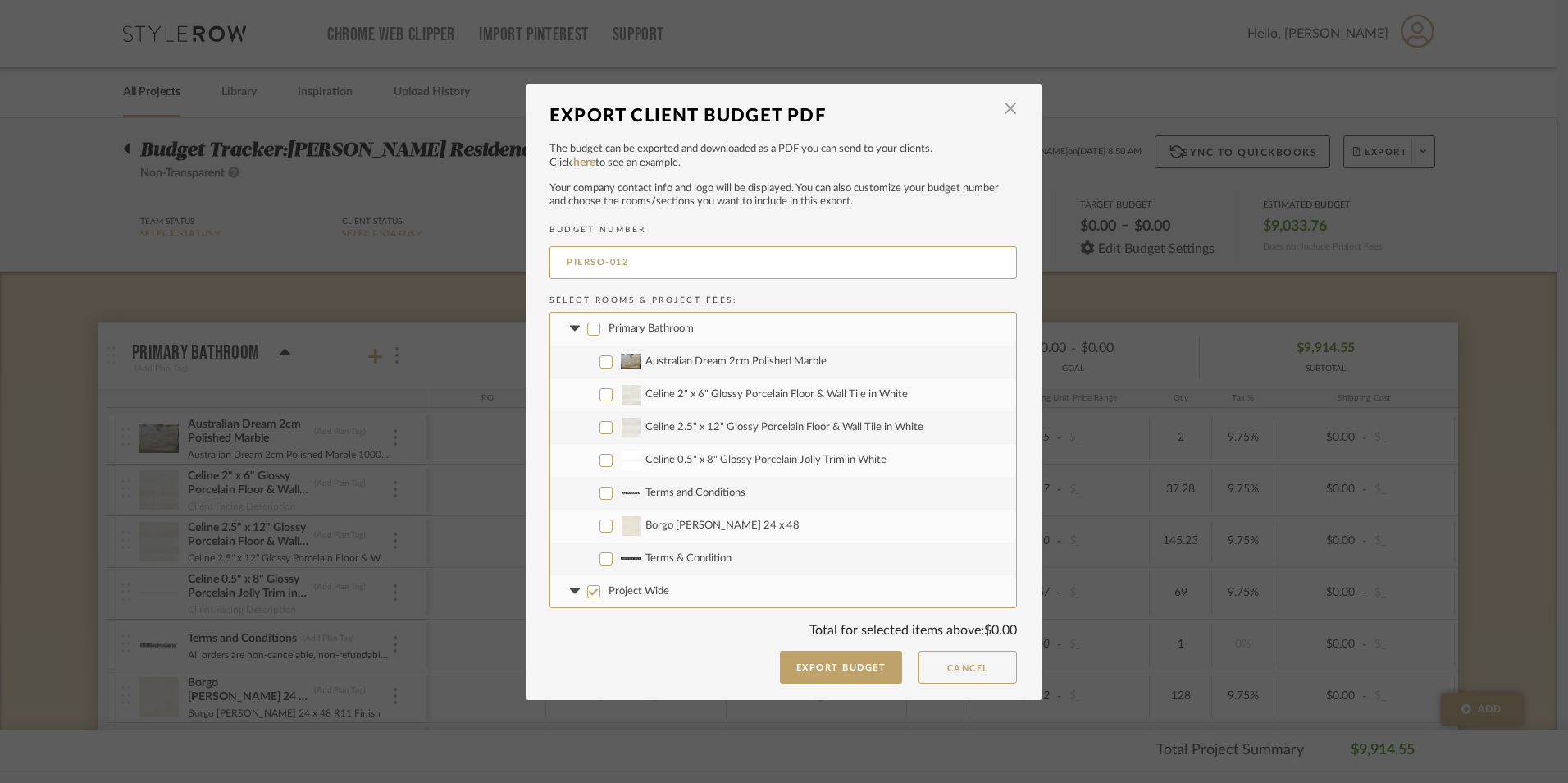
click at [590, 593] on input "Project Wide" at bounding box center [593, 592] width 13 height 13
checkbox input "false"
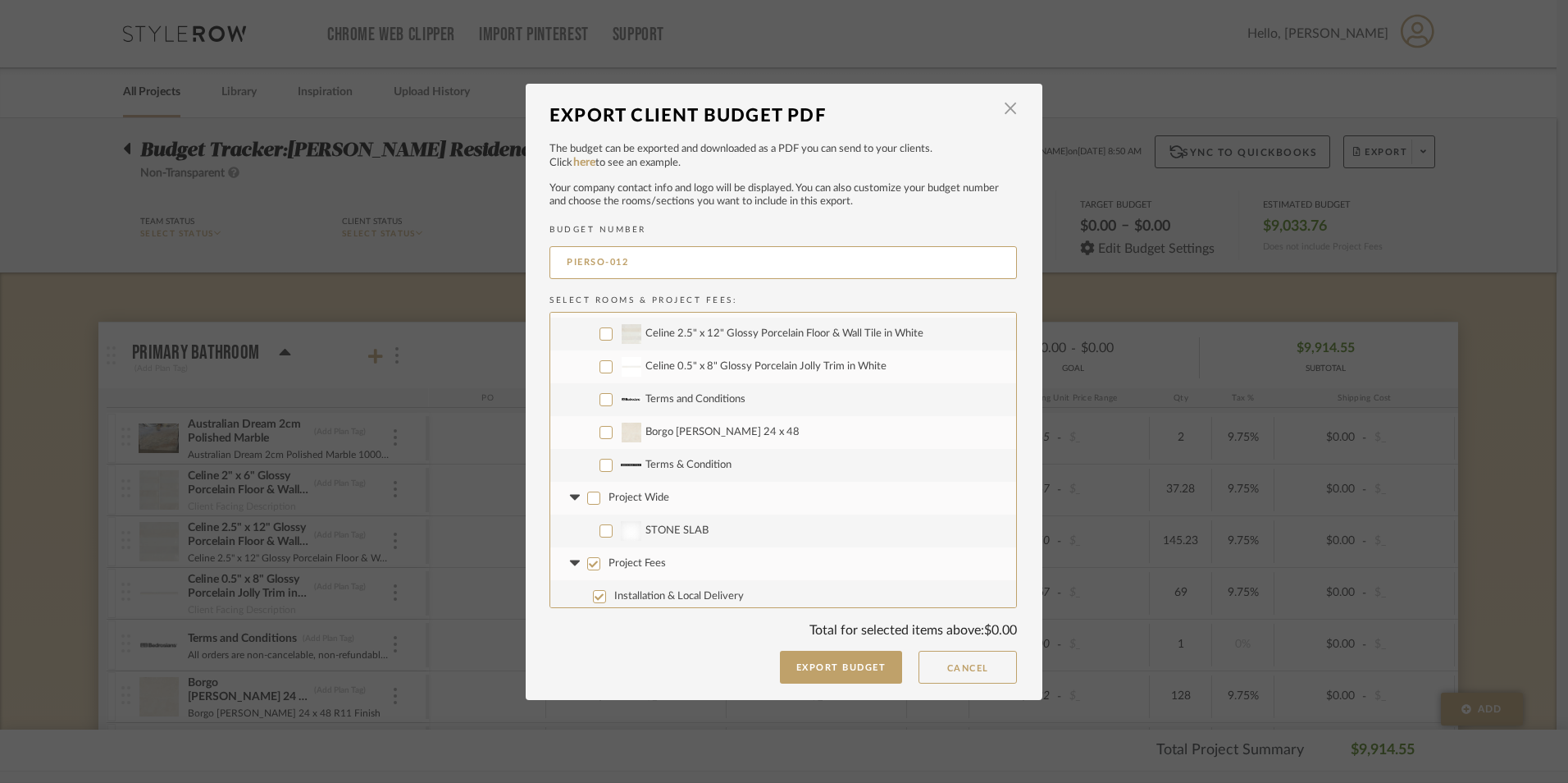
scroll to position [99, 0]
click at [589, 555] on input "Project Fees" at bounding box center [593, 558] width 13 height 13
checkbox input "false"
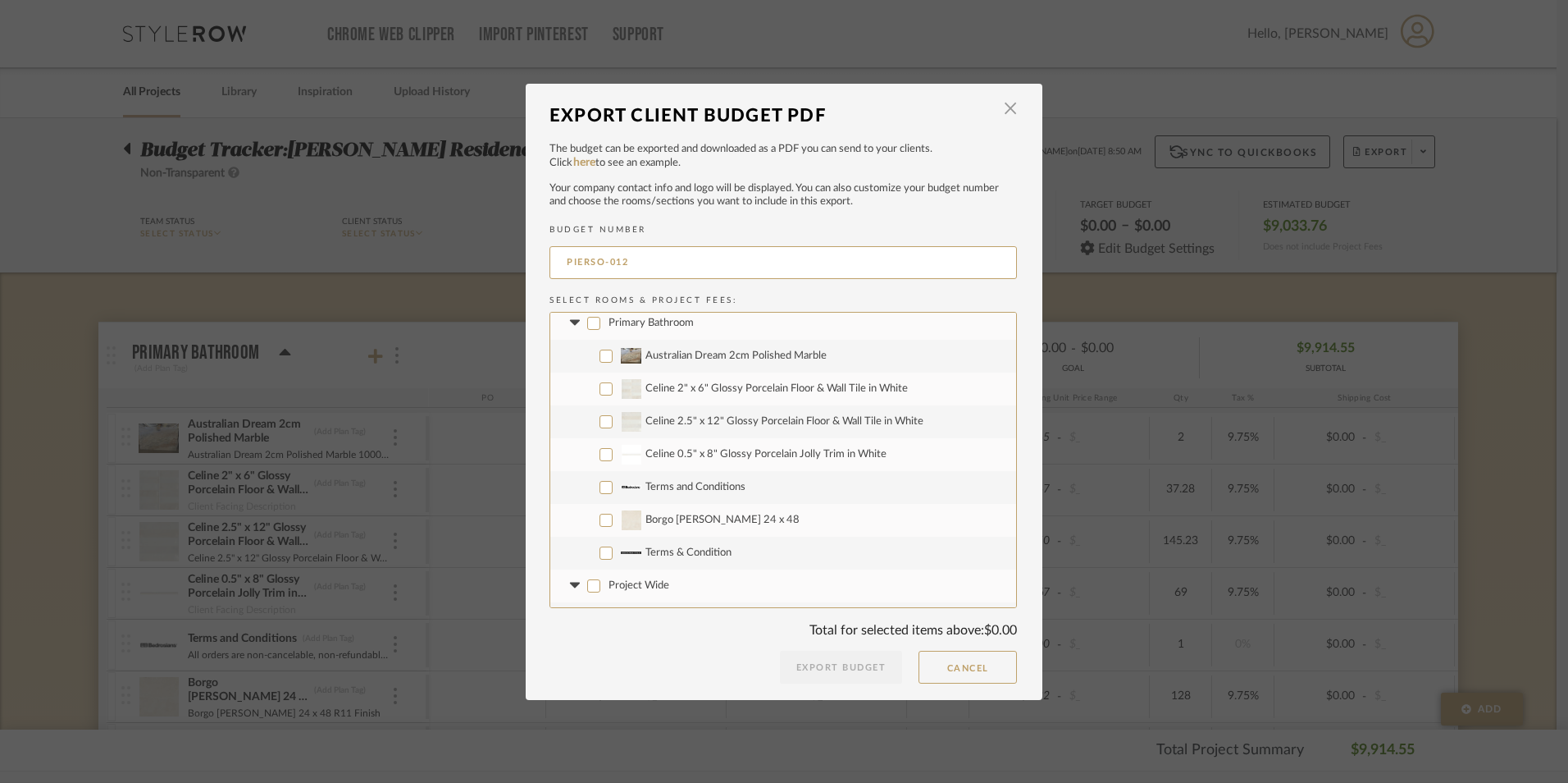
scroll to position [0, 0]
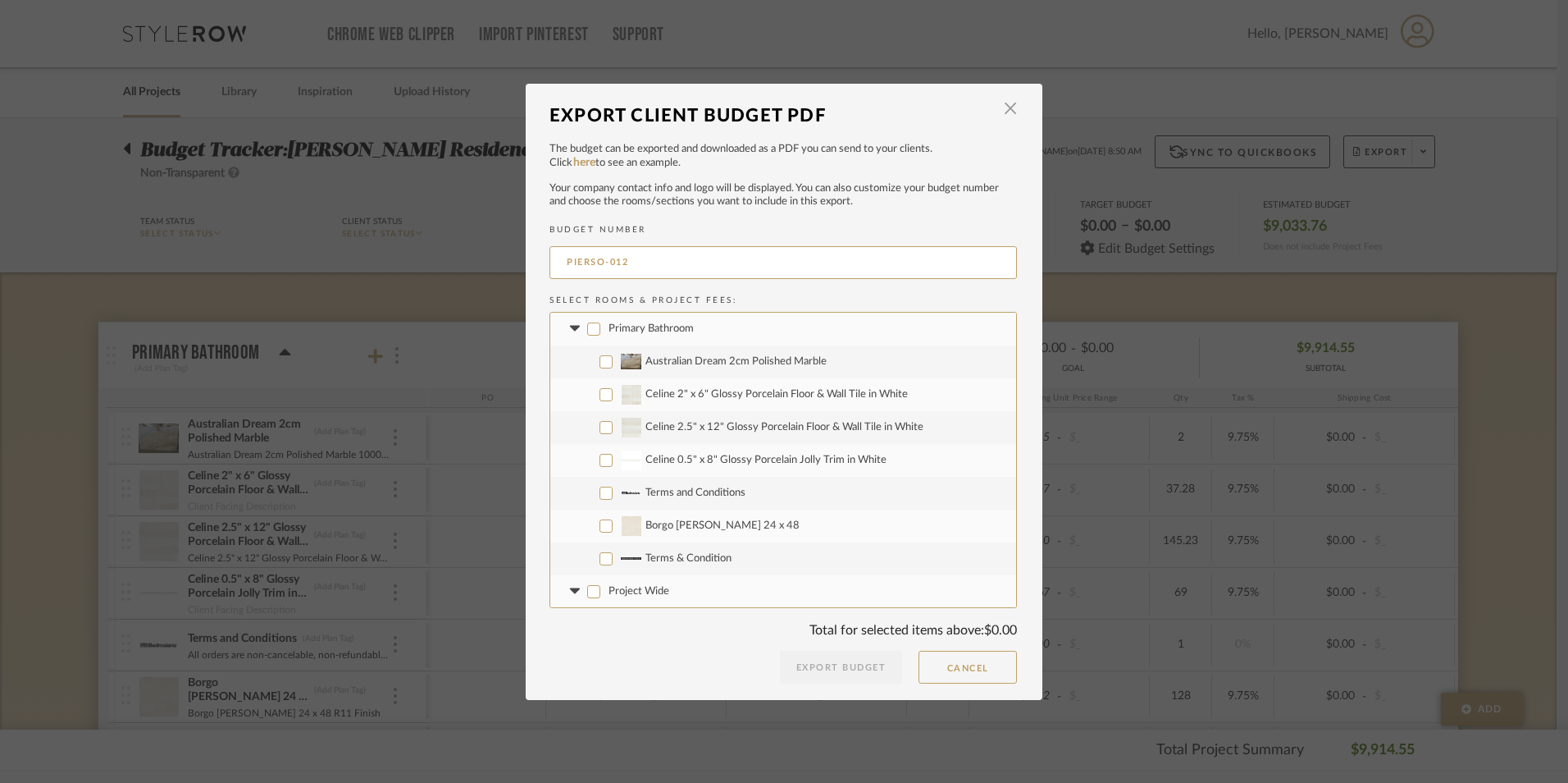
click at [602, 528] on input "Borgo Luce 24 x 48" at bounding box center [606, 526] width 13 height 13
checkbox input "true"
click at [602, 561] on input "Terms & Condition" at bounding box center [606, 559] width 13 height 13
checkbox input "true"
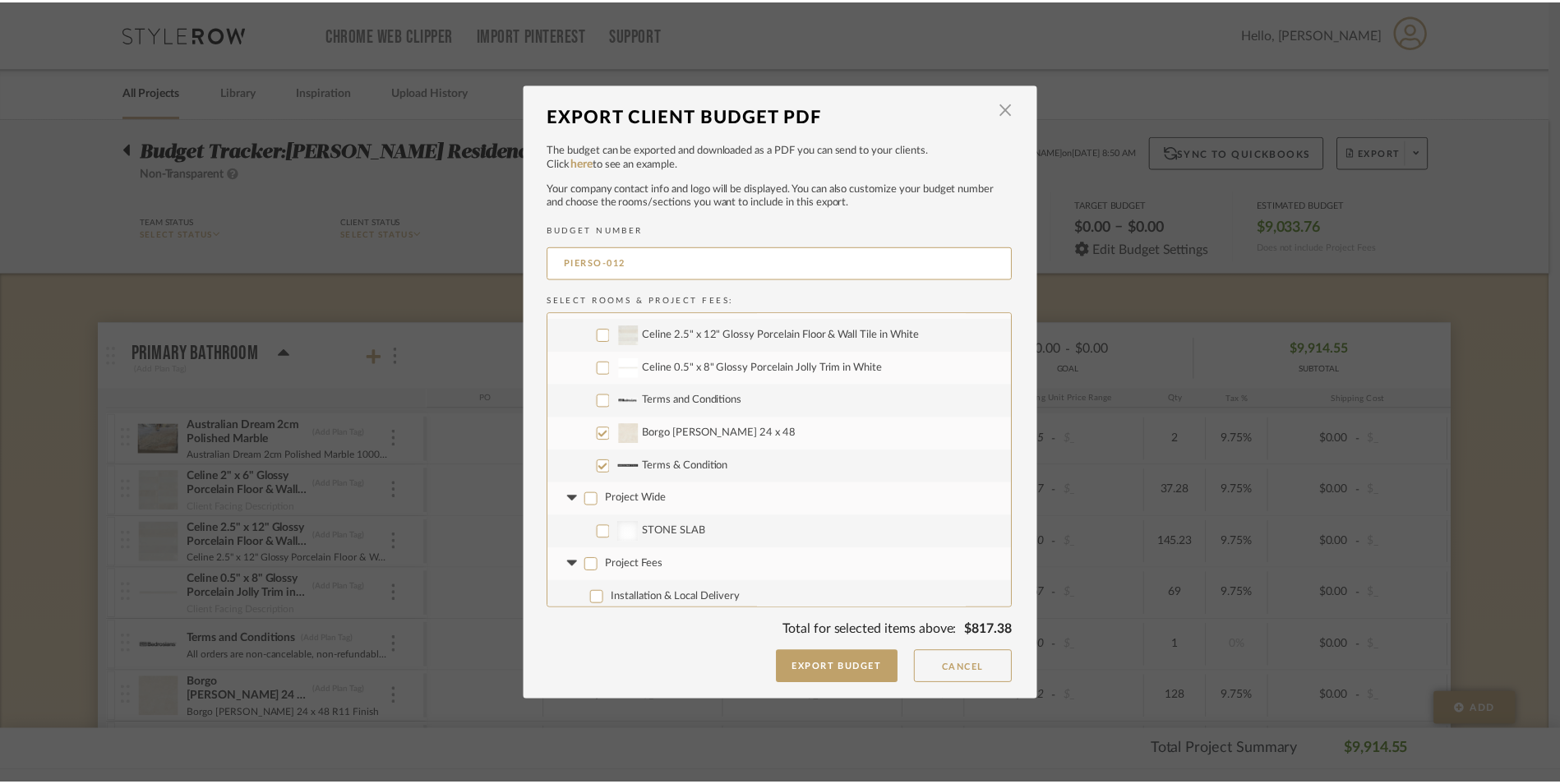
scroll to position [100, 0]
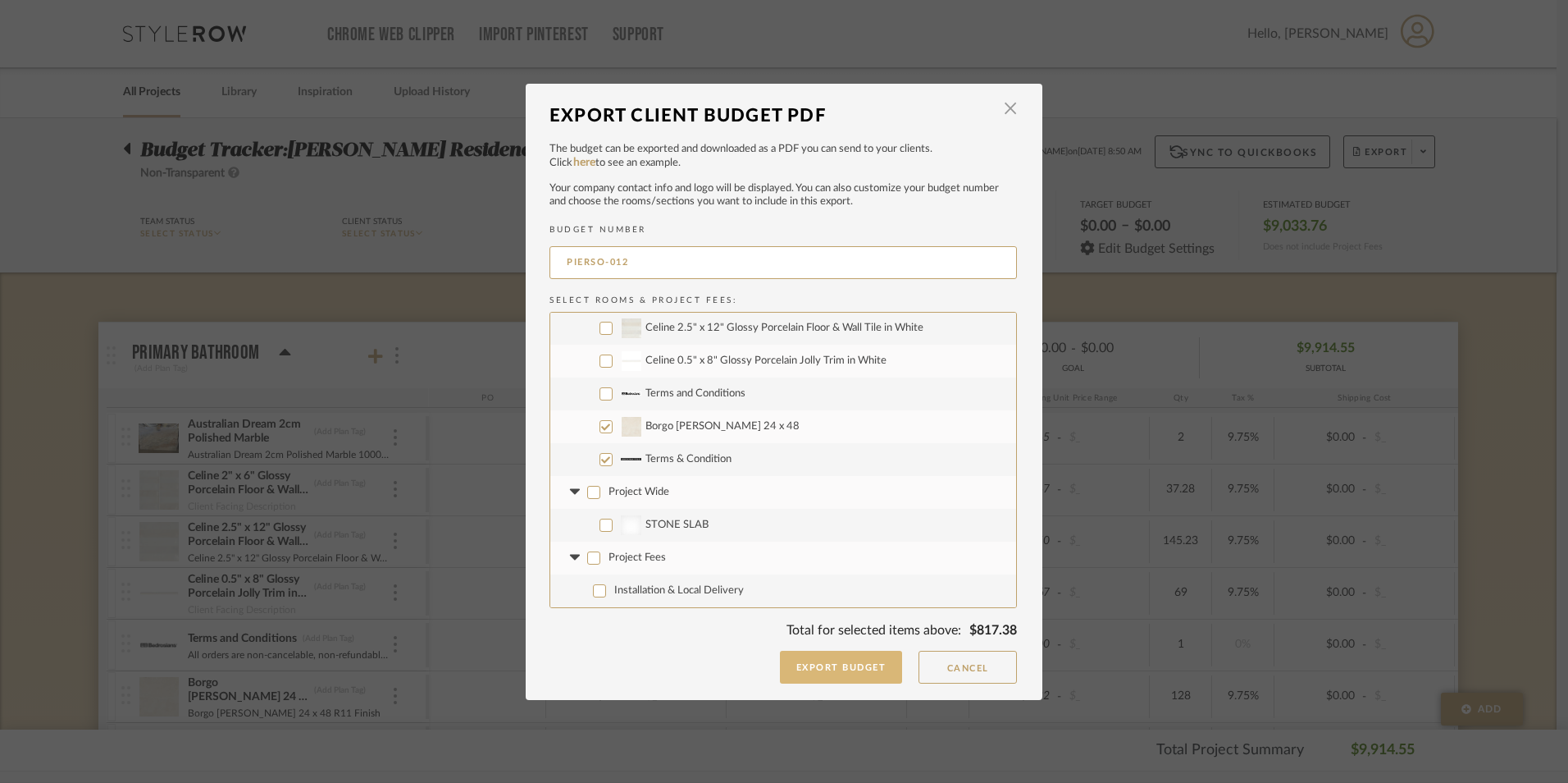
click at [826, 667] on button "Export Budget" at bounding box center [841, 667] width 123 height 33
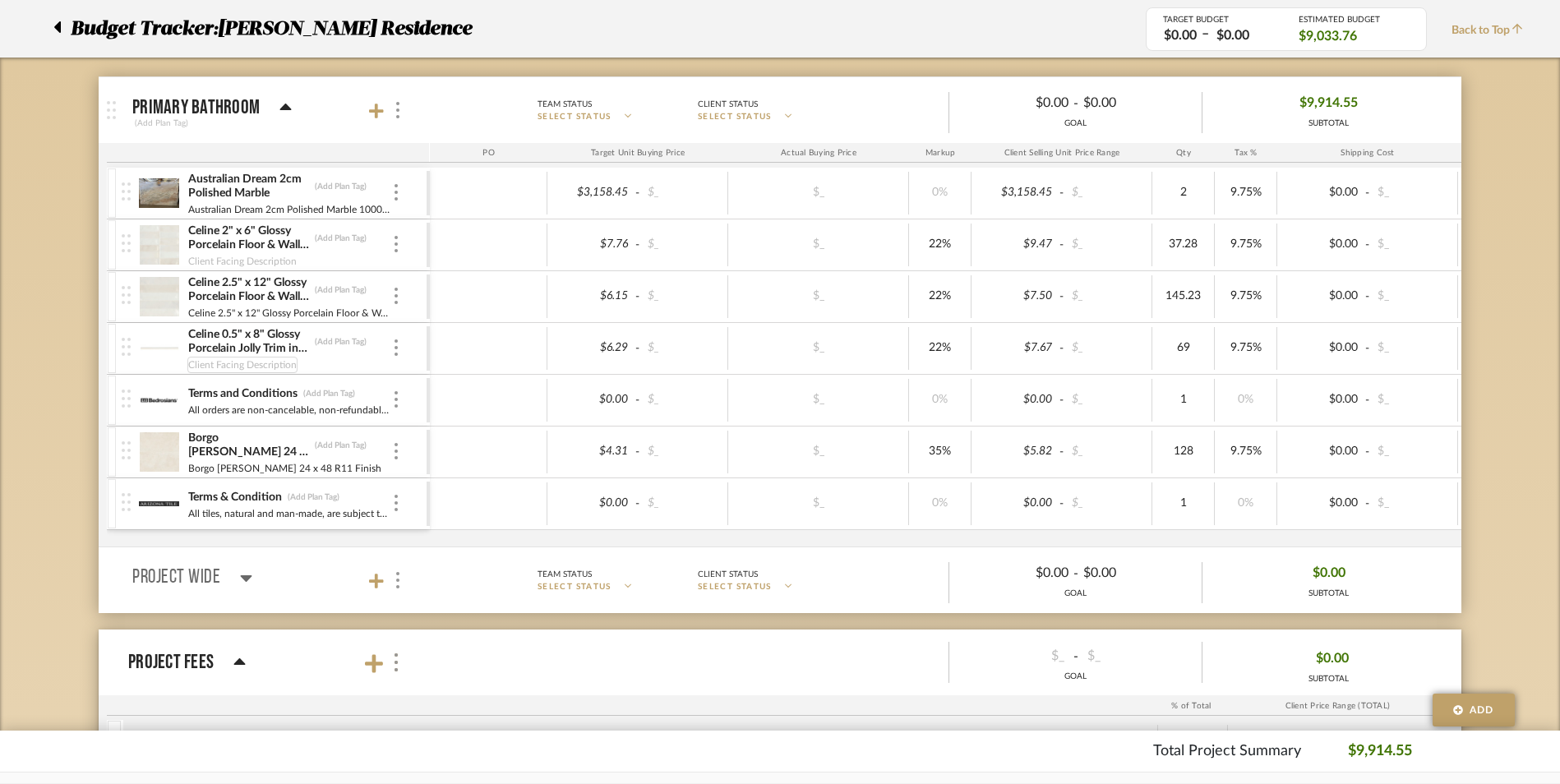
scroll to position [246, 0]
click at [251, 581] on icon at bounding box center [245, 576] width 12 height 20
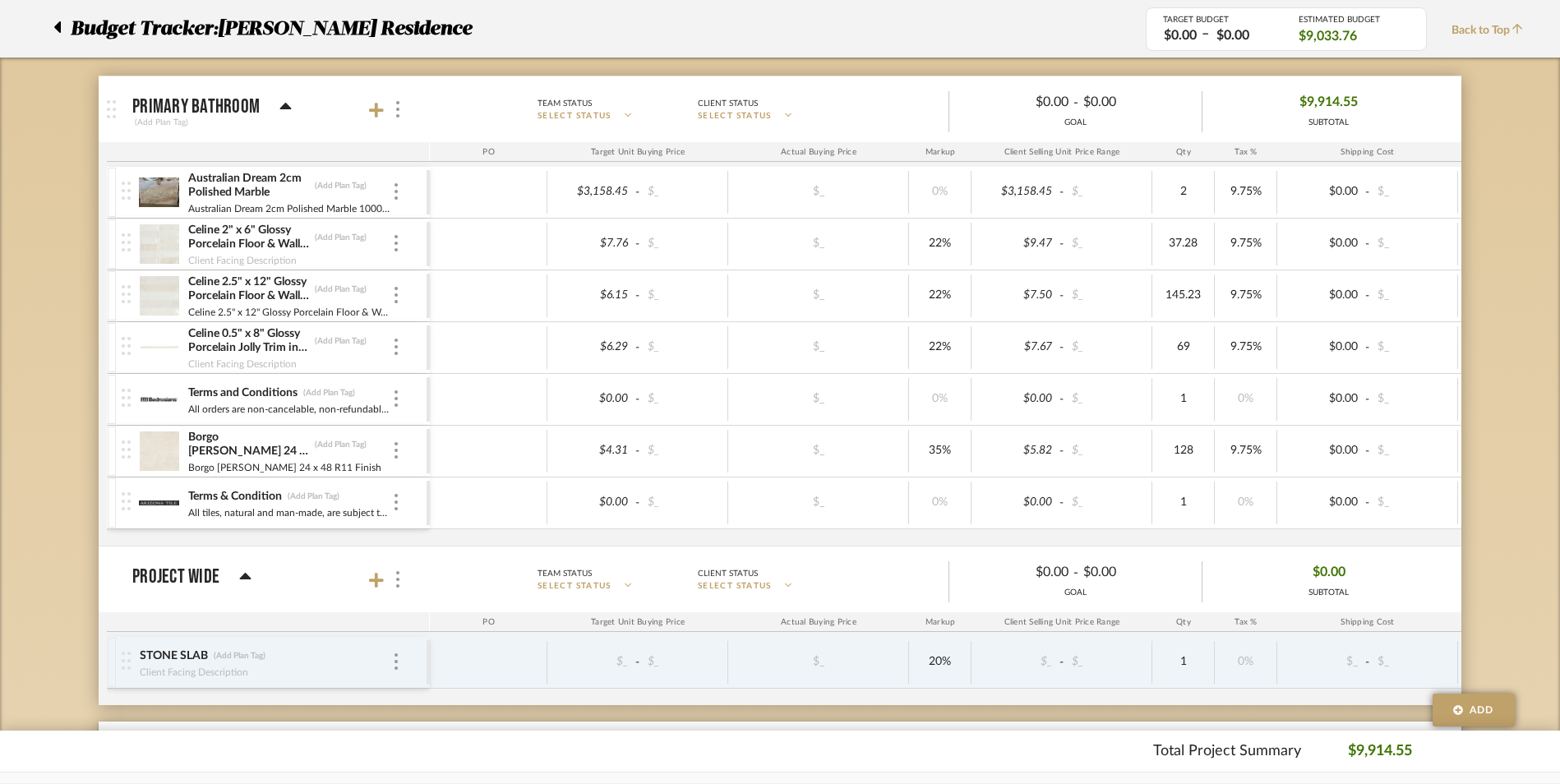
click at [251, 581] on mat-panel-title "Project Wide" at bounding box center [277, 579] width 289 height 23
